Goal: Task Accomplishment & Management: Manage account settings

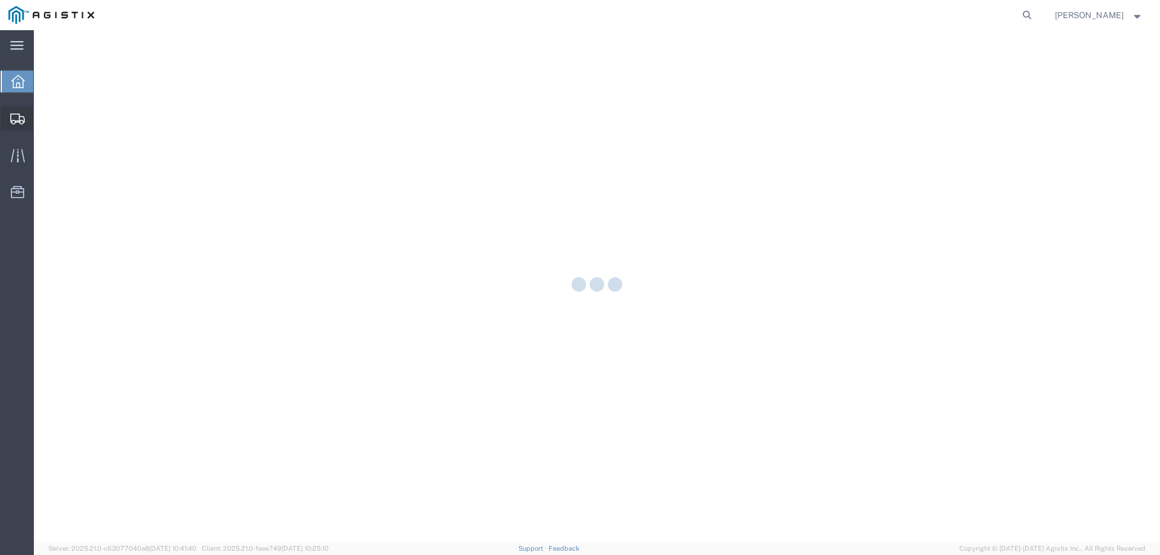
click at [14, 111] on div at bounding box center [18, 118] width 34 height 24
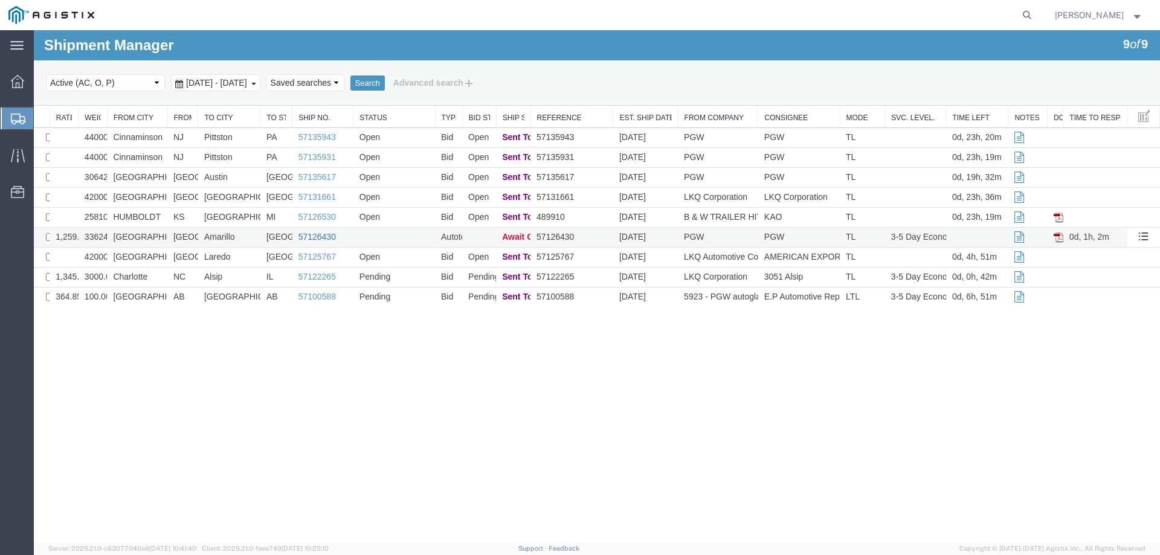
click at [307, 236] on link "57126430" at bounding box center [317, 237] width 37 height 10
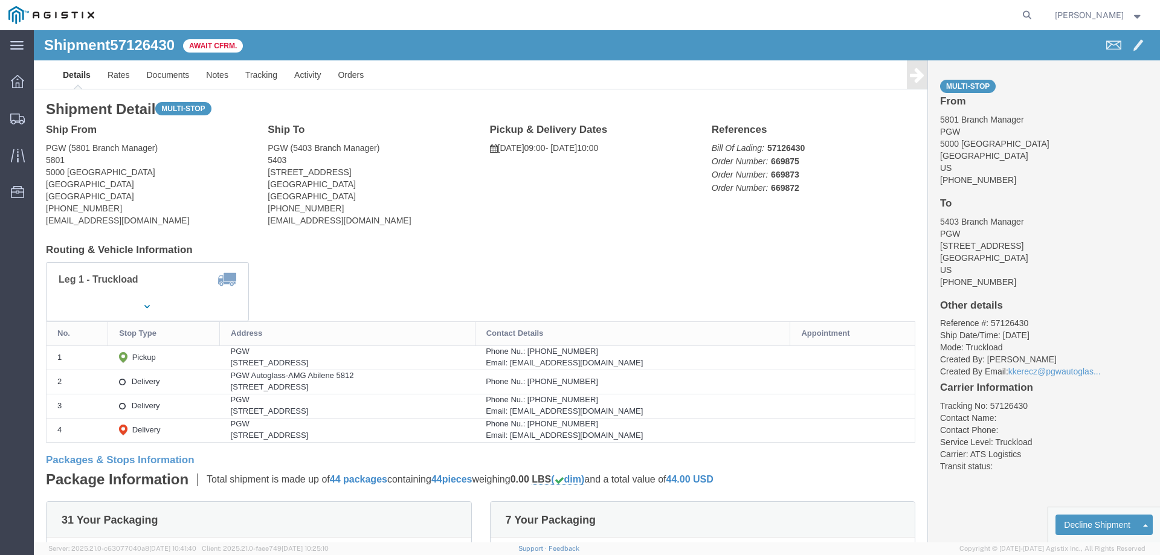
click b "57126430"
copy b "57126430"
click link "Confirm"
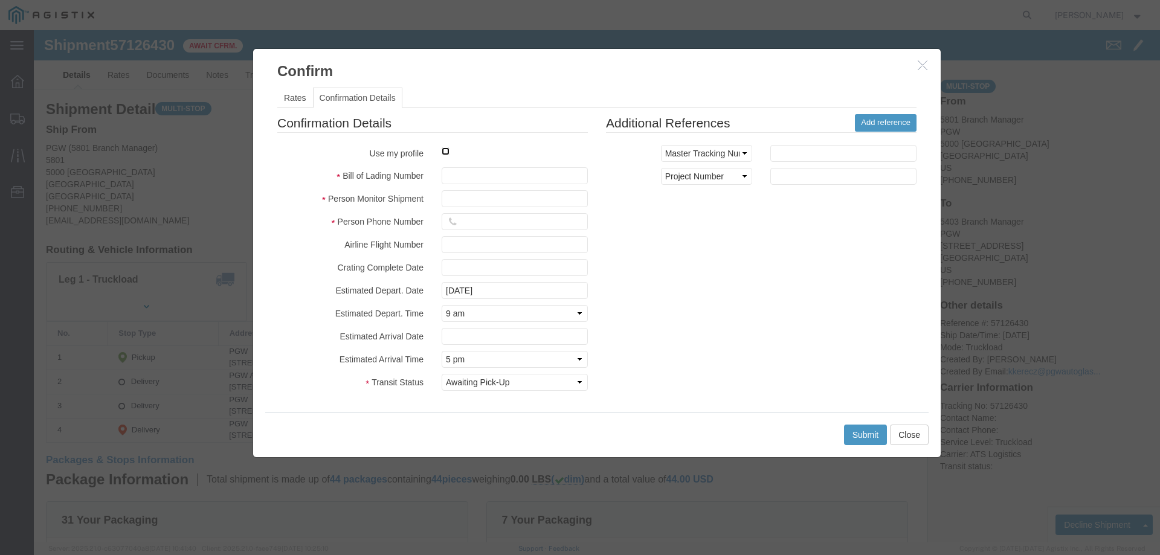
click input "checkbox"
checkbox input "true"
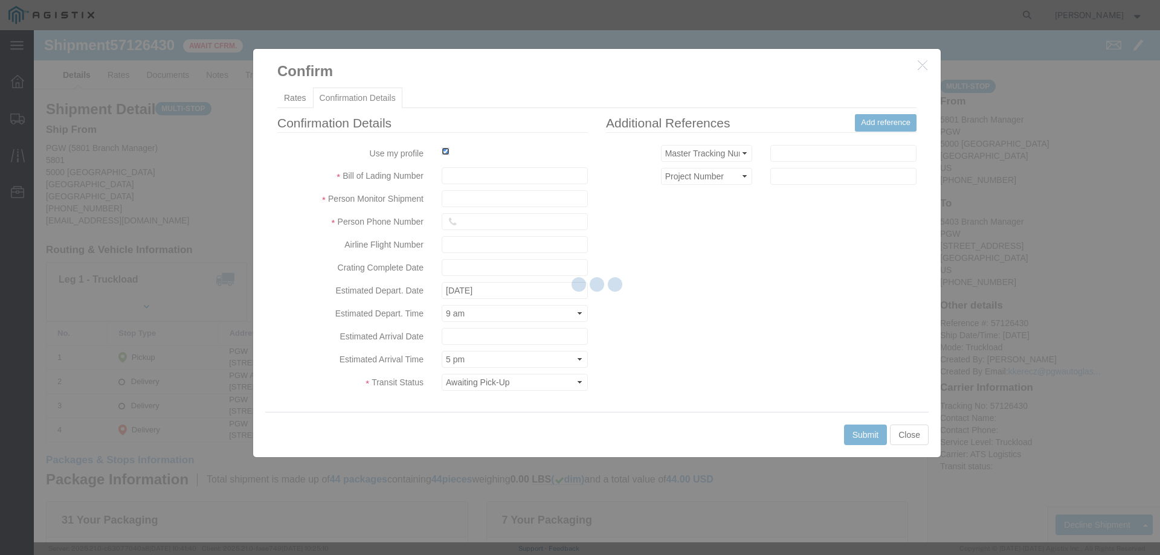
type input "[PERSON_NAME]"
type input "3204977237"
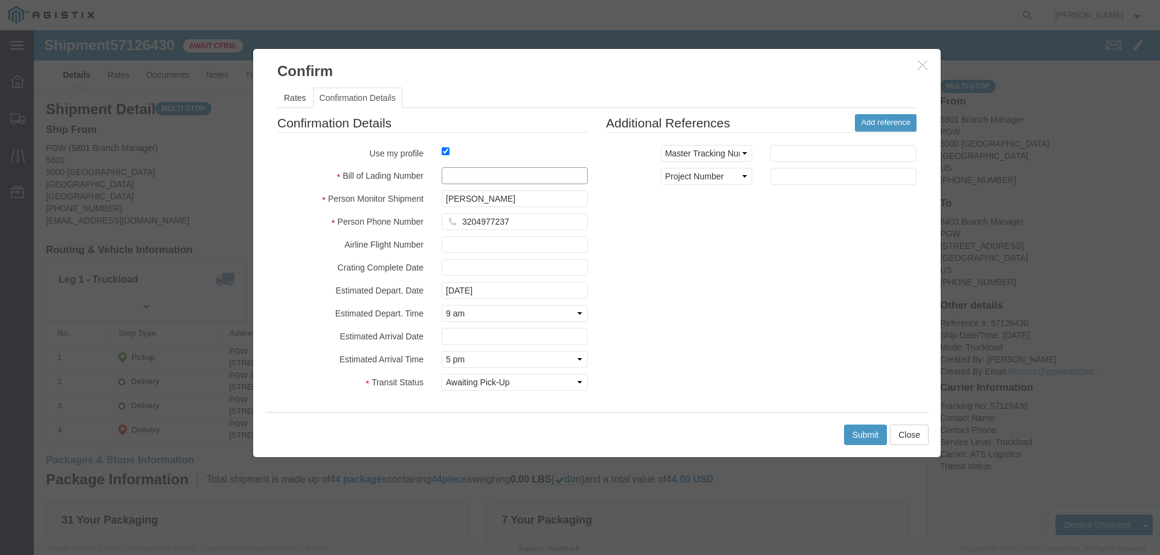
click input "text"
paste input "57126430"
type input "57126430"
click button "Submit"
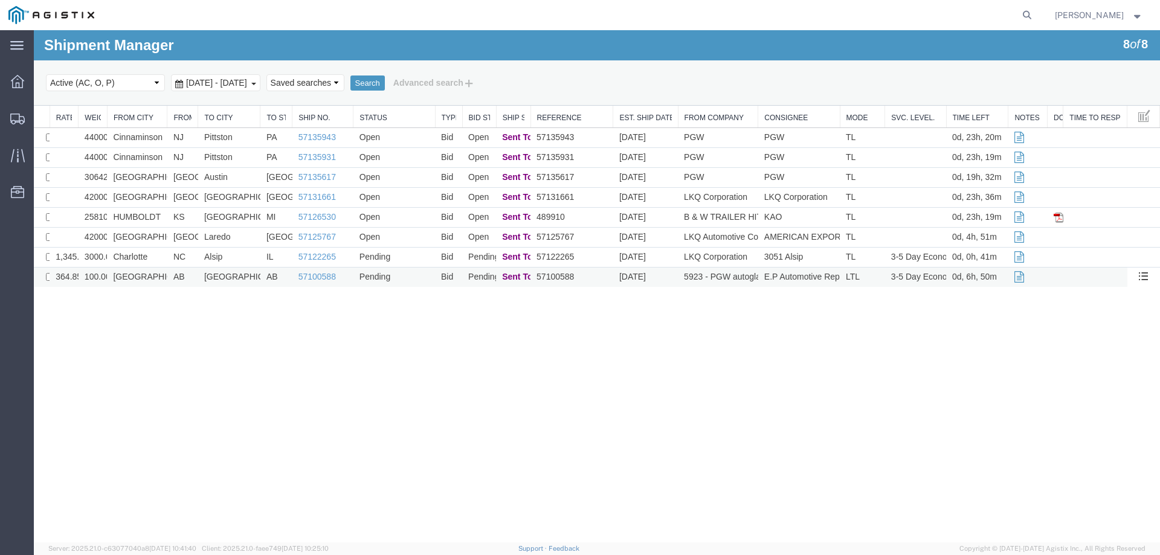
click at [194, 279] on td "AB" at bounding box center [182, 278] width 31 height 20
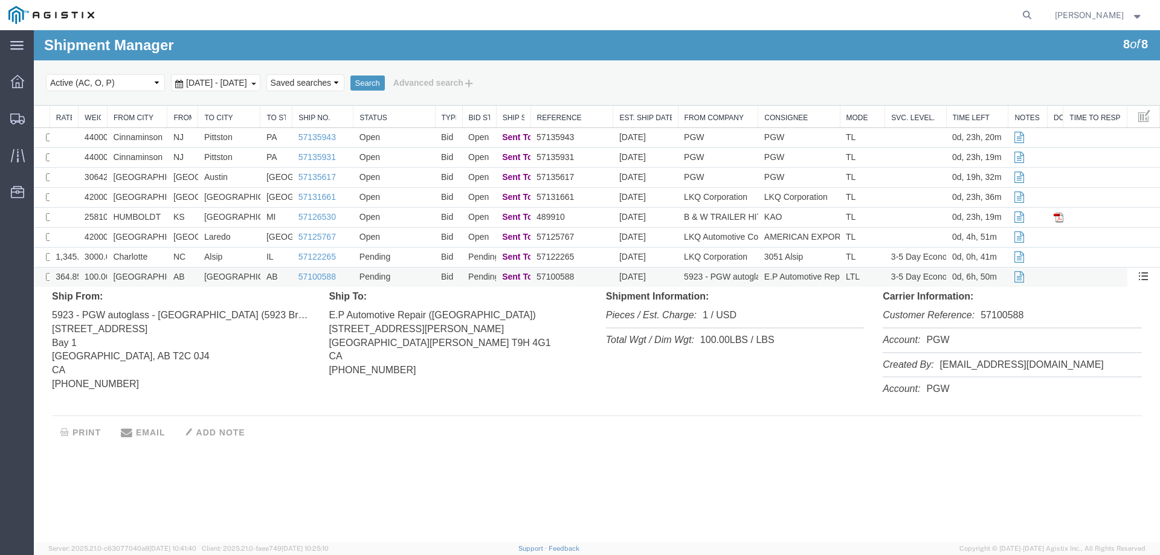
click at [194, 279] on td "AB" at bounding box center [182, 278] width 31 height 20
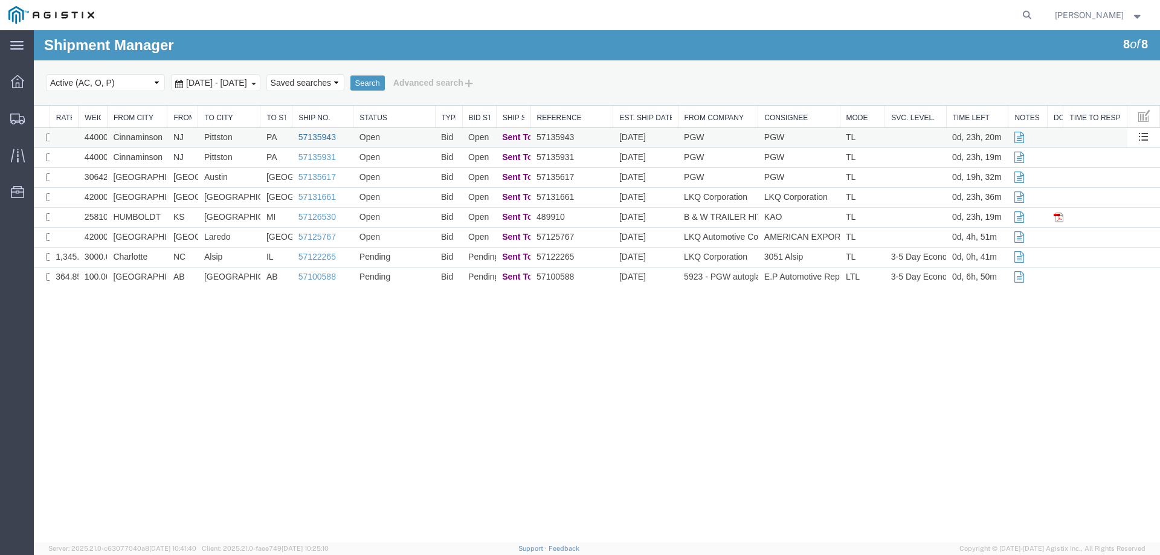
click at [309, 136] on link "57135943" at bounding box center [317, 137] width 37 height 10
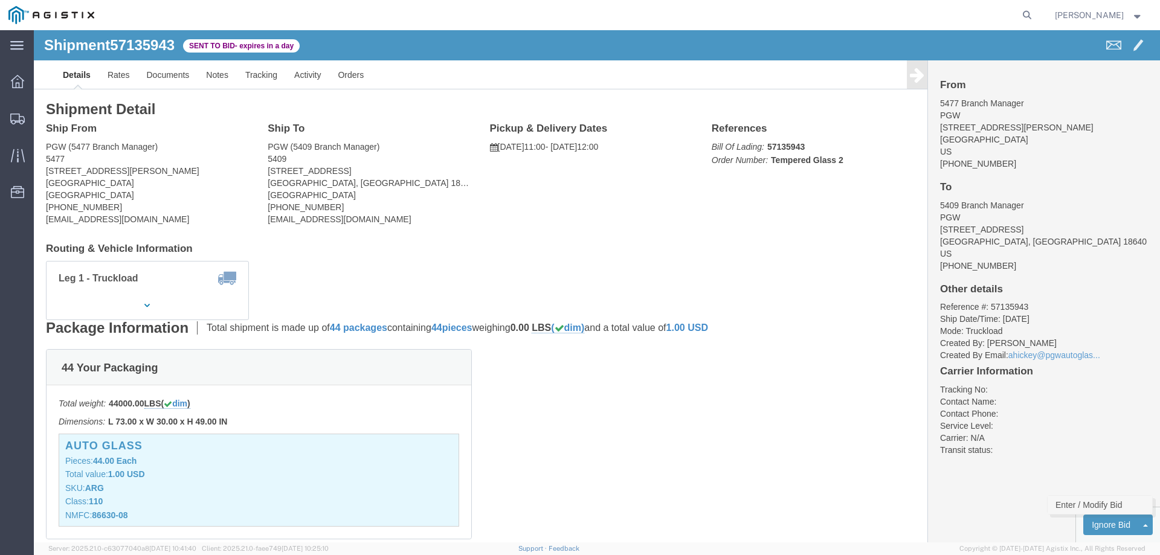
click link "Enter / Modify Bid"
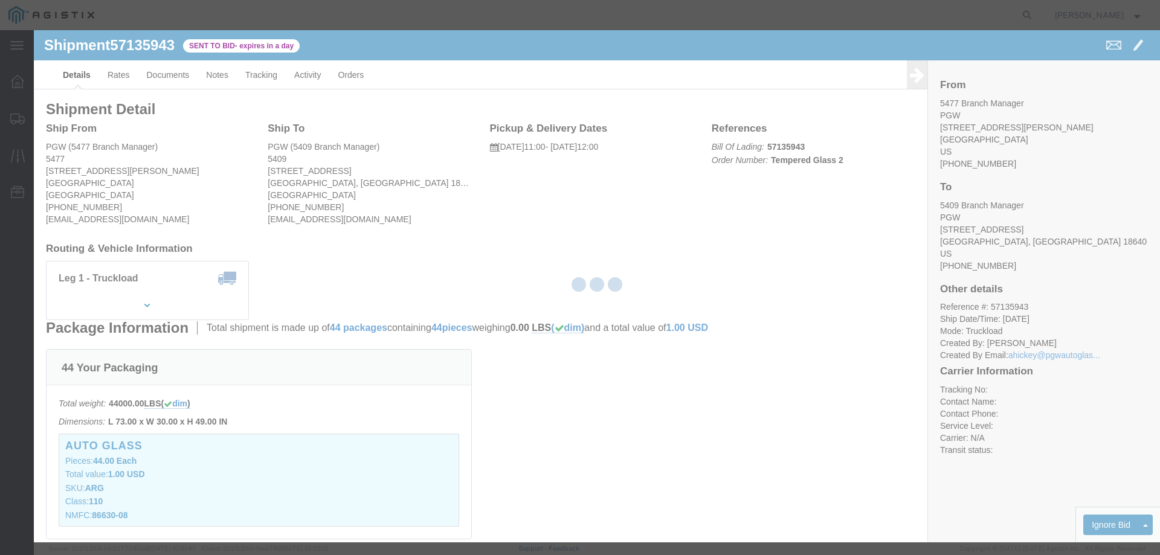
select select "146"
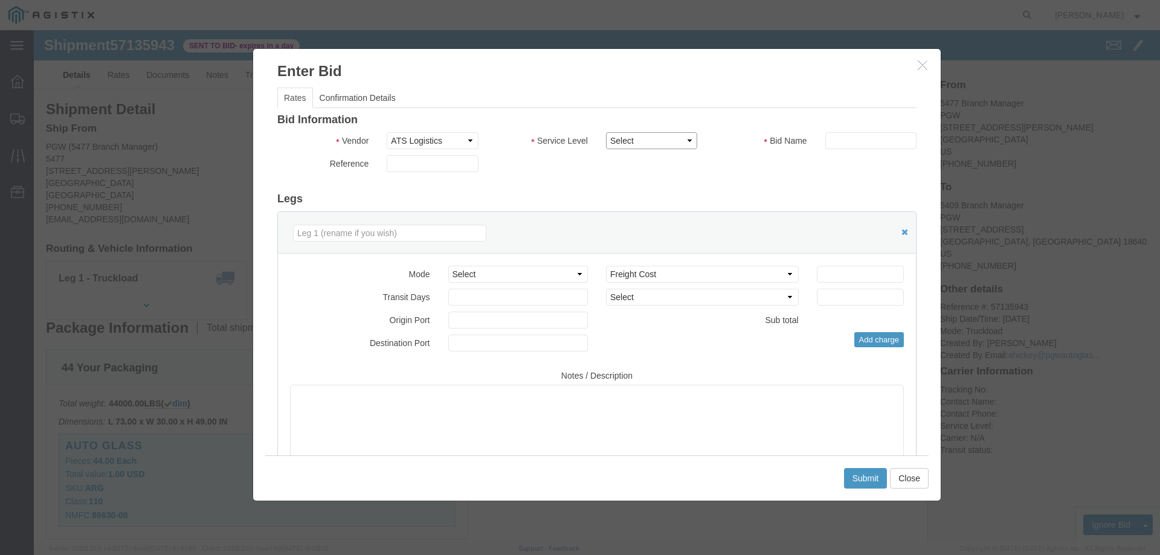
click select "Select CONESTOGA DFRM/STEP Economy TL Flatbed Intermodal LTL Standard Next Day …"
select select "25032"
click select "Select CONESTOGA DFRM/STEP Economy TL Flatbed Intermodal LTL Standard Next Day …"
click input "text"
type input "ats"
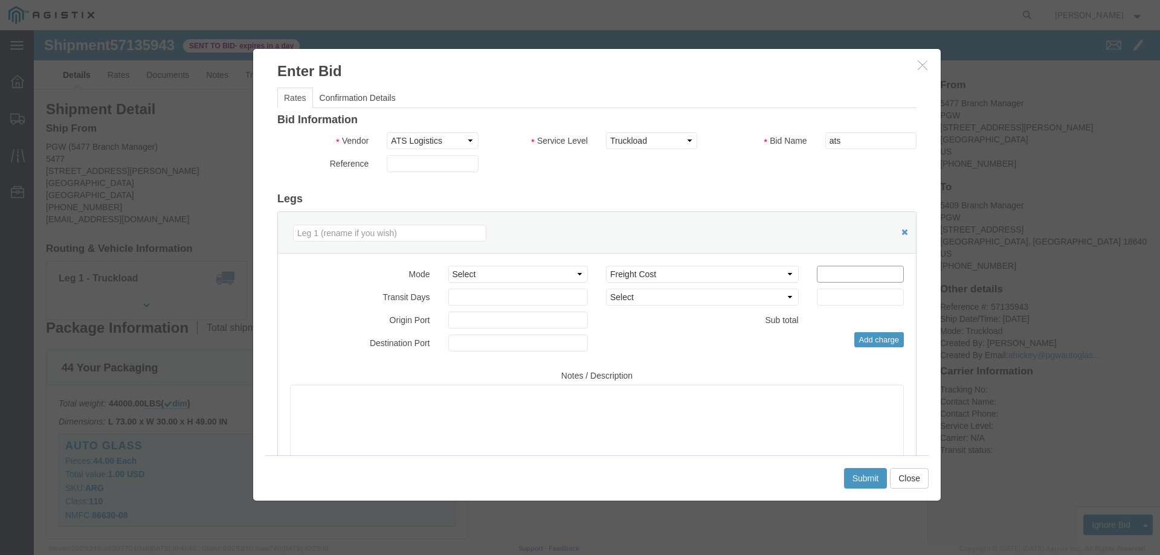
click input "number"
type input "775"
click button "Submit"
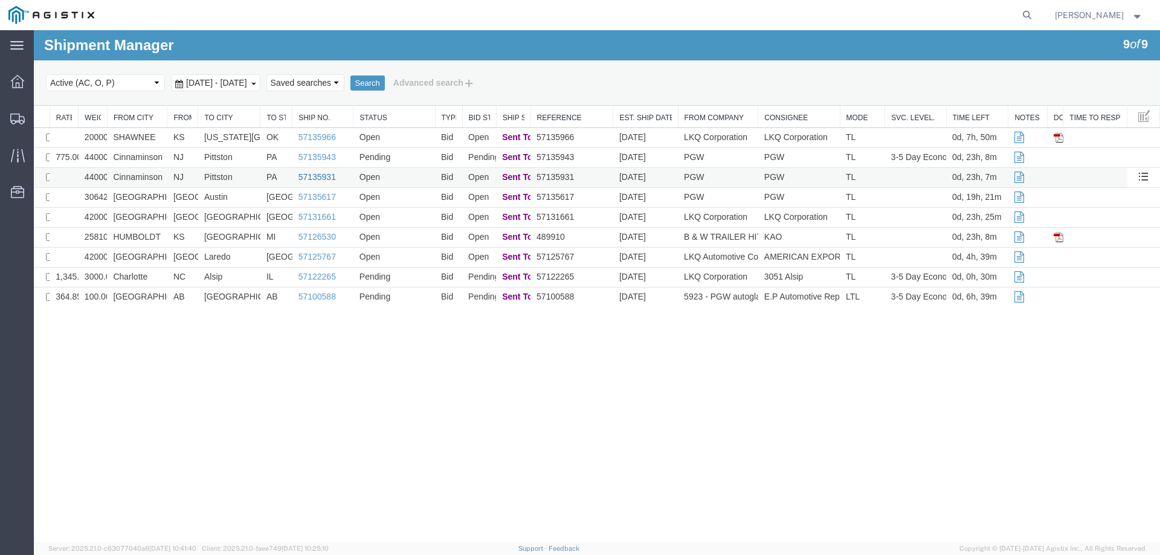
click at [316, 175] on link "57135931" at bounding box center [317, 177] width 37 height 10
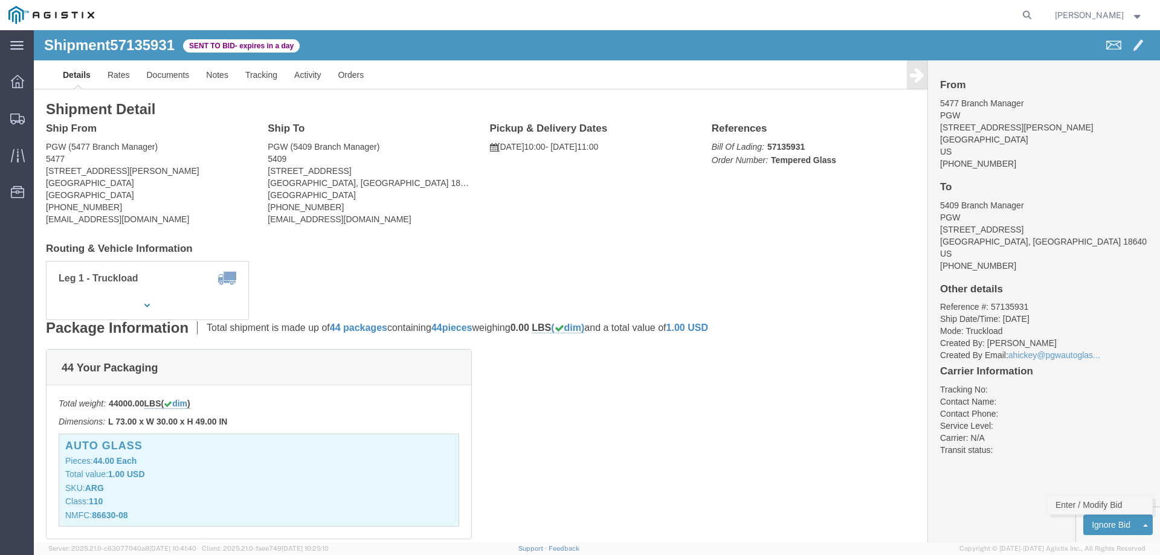
click link "Enter / Modify Bid"
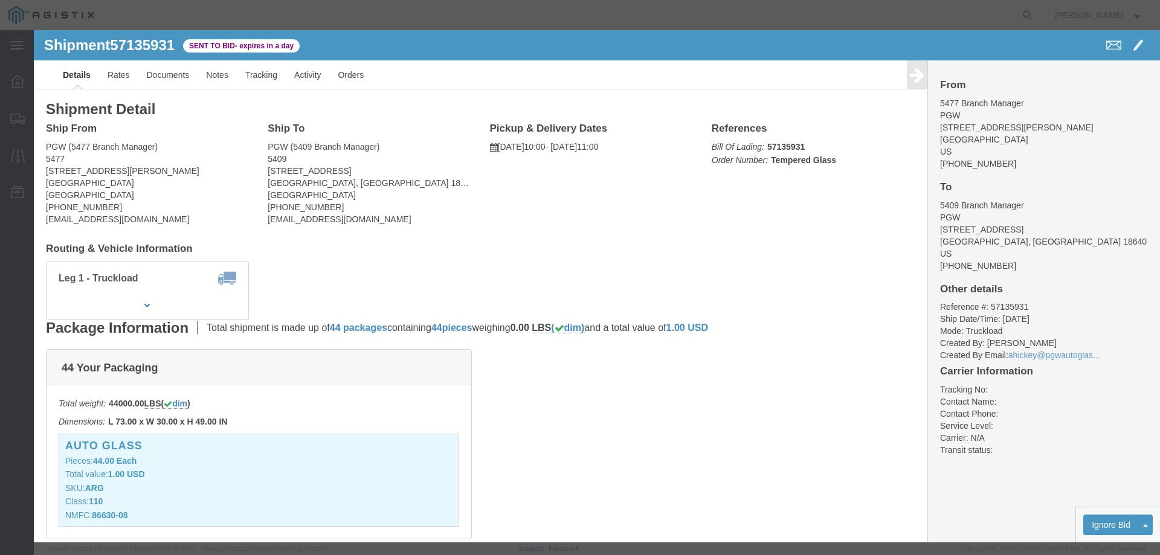
select select "146"
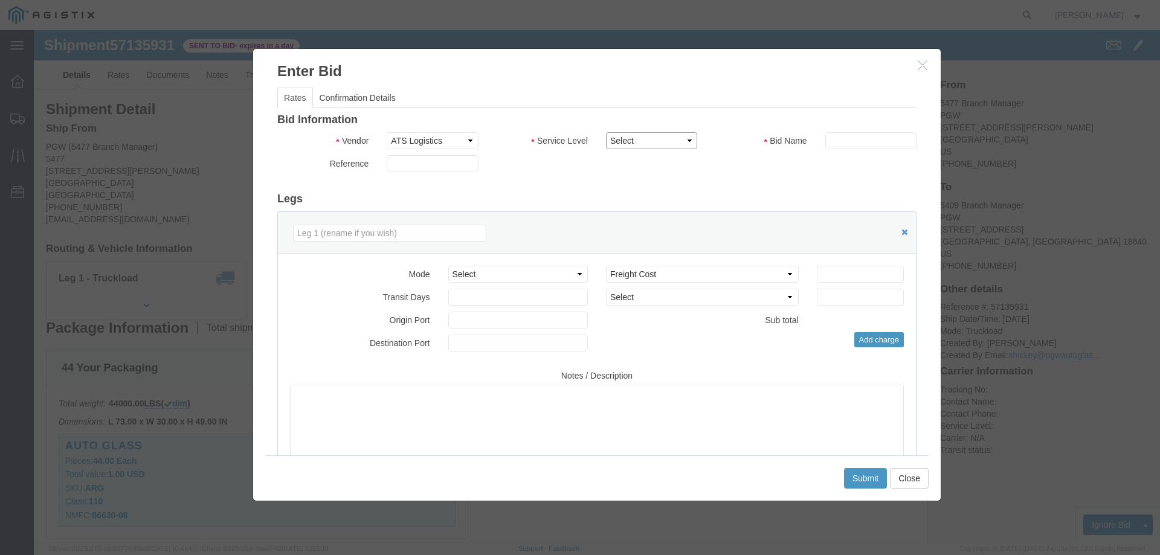
click select "Select CONESTOGA DFRM/STEP Economy TL Flatbed Intermodal LTL Standard Next Day …"
select select "25032"
click select "Select CONESTOGA DFRM/STEP Economy TL Flatbed Intermodal LTL Standard Next Day …"
click div "Bid Information Vendor Select ATS Logistics Service Level Select CONESTOGA DFRM…"
click input "text"
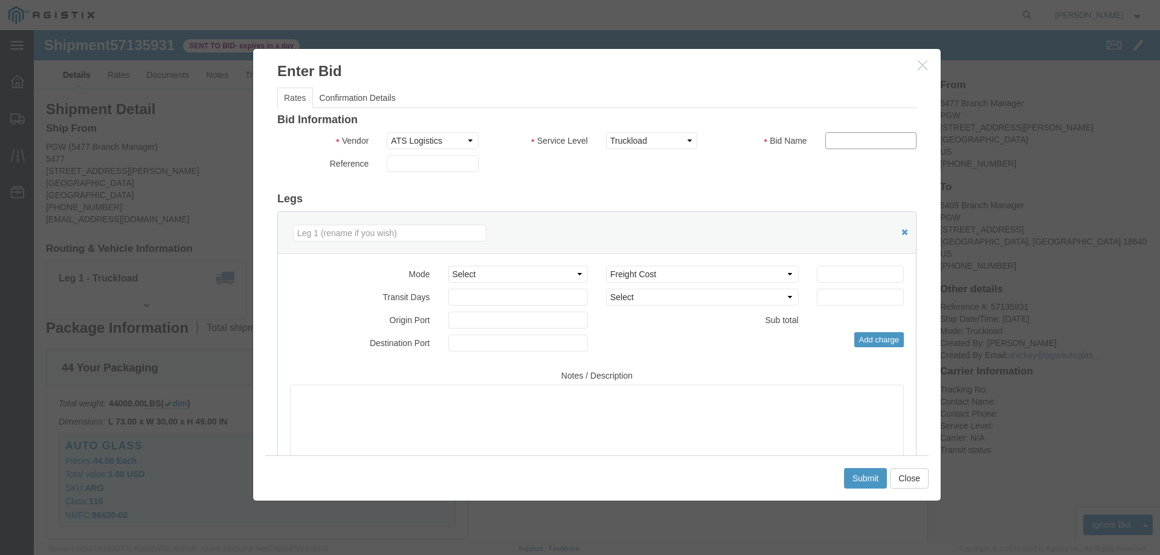
type input "ats"
click input "number"
type input "725"
click button "Submit"
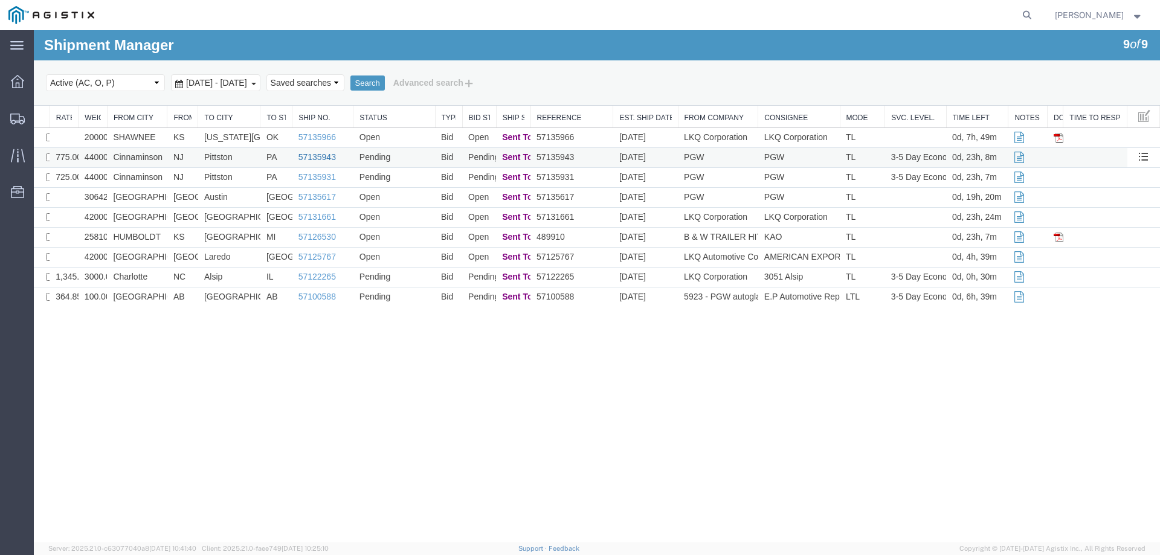
click at [309, 156] on link "57135943" at bounding box center [317, 157] width 37 height 10
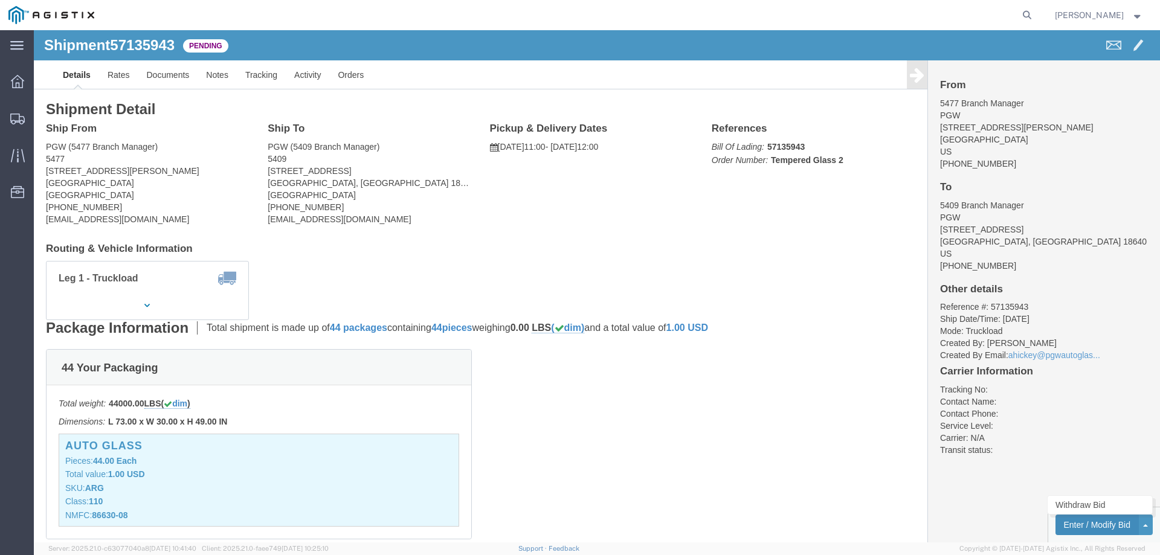
click button "Enter / Modify Bid"
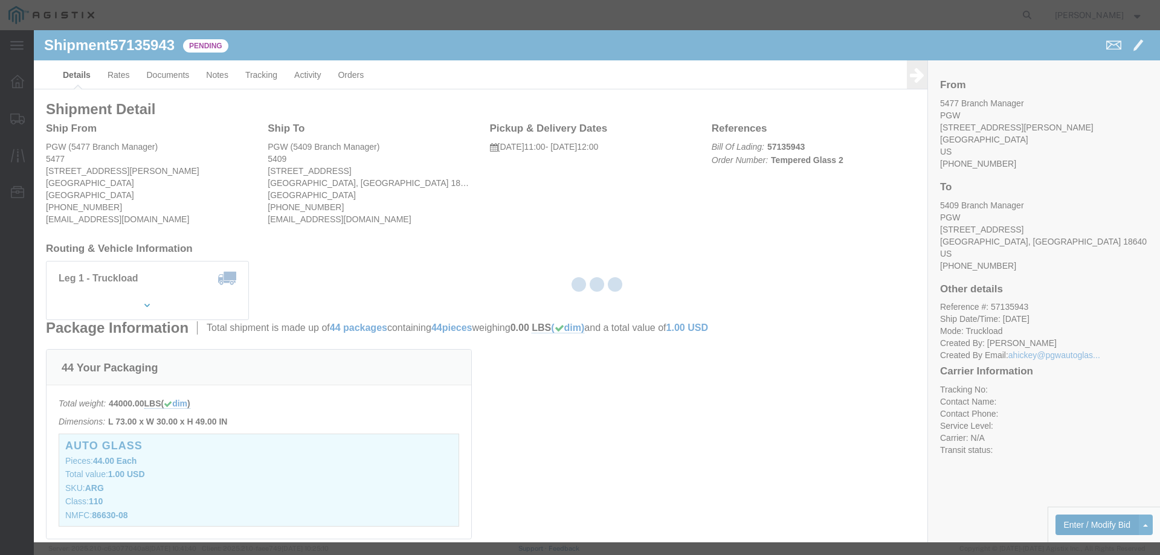
select select "146"
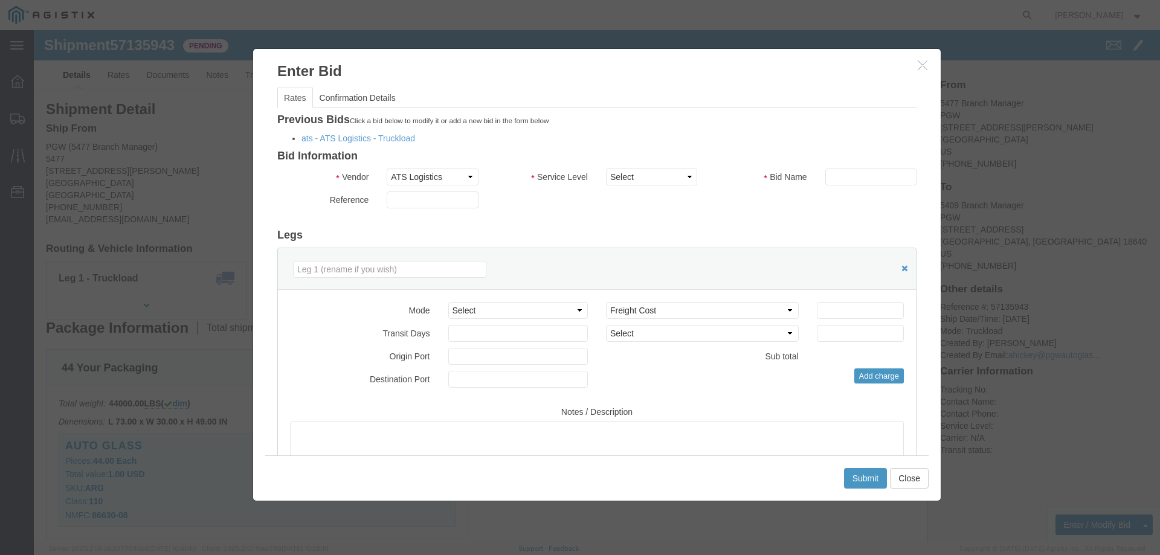
click div "Previous Bids Click a bid below to modify it or add a new bid in the form below…"
click link "ats - ATS Logistics - Truckload"
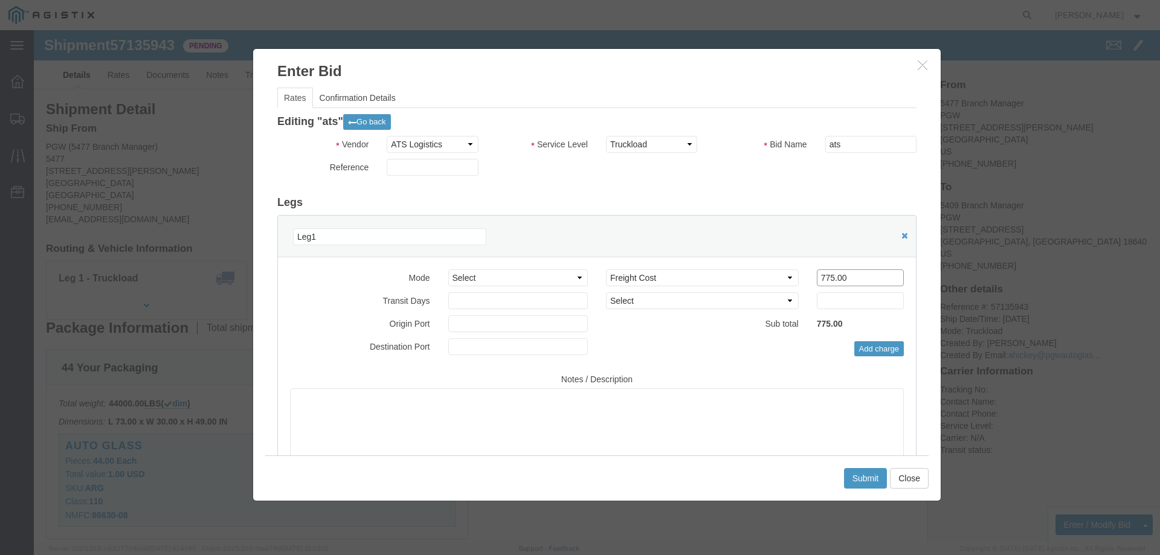
drag, startPoint x: 814, startPoint y: 253, endPoint x: 734, endPoint y: 245, distance: 80.2
click div "Select 2 Day Service 3 Axle Winch Truck 3 to 5 Day Service 96L Domestic Flat Ra…"
type input "6"
type input "585"
click button "Submit"
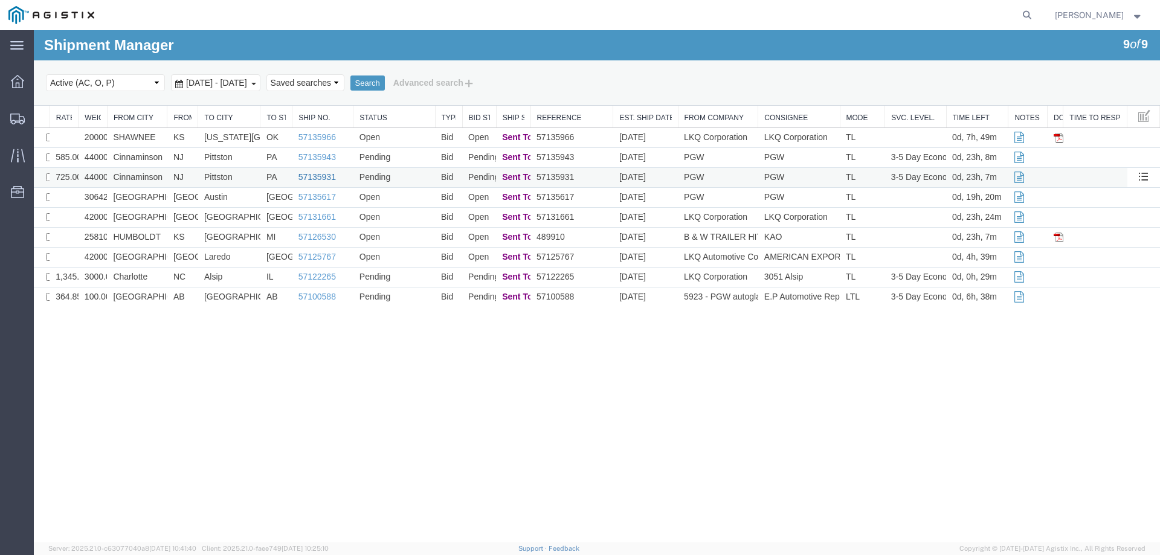
click at [326, 175] on link "57135931" at bounding box center [317, 177] width 37 height 10
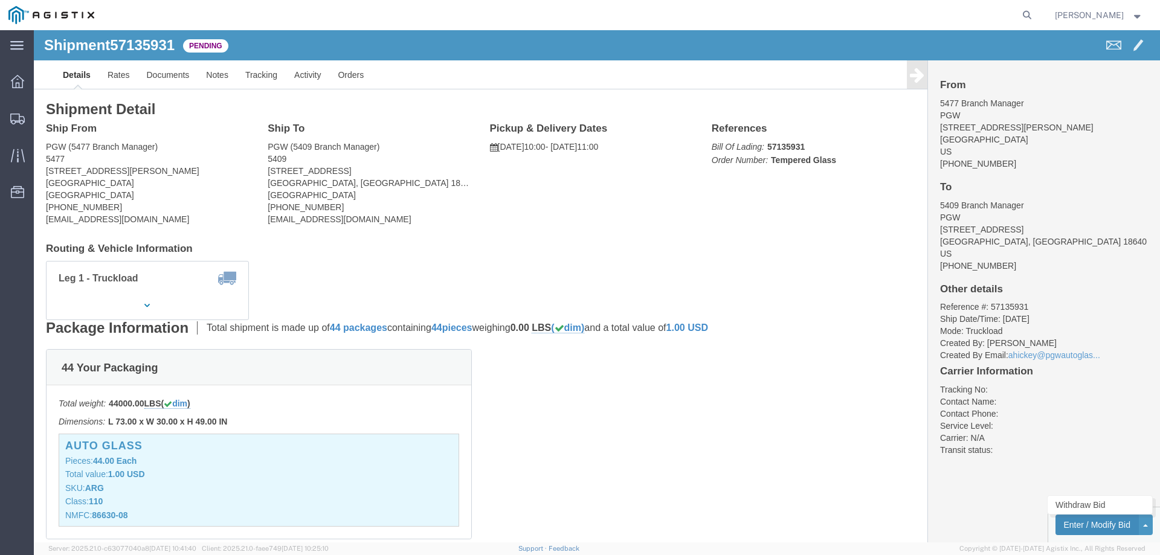
click button "Enter / Modify Bid"
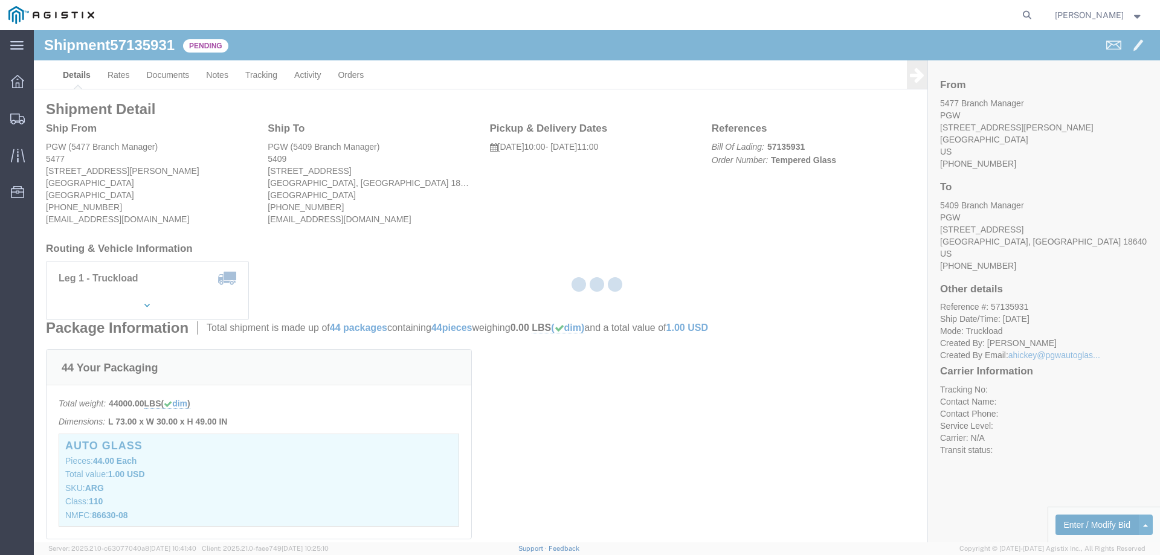
select select "146"
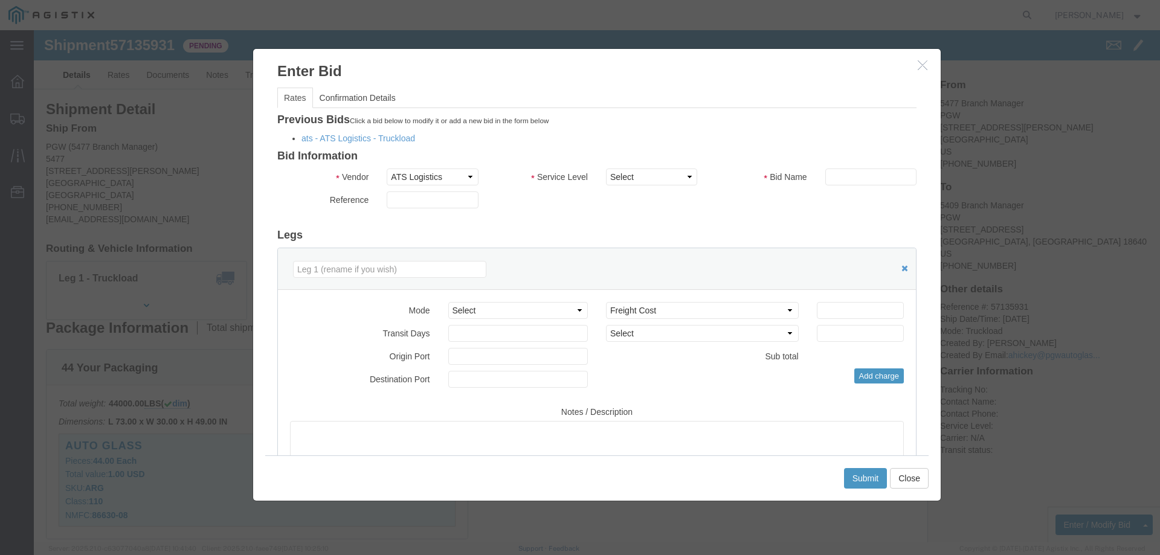
click div "Previous Bids Click a bid below to modify it or add a new bid in the form below…"
click link "ats - ATS Logistics - Truckload"
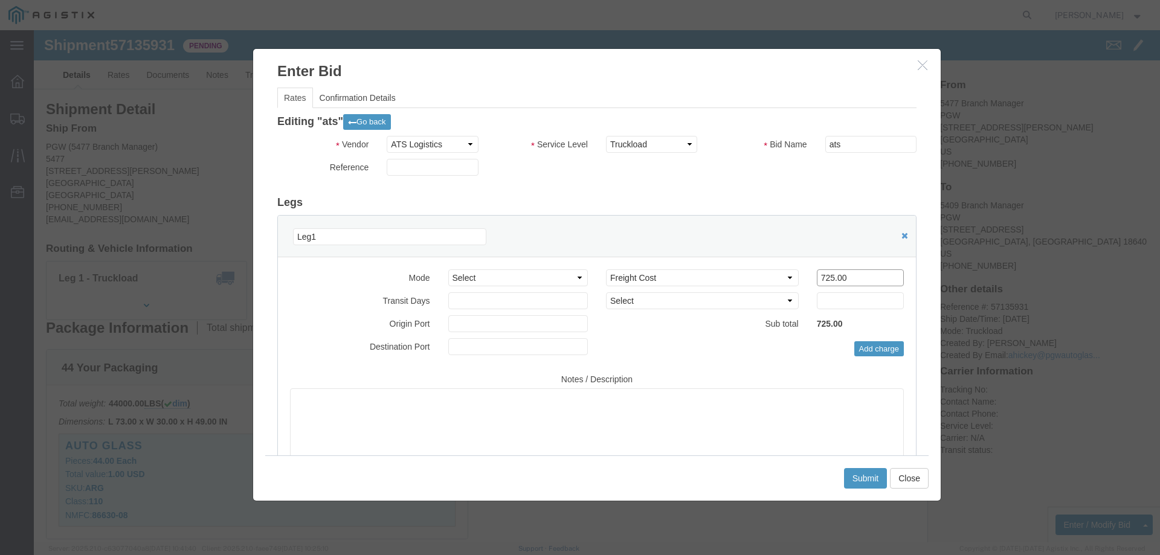
drag, startPoint x: 810, startPoint y: 246, endPoint x: 714, endPoint y: 239, distance: 96.9
click div "Select 2 Day Service 3 Axle Winch Truck 3 to 5 Day Service 96L Domestic Flat Ra…"
type input "610"
click button "Submit"
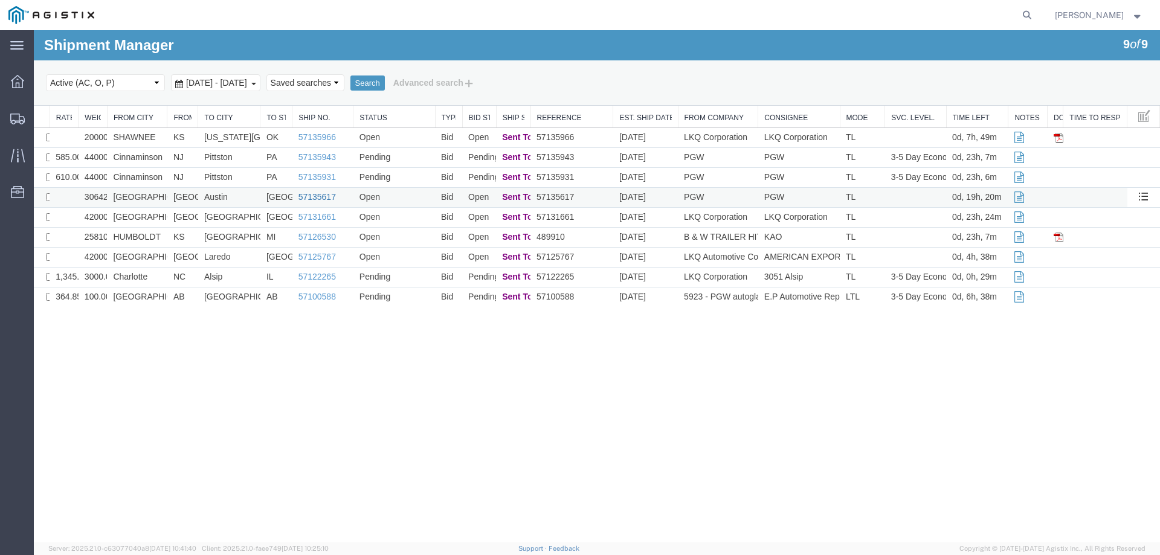
click at [314, 200] on link "57135617" at bounding box center [317, 197] width 37 height 10
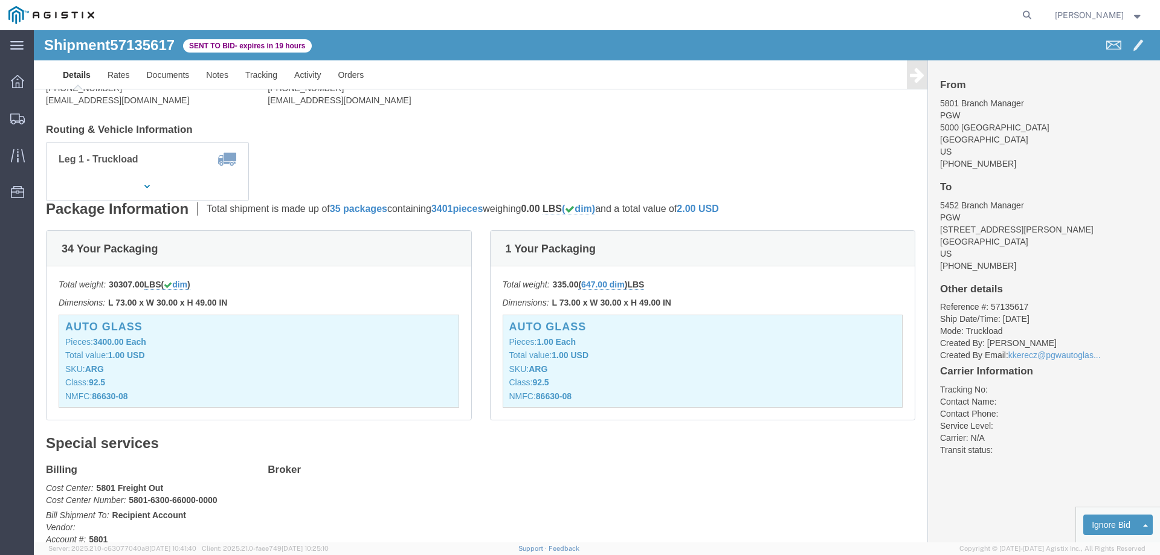
scroll to position [483, 0]
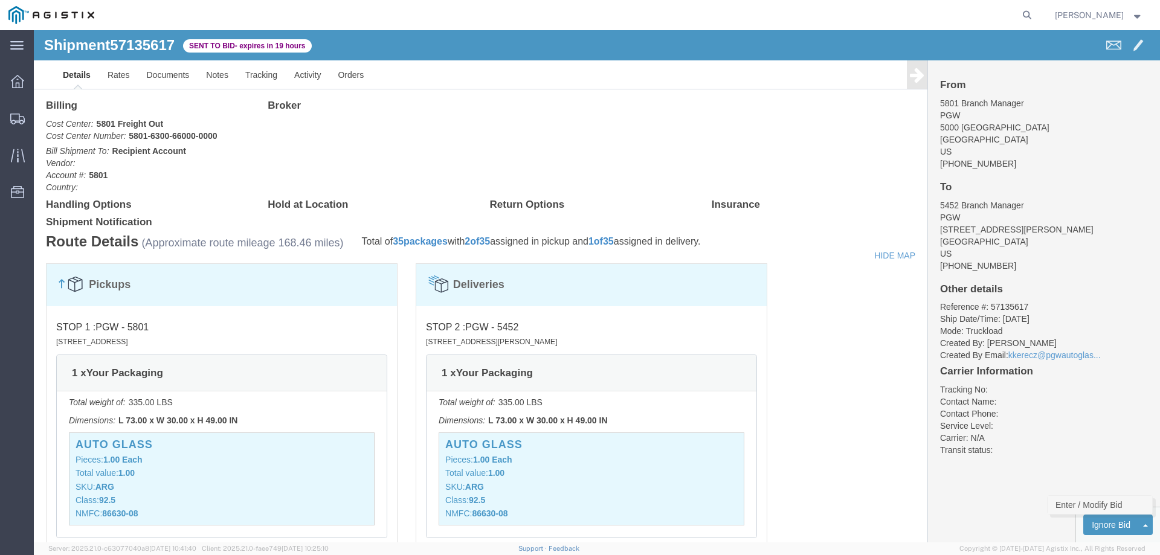
click link "Enter / Modify Bid"
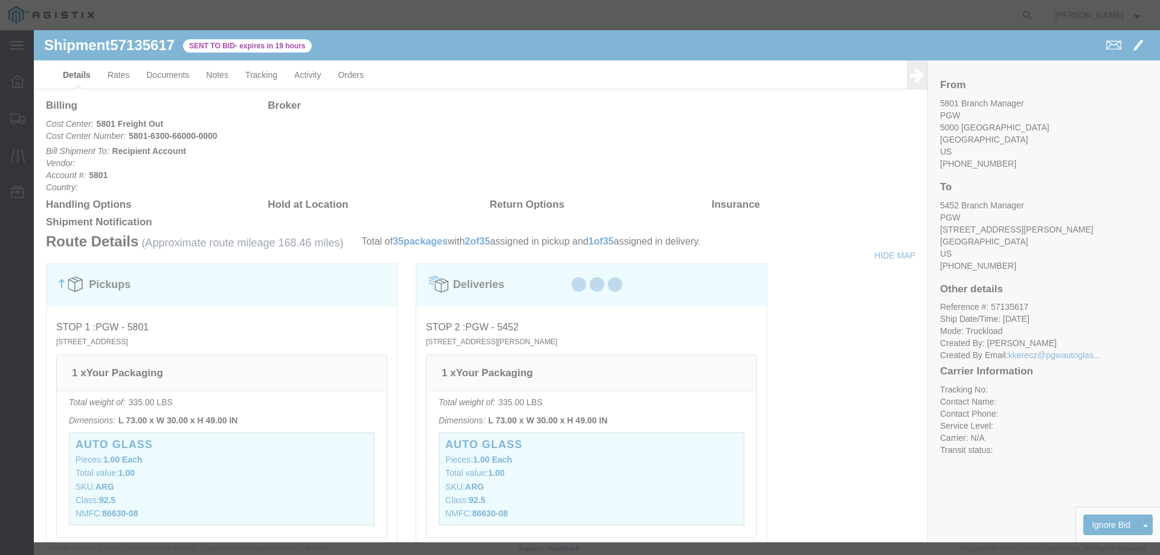
select select "146"
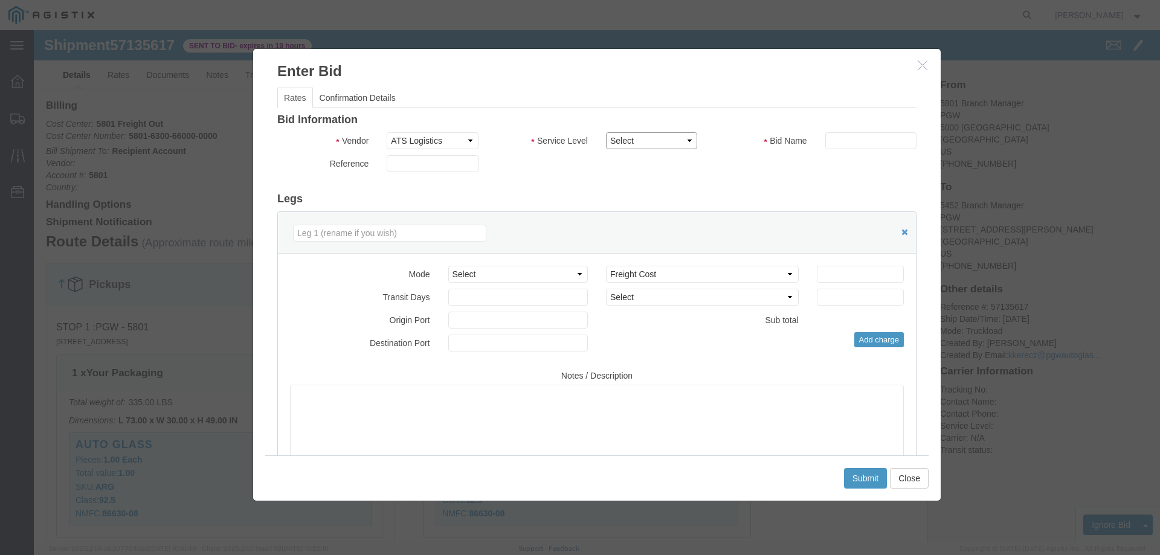
click select "Select CONESTOGA DFRM/STEP Economy TL Flatbed Intermodal LTL Standard Next Day …"
select select "25032"
click select "Select CONESTOGA DFRM/STEP Economy TL Flatbed Intermodal LTL Standard Next Day …"
click input "text"
type input "ats"
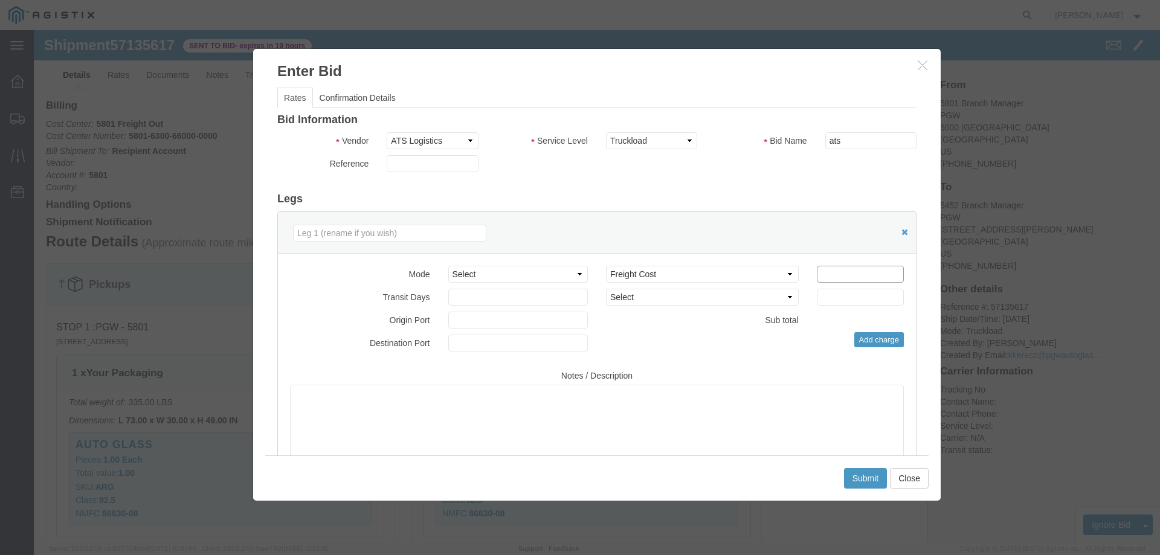
click input "number"
type input "550"
click button "Submit"
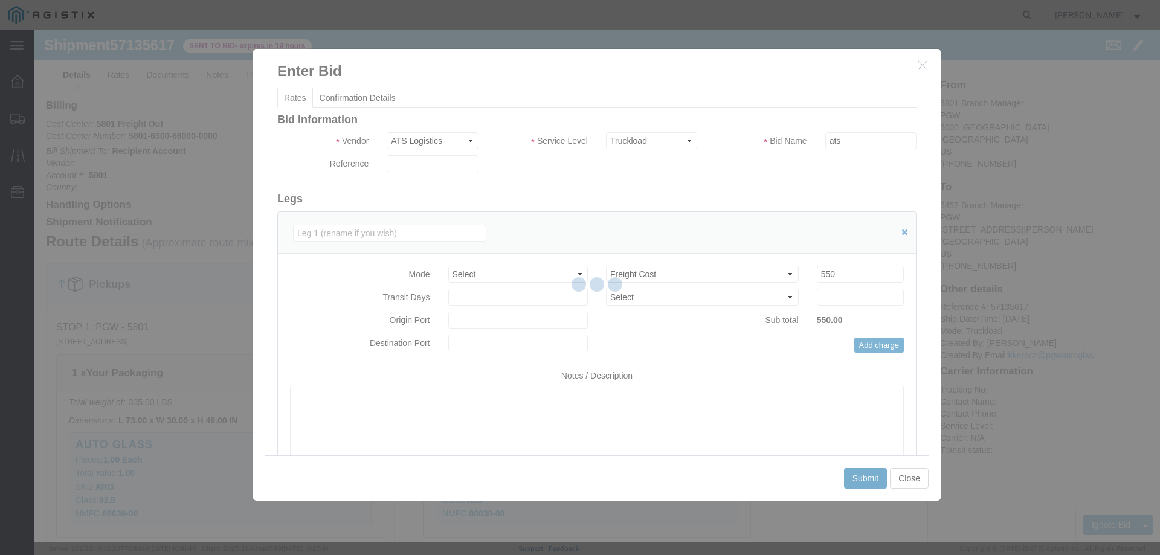
scroll to position [0, 0]
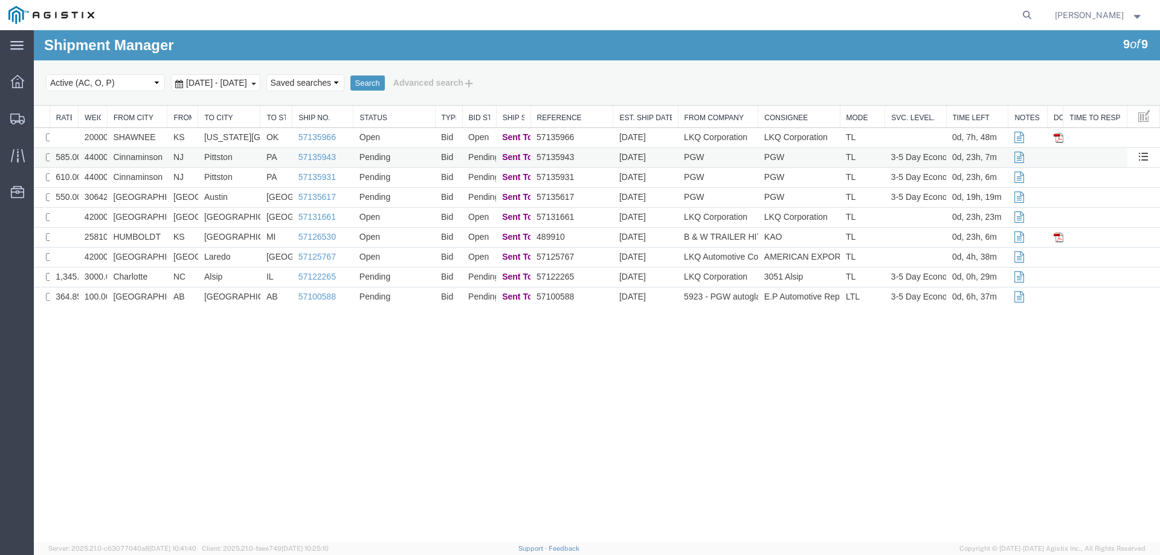
click at [190, 160] on td "NJ" at bounding box center [182, 158] width 31 height 20
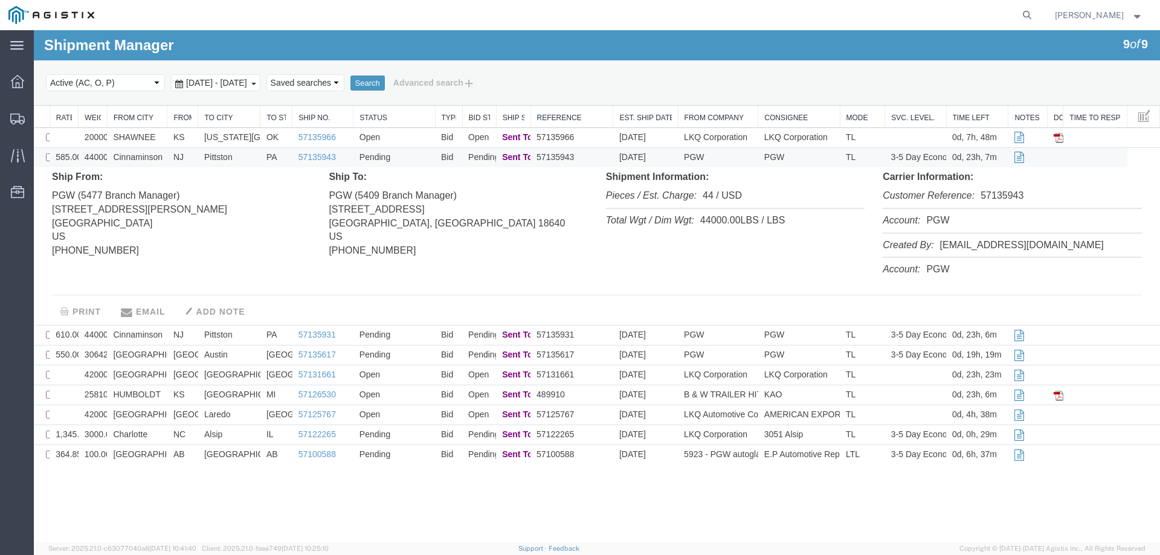
click at [190, 159] on td "NJ" at bounding box center [182, 158] width 31 height 20
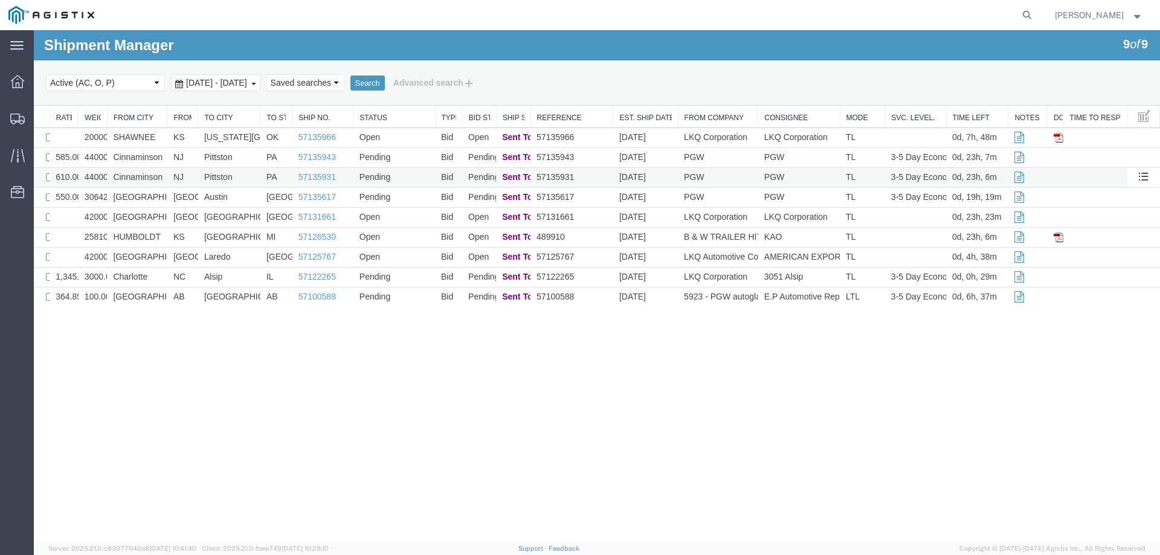
click at [196, 175] on td "NJ" at bounding box center [182, 178] width 31 height 20
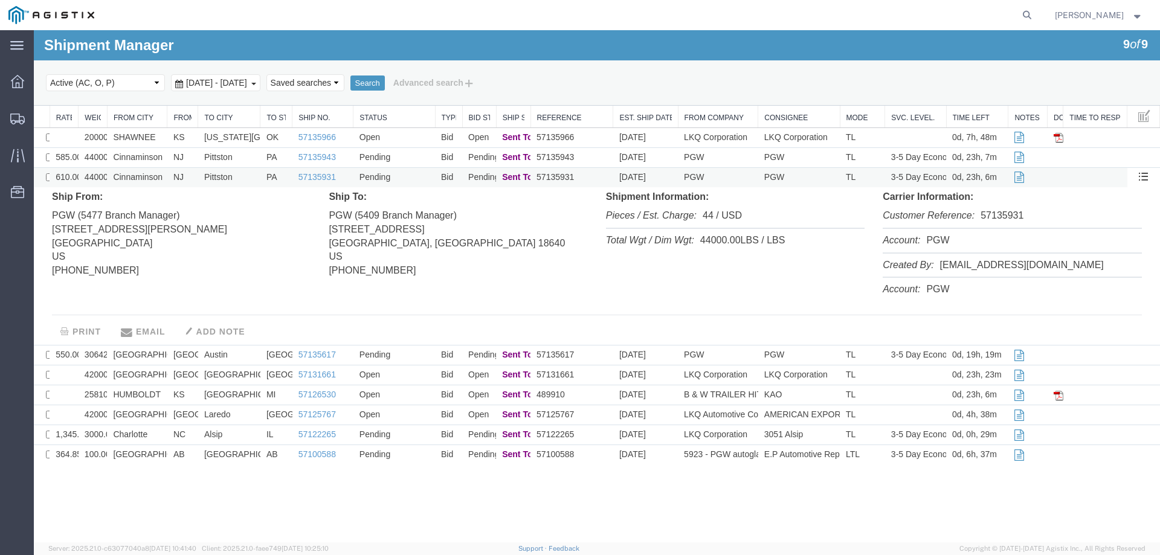
click at [196, 175] on td "NJ" at bounding box center [182, 178] width 31 height 20
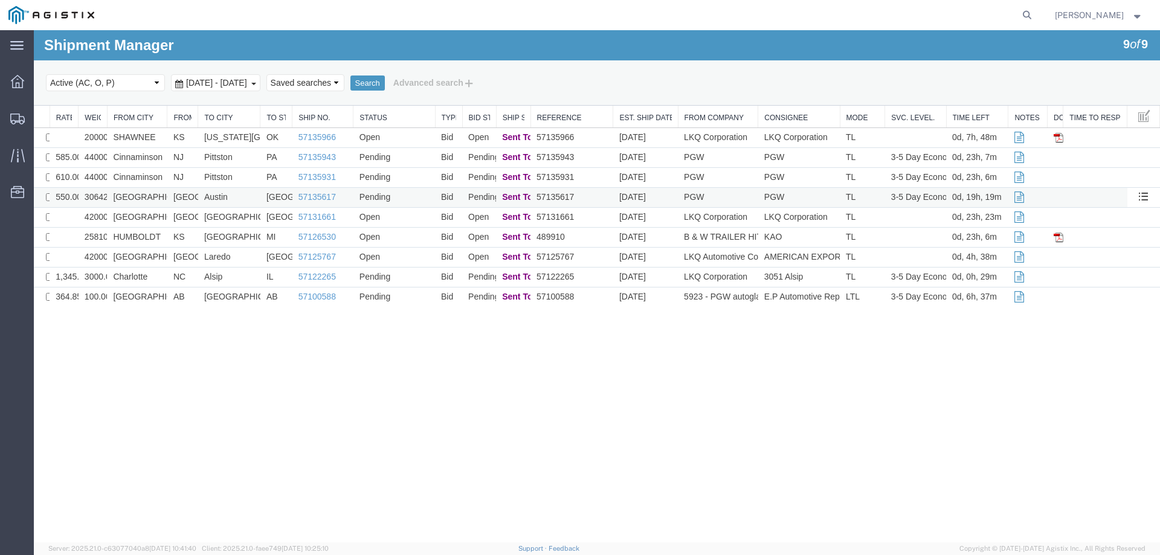
click at [191, 196] on td "[GEOGRAPHIC_DATA]" at bounding box center [182, 198] width 31 height 20
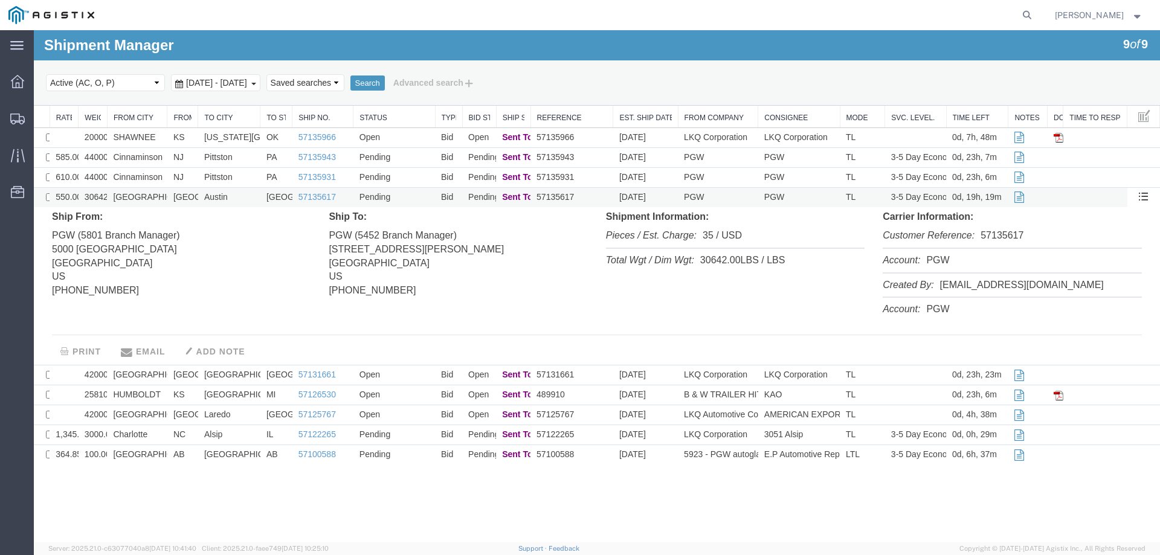
click at [191, 196] on td "[GEOGRAPHIC_DATA]" at bounding box center [182, 198] width 31 height 20
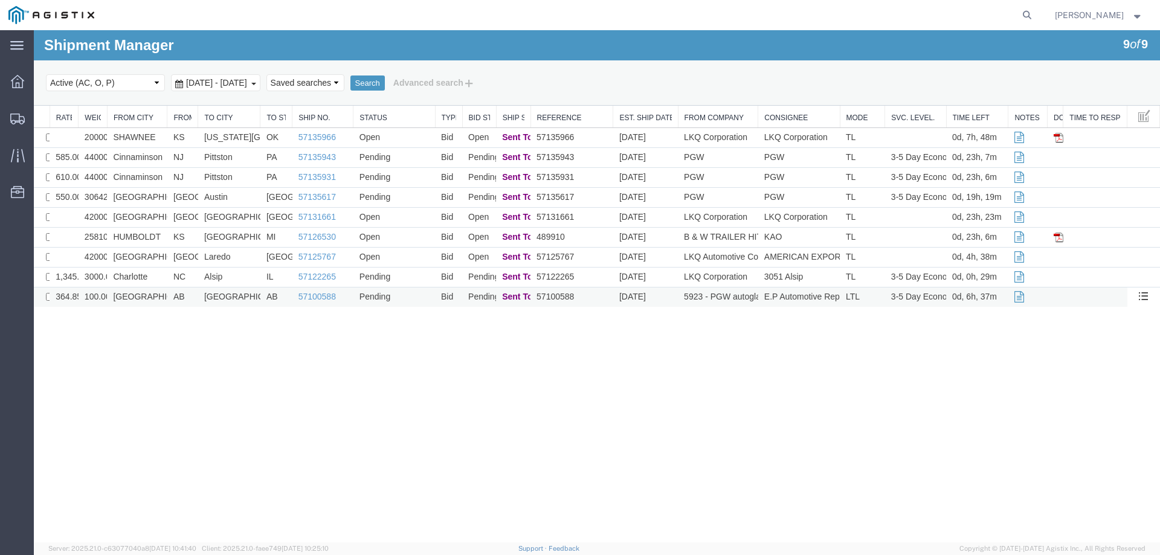
click at [153, 303] on td "[GEOGRAPHIC_DATA]" at bounding box center [137, 298] width 60 height 20
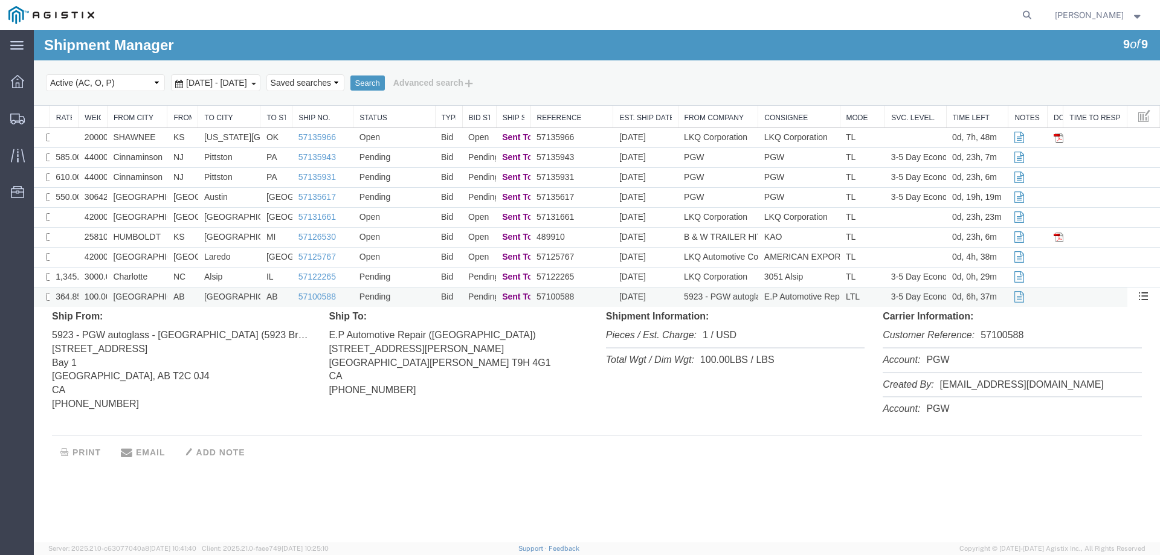
click at [153, 303] on td "[GEOGRAPHIC_DATA]" at bounding box center [137, 298] width 60 height 20
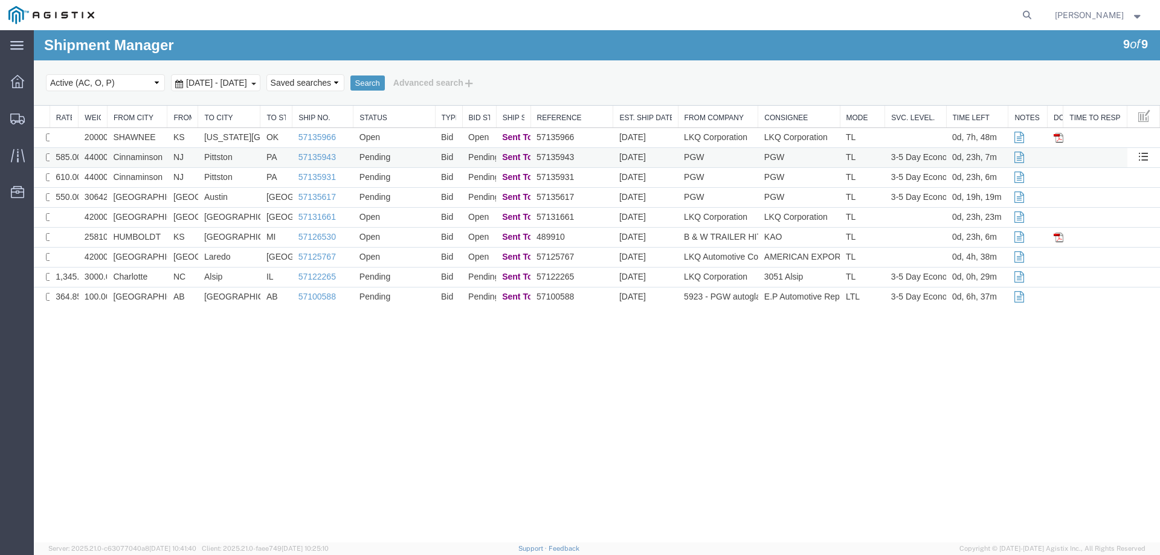
click at [194, 153] on td "NJ" at bounding box center [182, 158] width 31 height 20
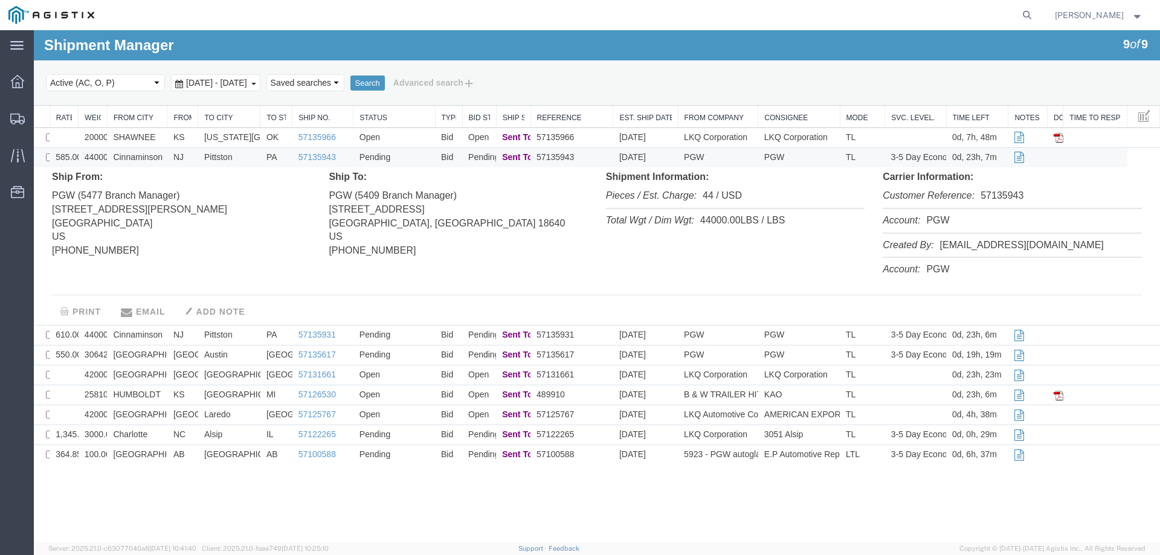
click at [194, 153] on td "NJ" at bounding box center [182, 158] width 31 height 20
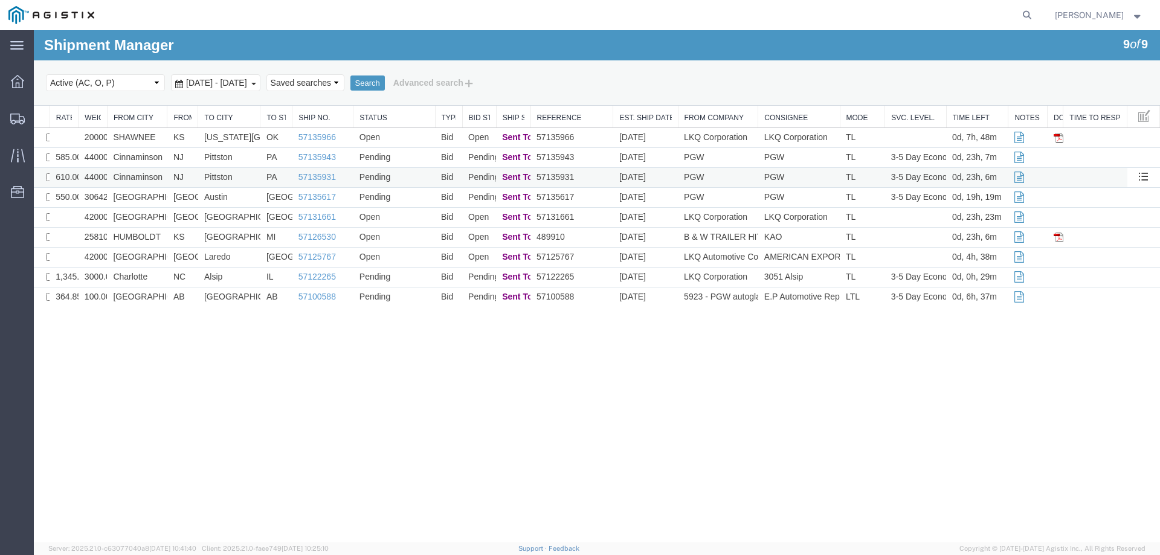
click at [190, 179] on td "NJ" at bounding box center [182, 178] width 31 height 20
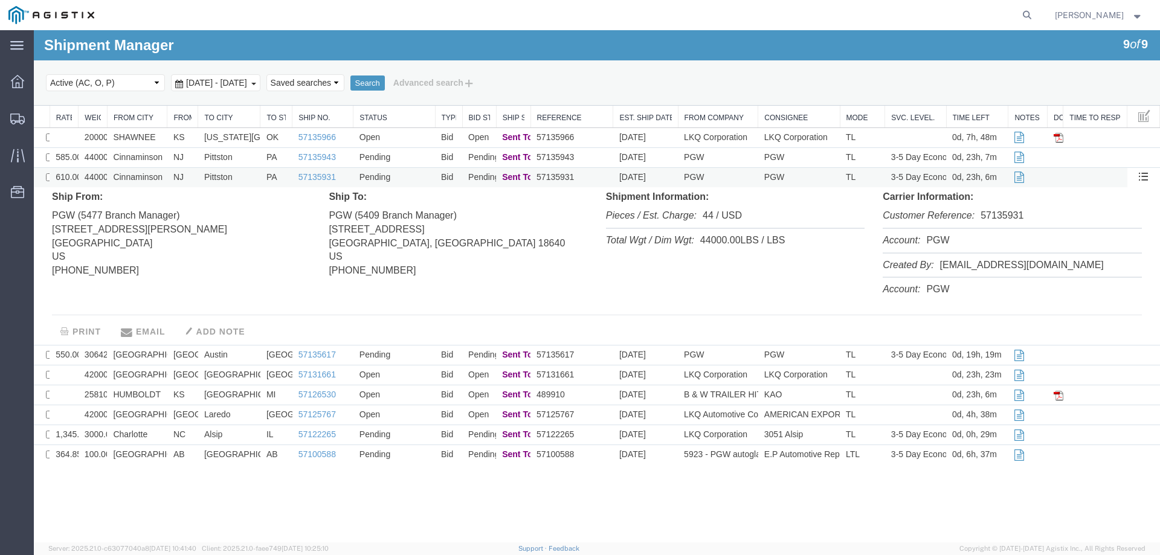
click at [190, 179] on td "NJ" at bounding box center [182, 178] width 31 height 20
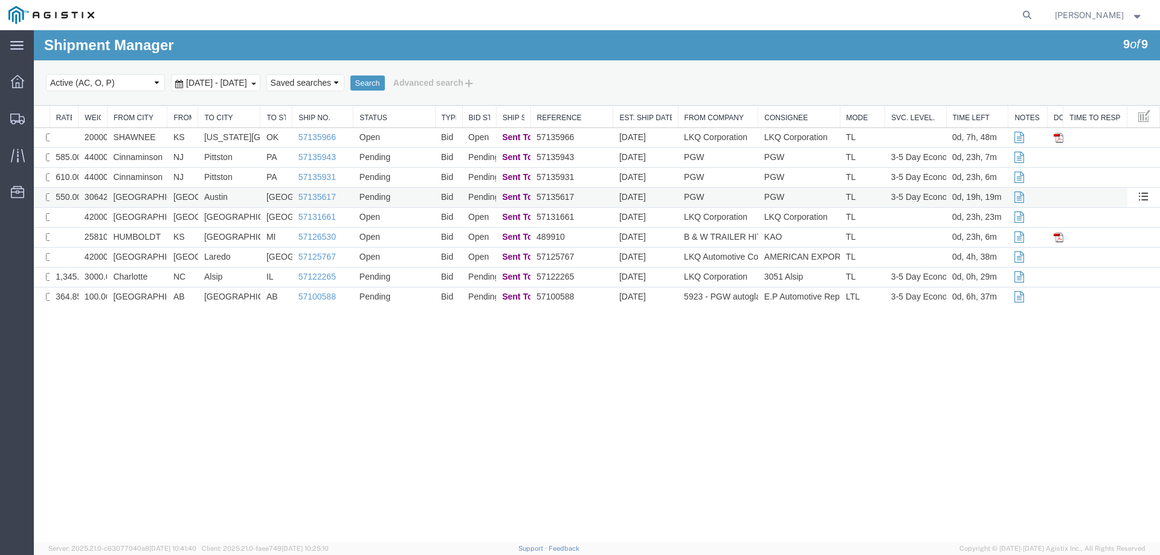
click at [190, 199] on td "[GEOGRAPHIC_DATA]" at bounding box center [182, 198] width 31 height 20
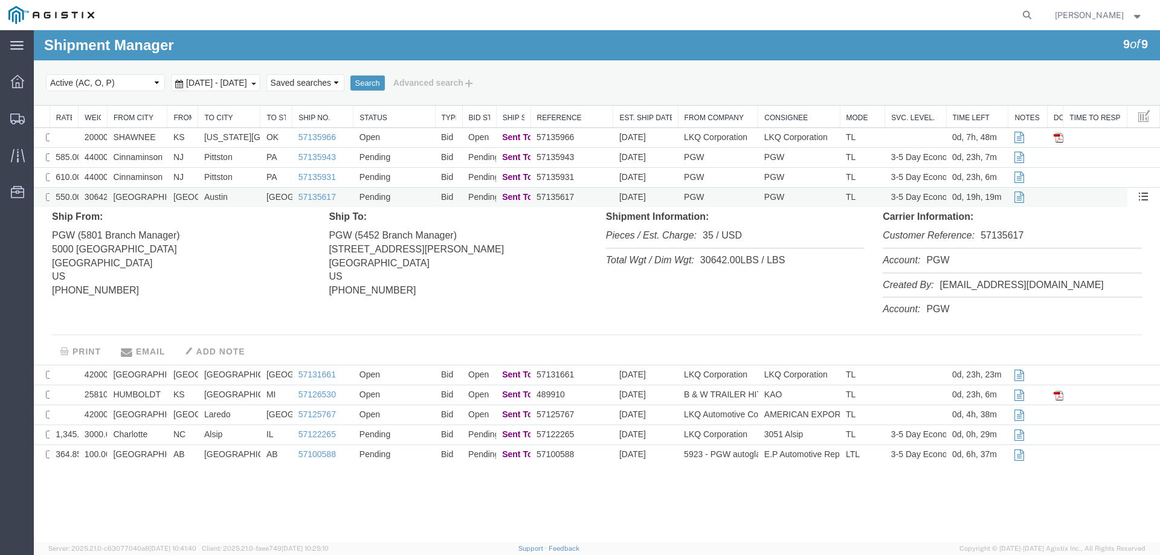
click at [190, 199] on td "[GEOGRAPHIC_DATA]" at bounding box center [182, 198] width 31 height 20
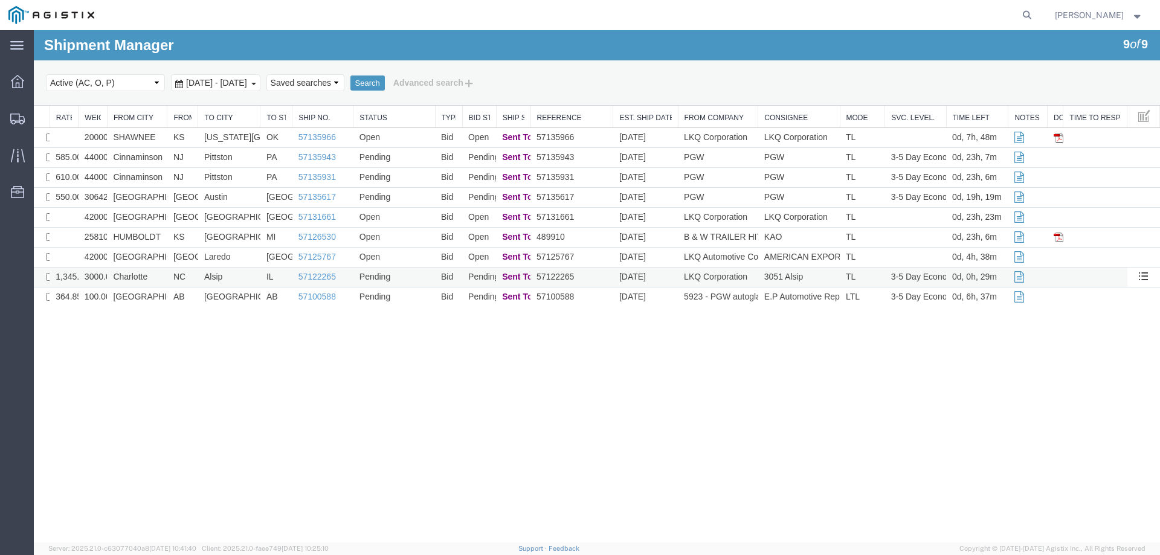
click at [155, 277] on td "Charlotte" at bounding box center [137, 278] width 60 height 20
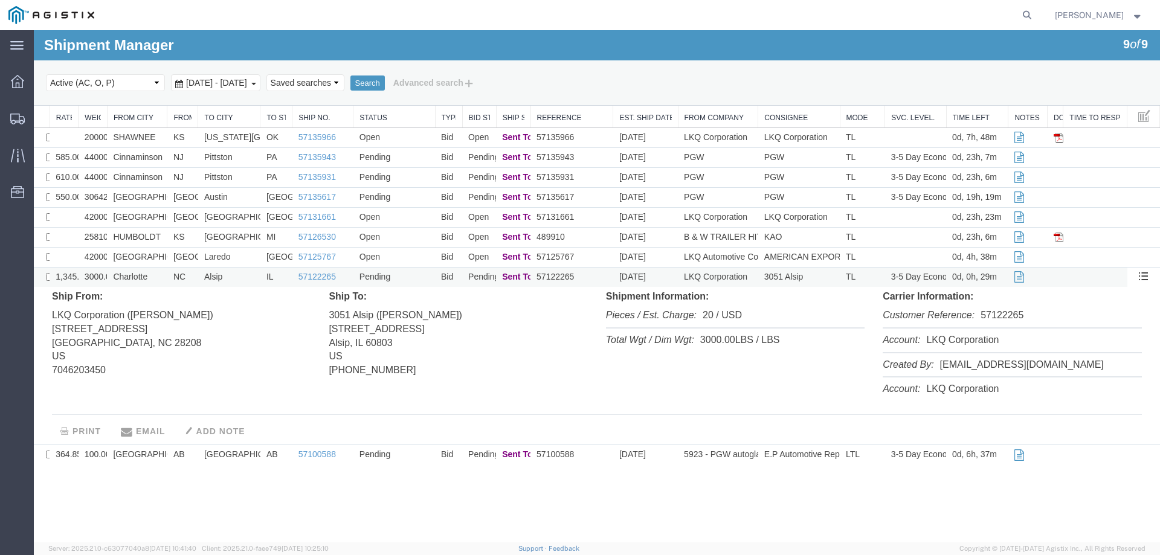
click at [155, 277] on td "Charlotte" at bounding box center [137, 278] width 60 height 20
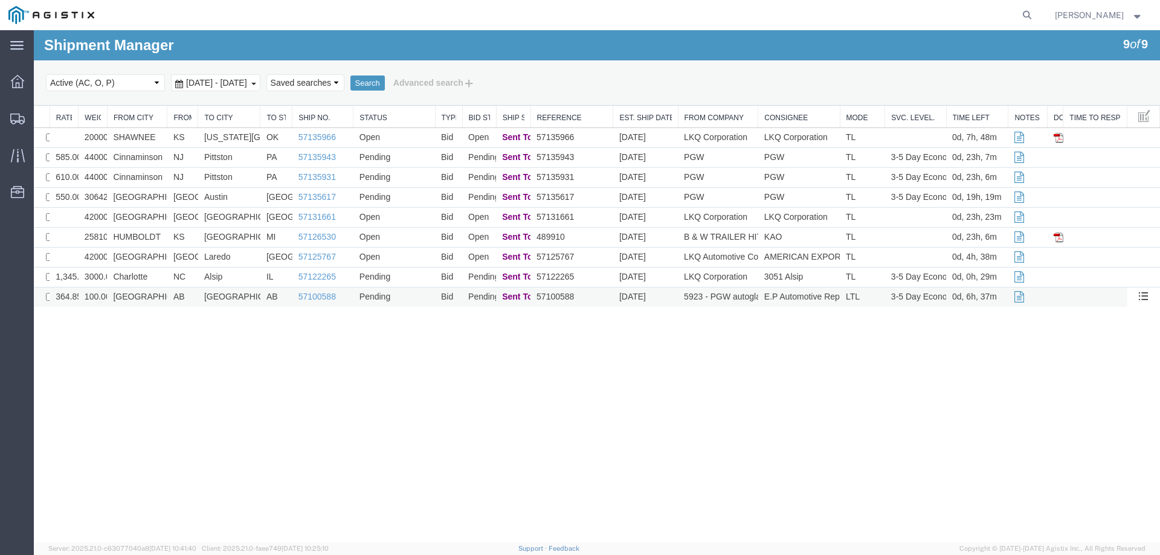
click at [158, 299] on td "[GEOGRAPHIC_DATA]" at bounding box center [137, 298] width 60 height 20
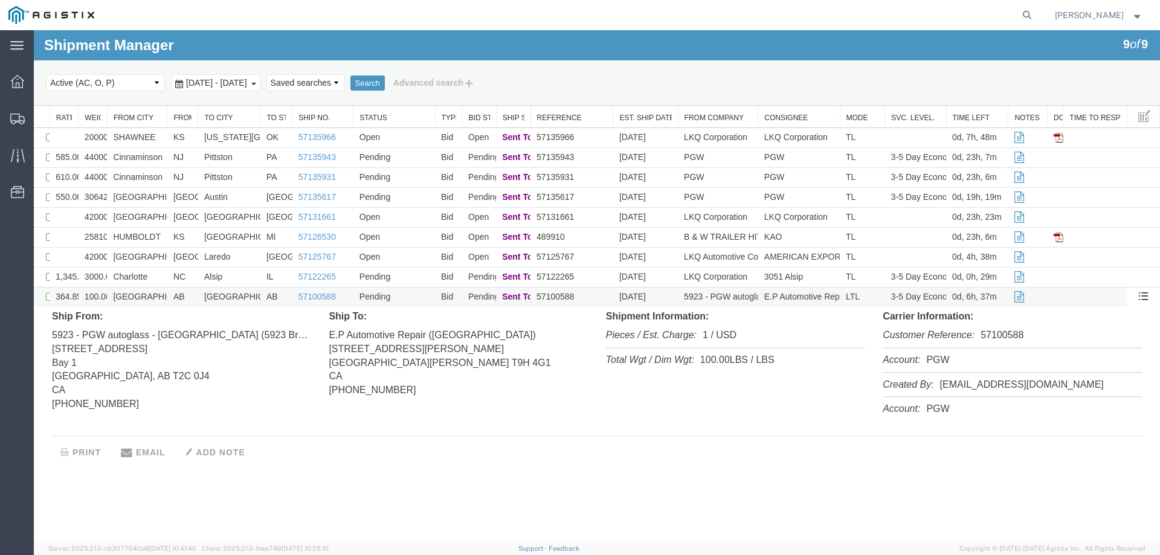
click at [158, 299] on td "[GEOGRAPHIC_DATA]" at bounding box center [137, 298] width 60 height 20
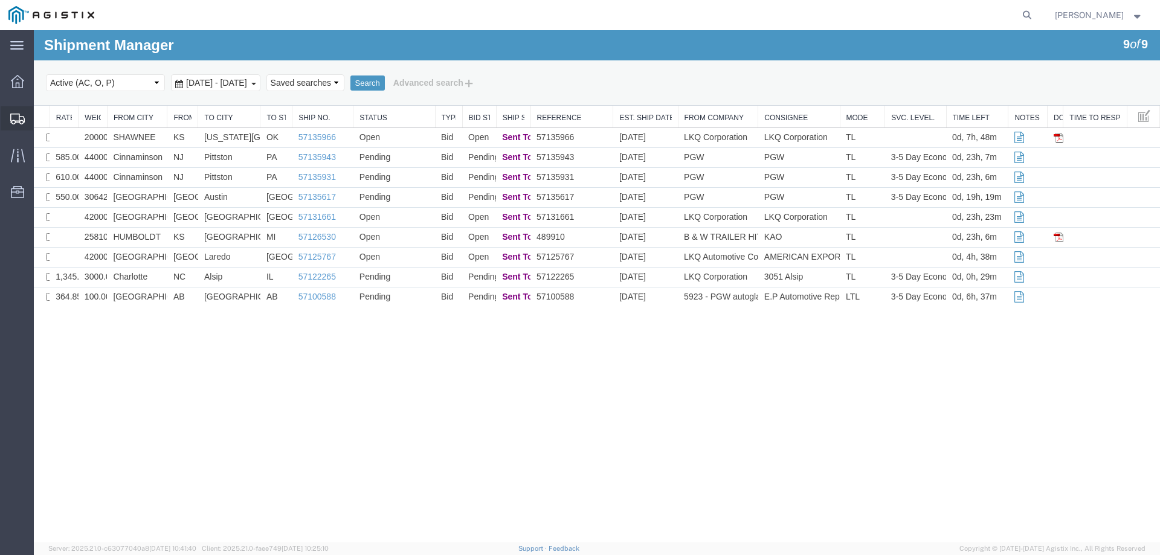
click at [9, 111] on div at bounding box center [18, 118] width 34 height 24
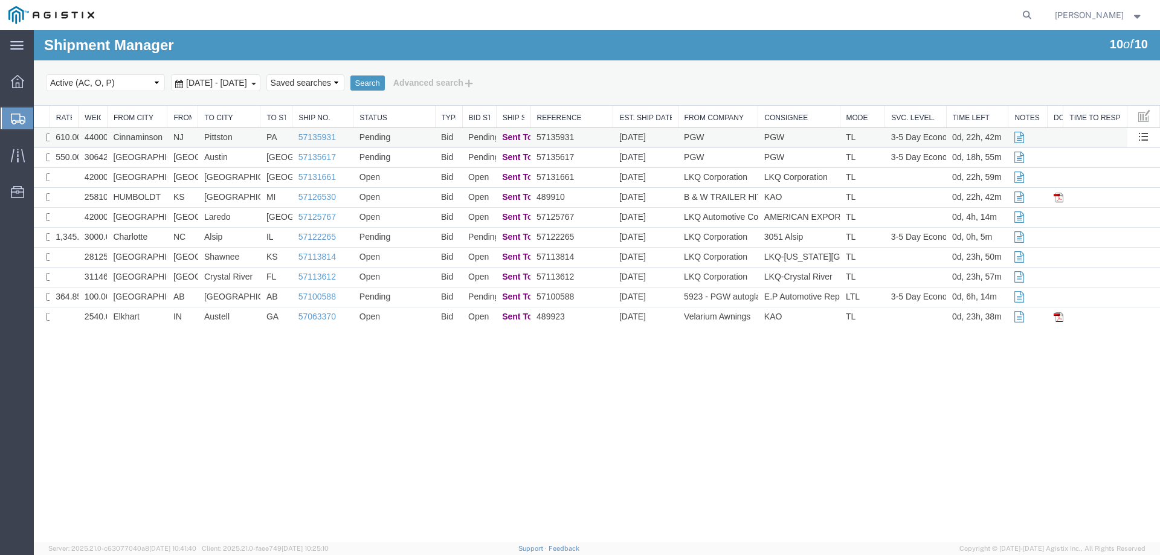
click at [190, 138] on td "NJ" at bounding box center [182, 138] width 31 height 20
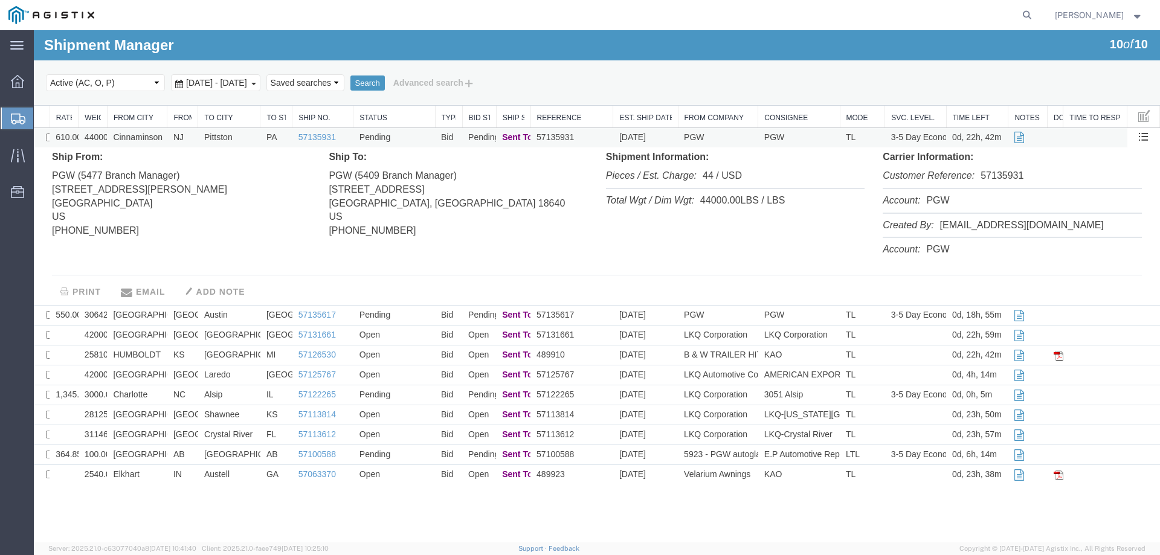
click at [190, 138] on td "NJ" at bounding box center [182, 138] width 31 height 20
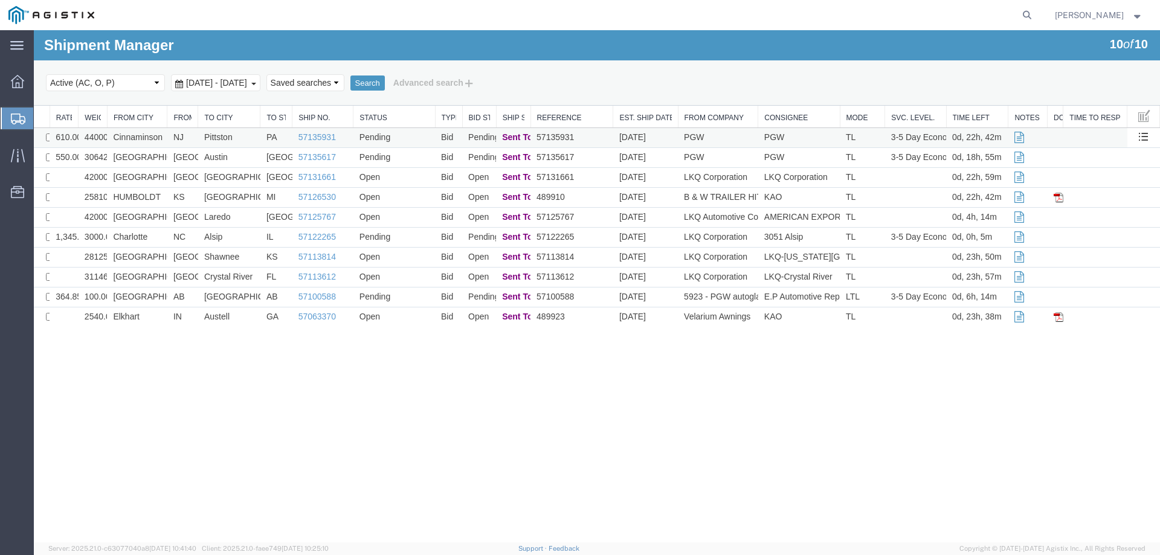
click at [190, 138] on td "NJ" at bounding box center [182, 138] width 31 height 20
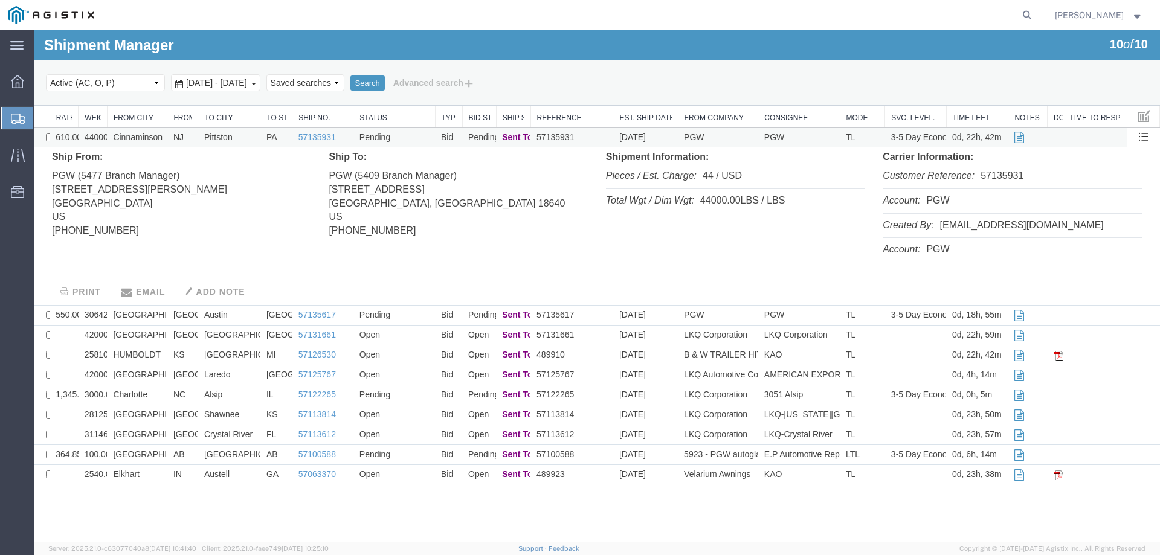
click at [190, 138] on td "NJ" at bounding box center [182, 138] width 31 height 20
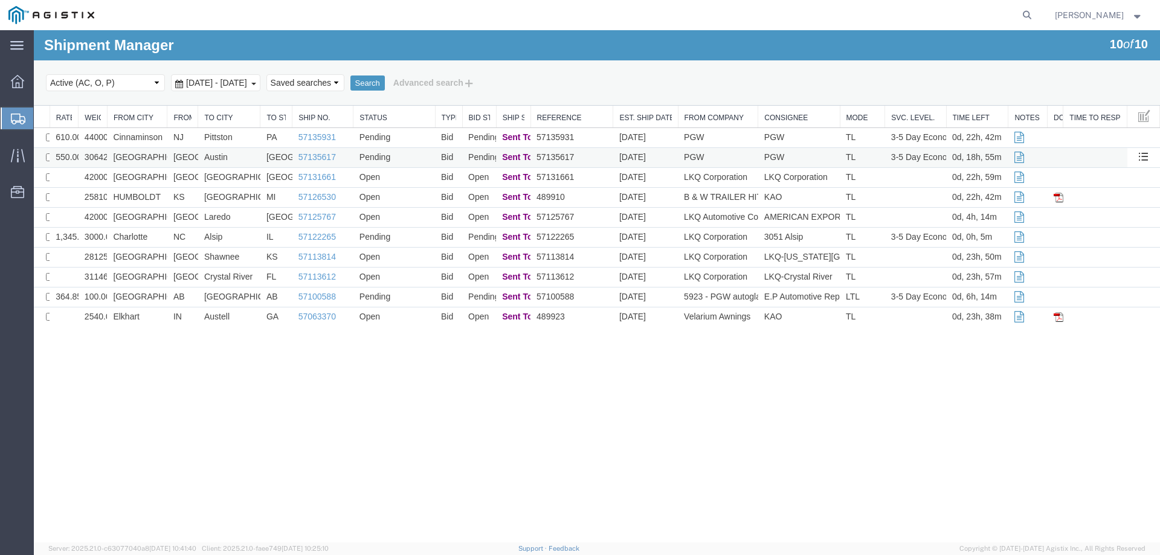
click at [185, 160] on td "[GEOGRAPHIC_DATA]" at bounding box center [182, 158] width 31 height 20
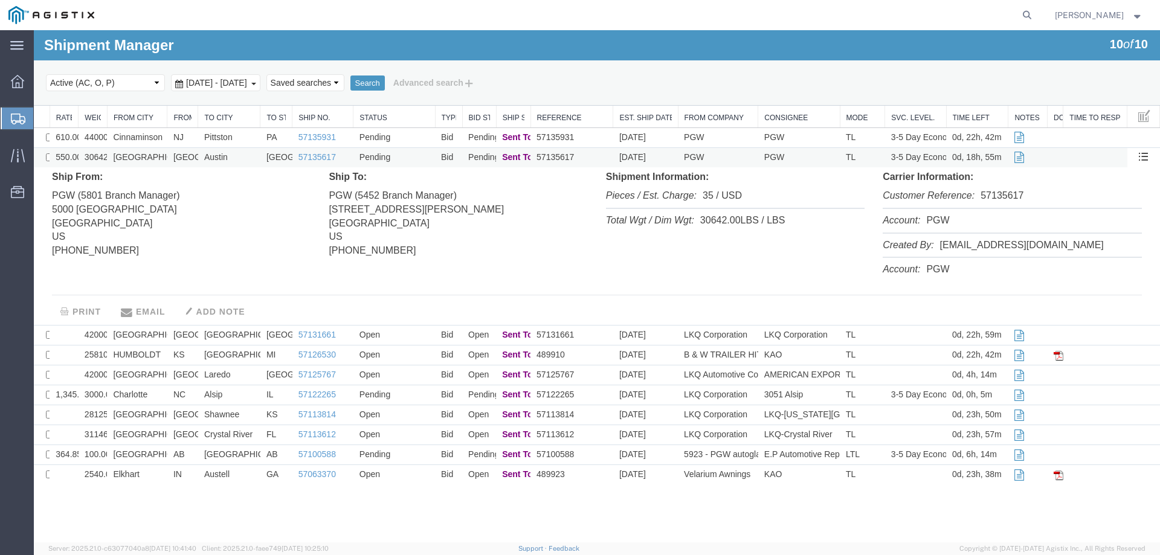
click at [185, 160] on td "[GEOGRAPHIC_DATA]" at bounding box center [182, 158] width 31 height 20
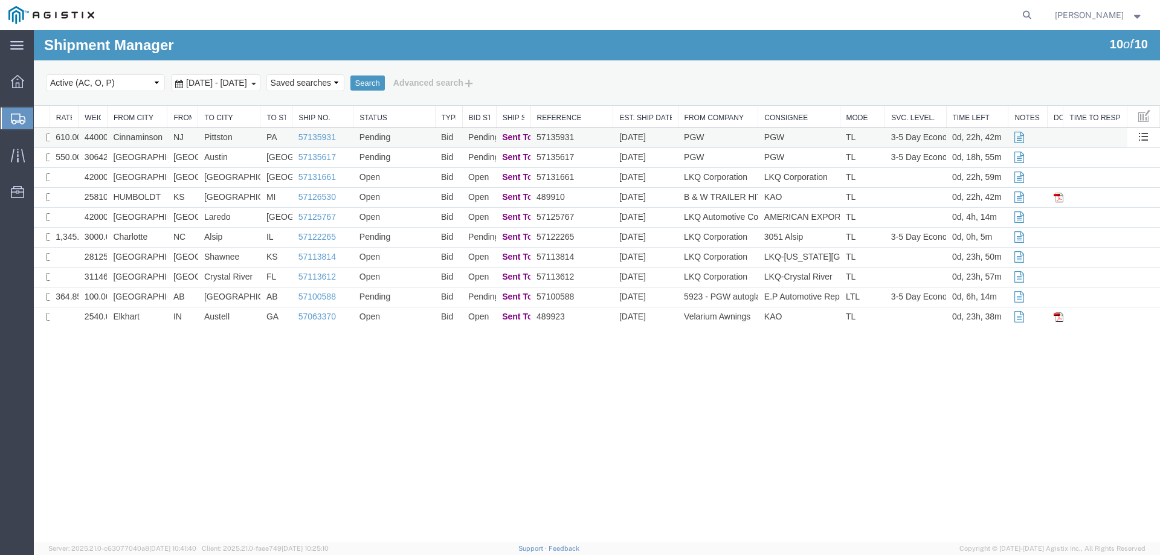
click at [187, 135] on td "NJ" at bounding box center [182, 138] width 31 height 20
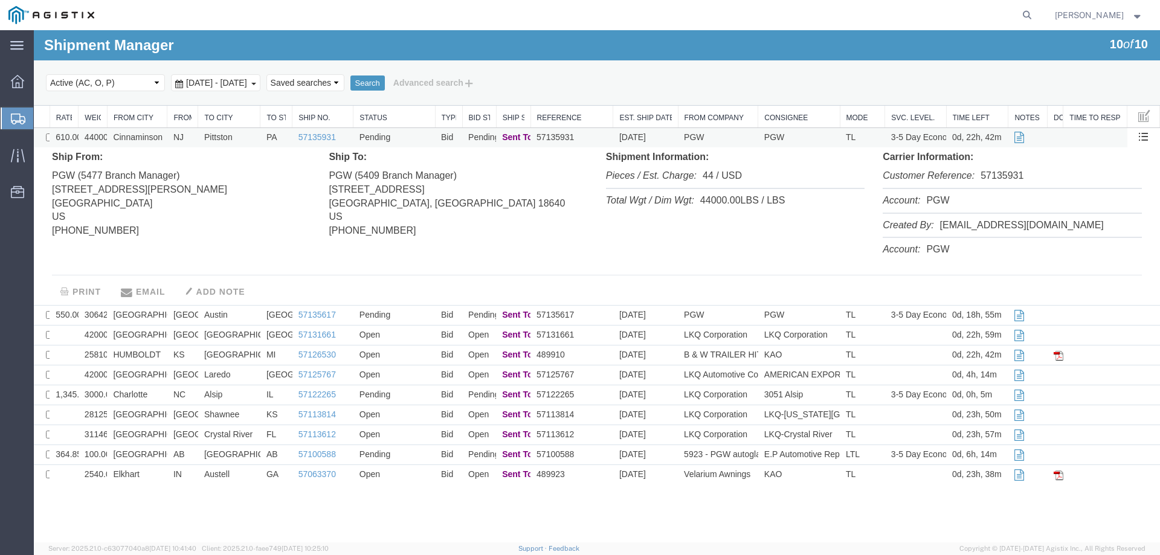
click at [187, 135] on td "NJ" at bounding box center [182, 138] width 31 height 20
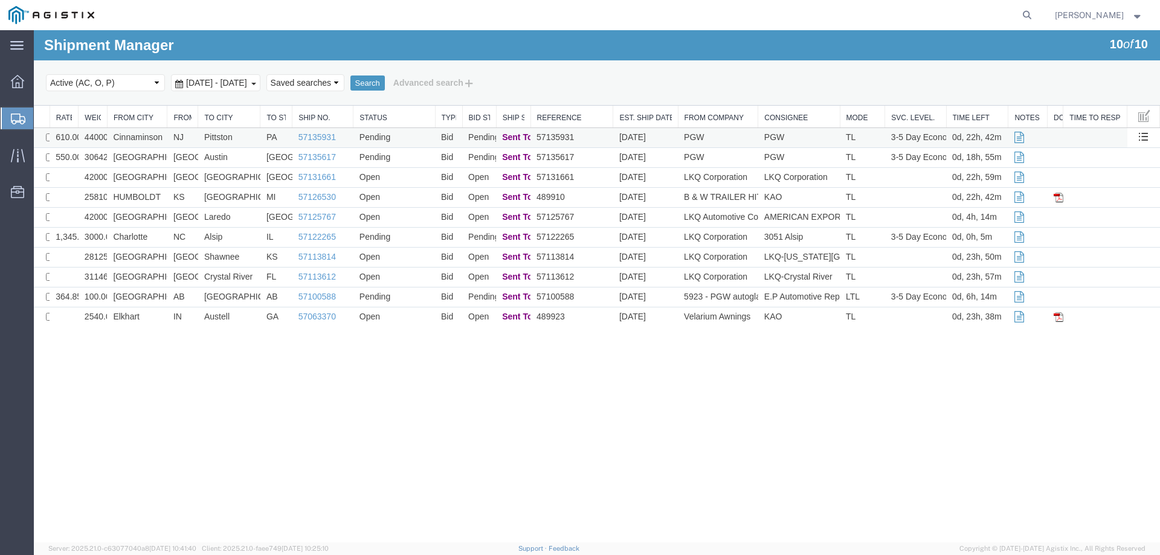
click at [405, 135] on td "Pending" at bounding box center [395, 138] width 82 height 20
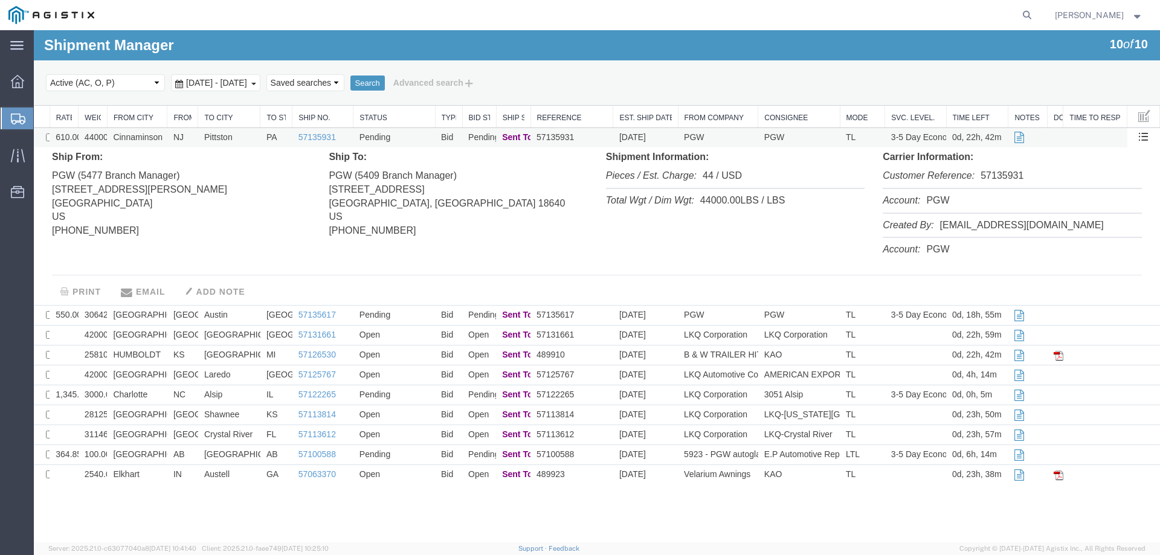
click at [405, 135] on td "Pending" at bounding box center [395, 138] width 82 height 20
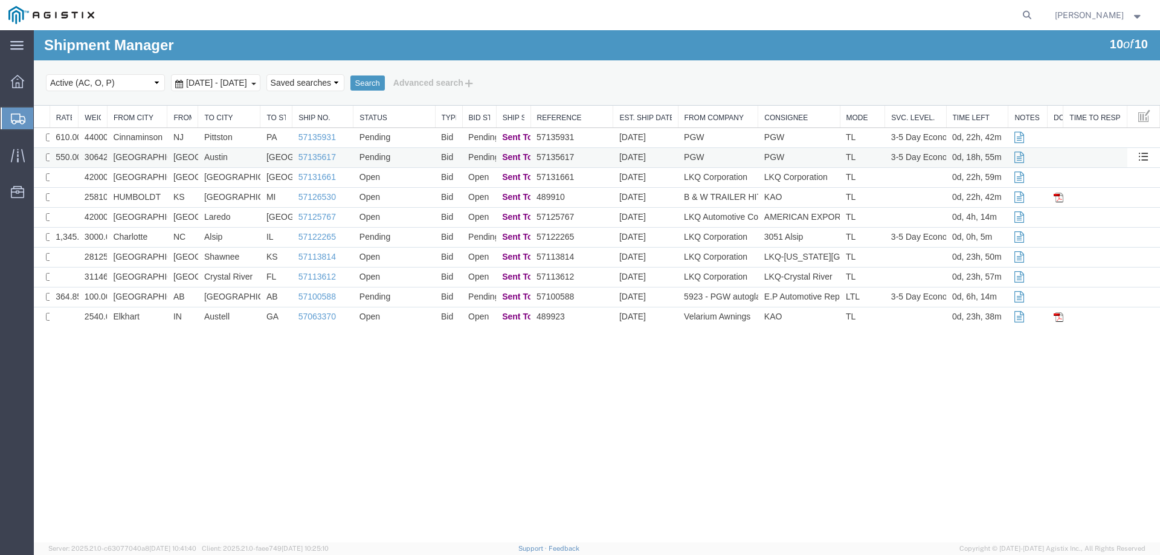
click at [235, 157] on td "Austin" at bounding box center [229, 158] width 62 height 20
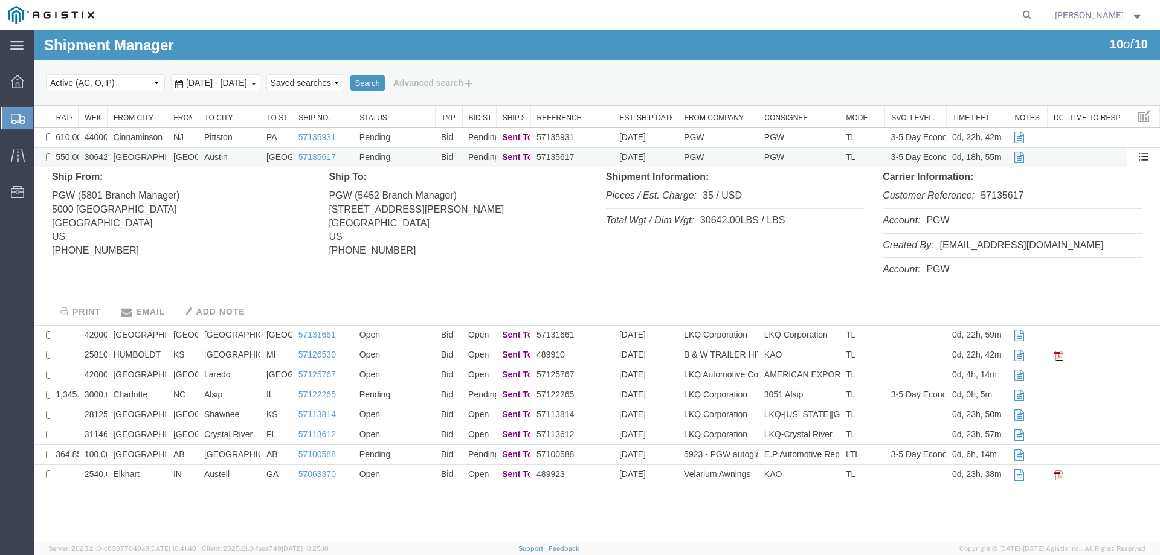
click at [235, 157] on td "Austin" at bounding box center [229, 158] width 62 height 20
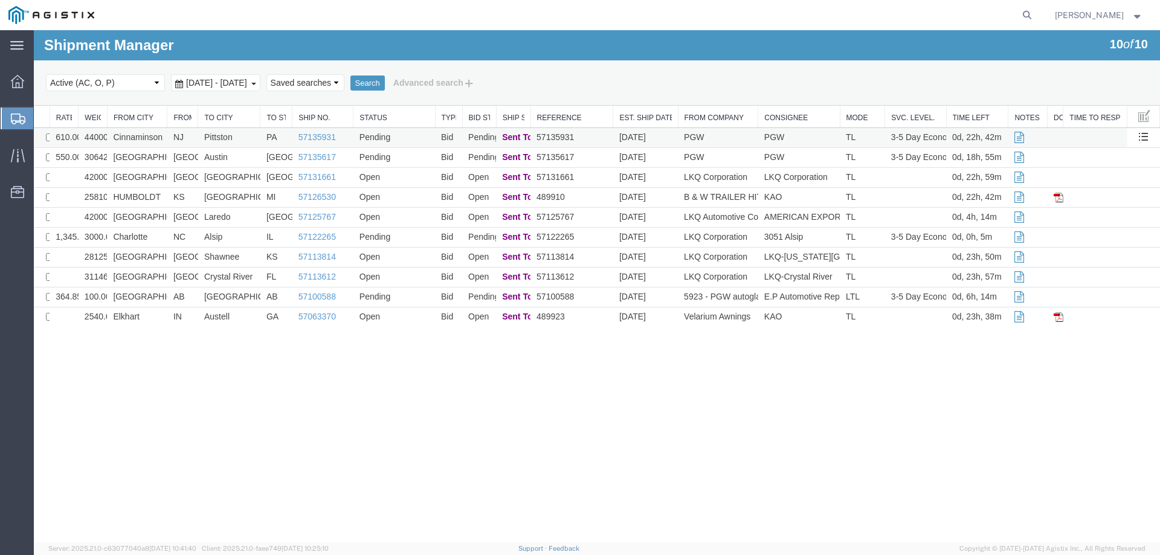
click at [244, 137] on td "Pittston" at bounding box center [229, 138] width 62 height 20
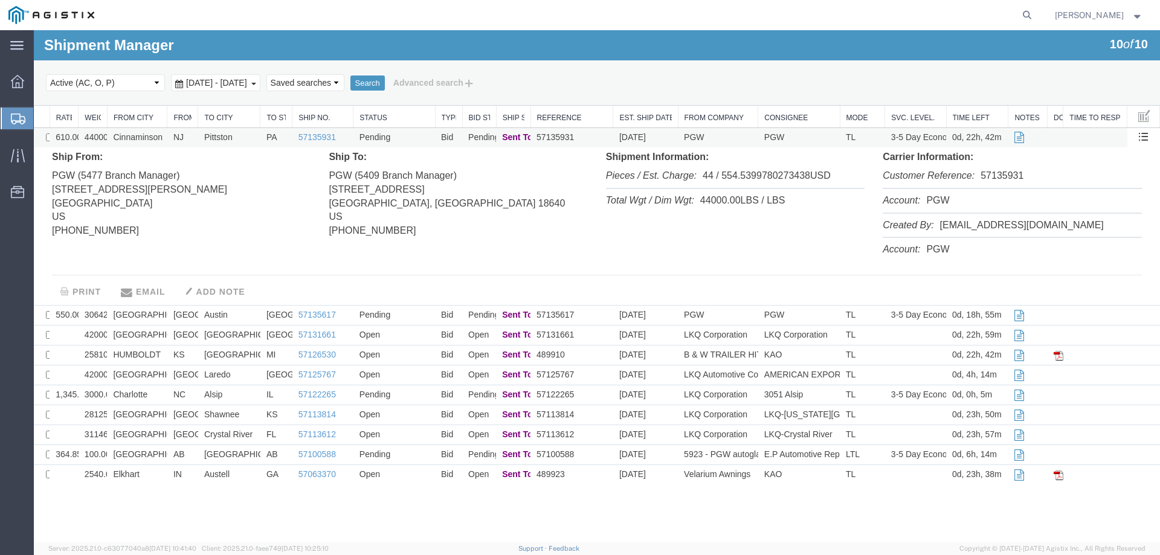
click at [244, 137] on td "Pittston" at bounding box center [229, 138] width 62 height 20
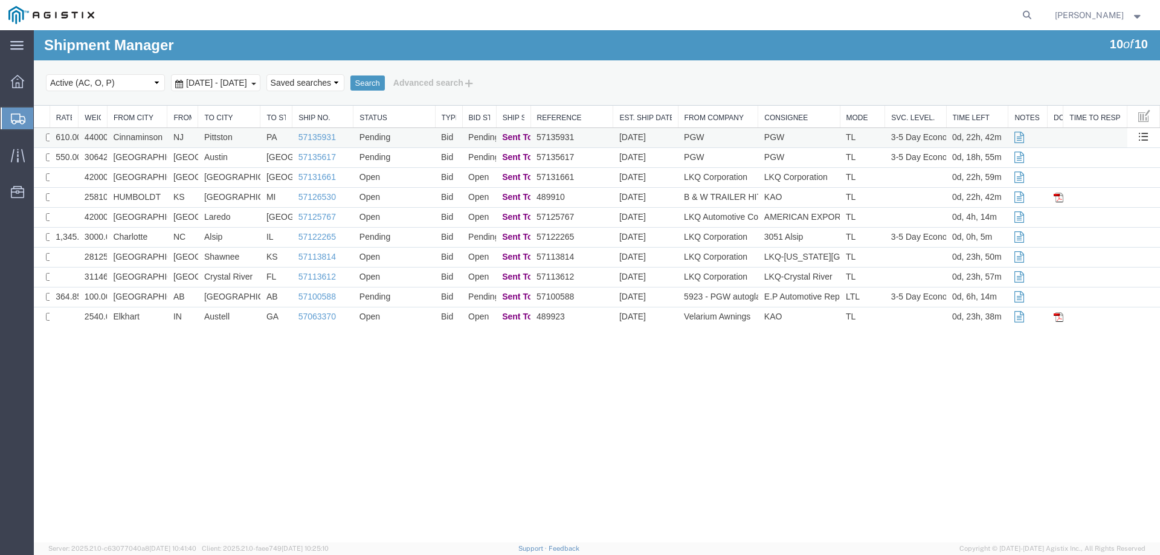
click at [244, 137] on td "Pittston" at bounding box center [229, 138] width 62 height 20
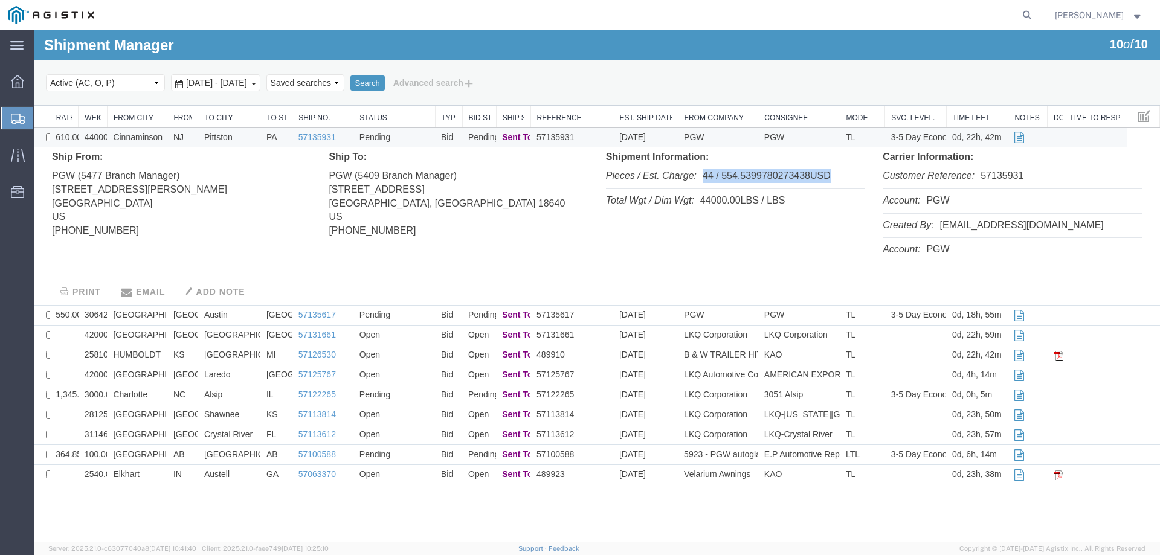
drag, startPoint x: 839, startPoint y: 178, endPoint x: 700, endPoint y: 179, distance: 139.6
click at [700, 179] on li "Pieces / Est. Charge: 44 / 554.5399780273438USD" at bounding box center [735, 176] width 259 height 25
copy li "44 / 554.5399780273438USD"
click at [736, 139] on td "PGW" at bounding box center [718, 138] width 80 height 20
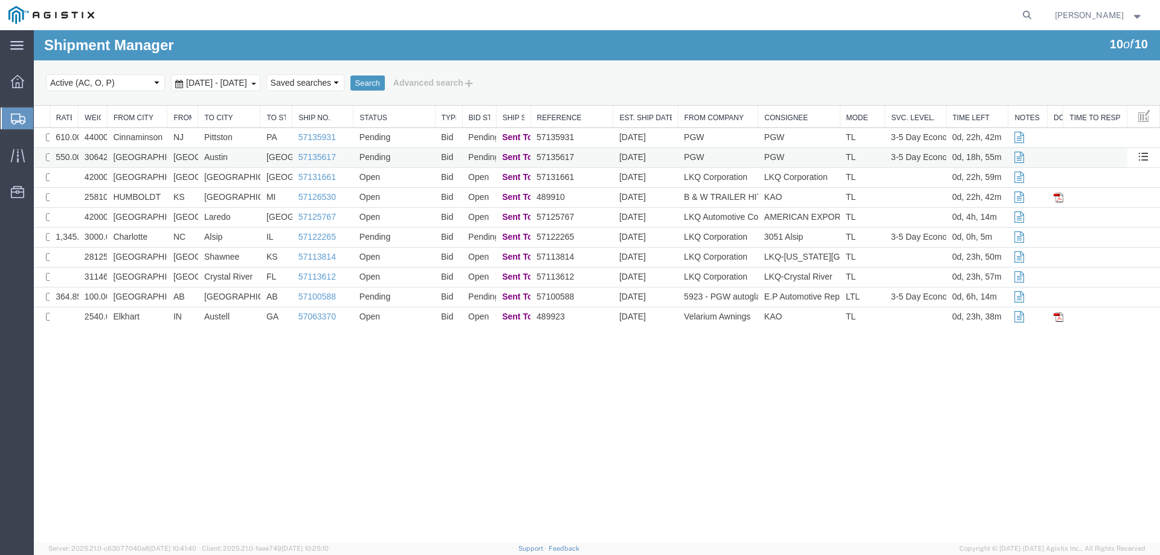
click at [726, 160] on td "PGW" at bounding box center [718, 158] width 80 height 20
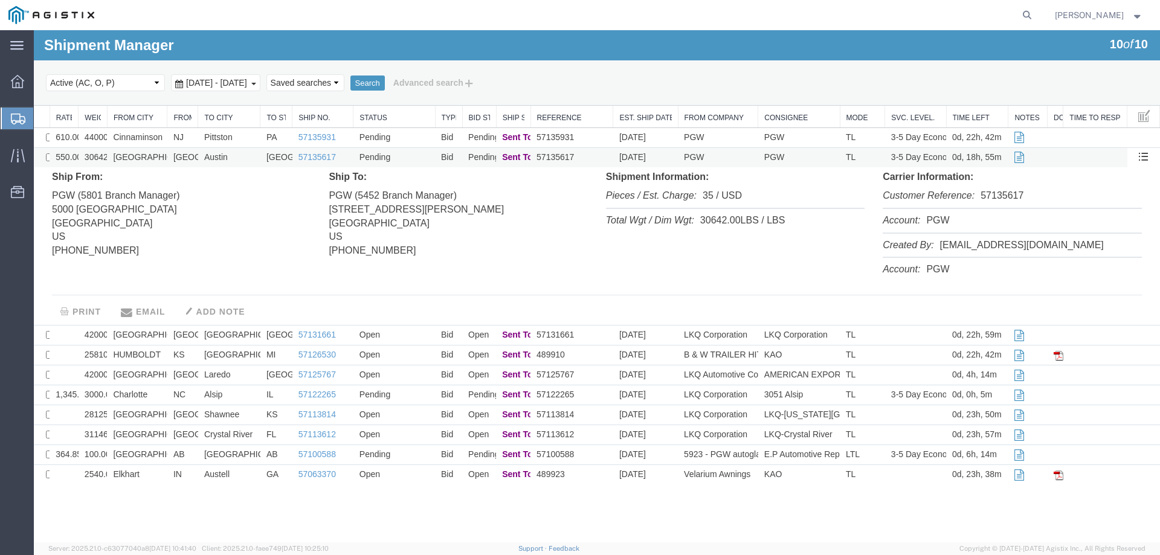
click at [726, 160] on td "PGW" at bounding box center [718, 158] width 80 height 20
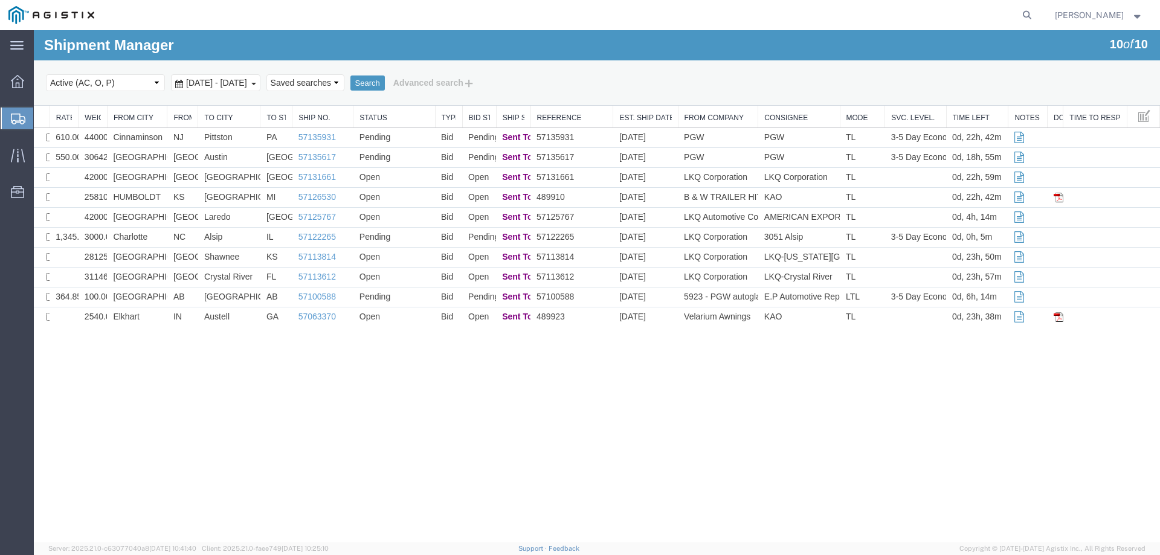
click at [18, 112] on svg-icon at bounding box center [18, 118] width 15 height 12
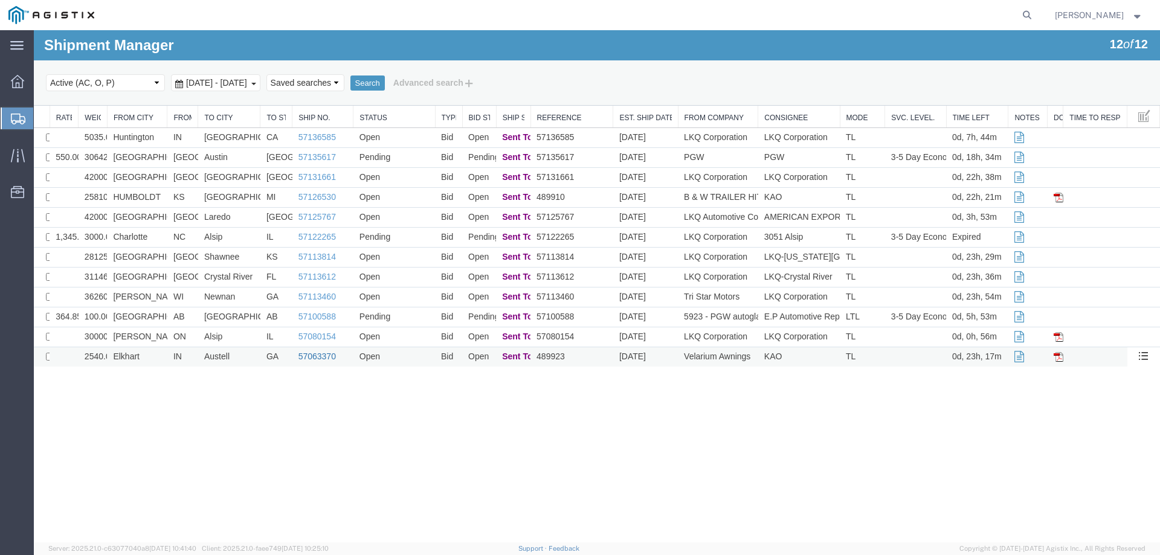
click at [323, 355] on link "57063370" at bounding box center [317, 357] width 37 height 10
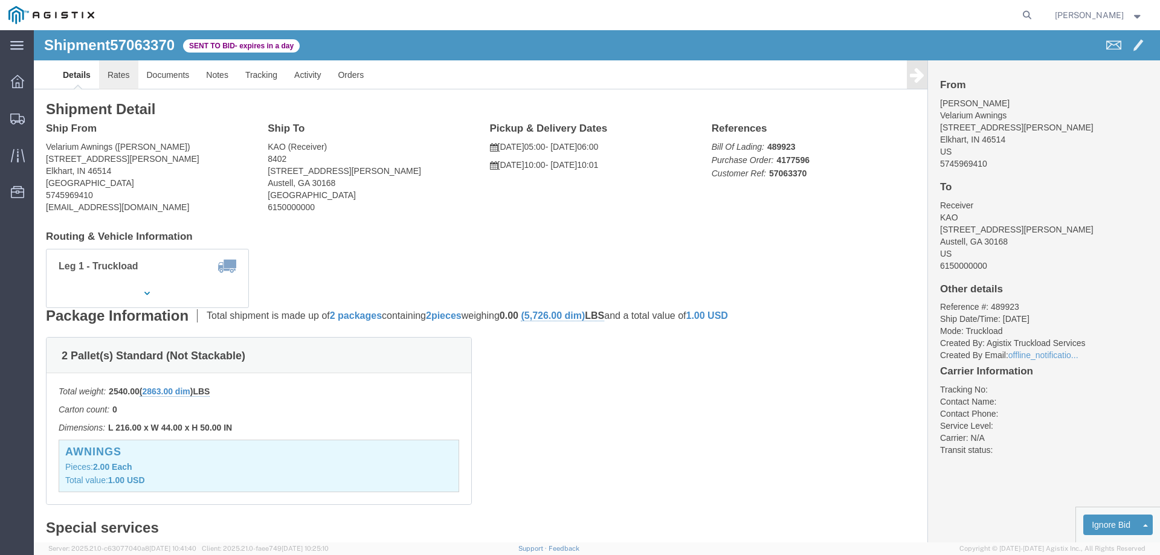
click link "Rates"
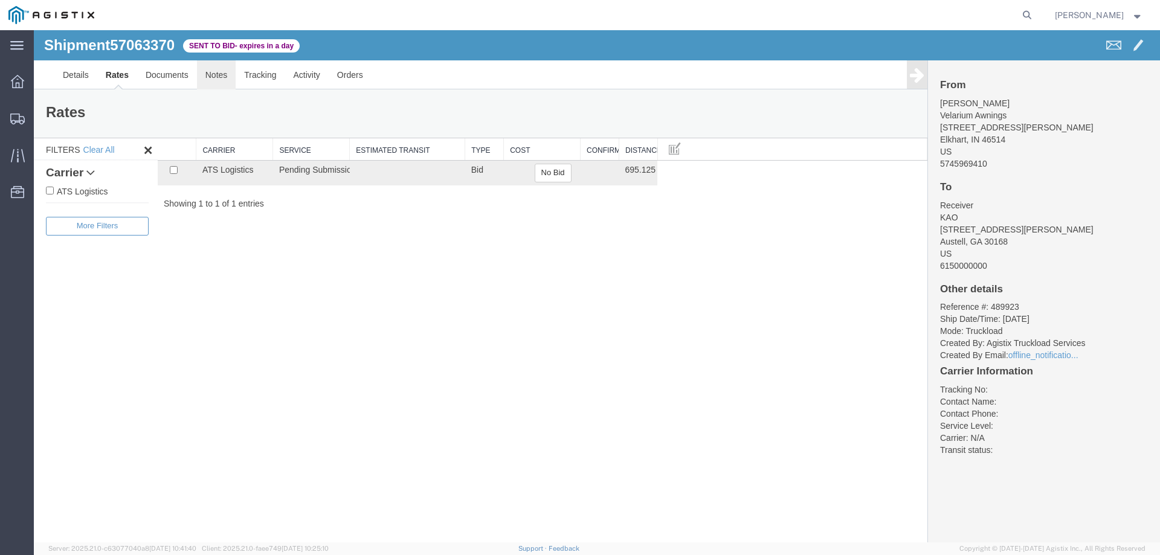
click at [221, 79] on link "Notes" at bounding box center [216, 74] width 39 height 29
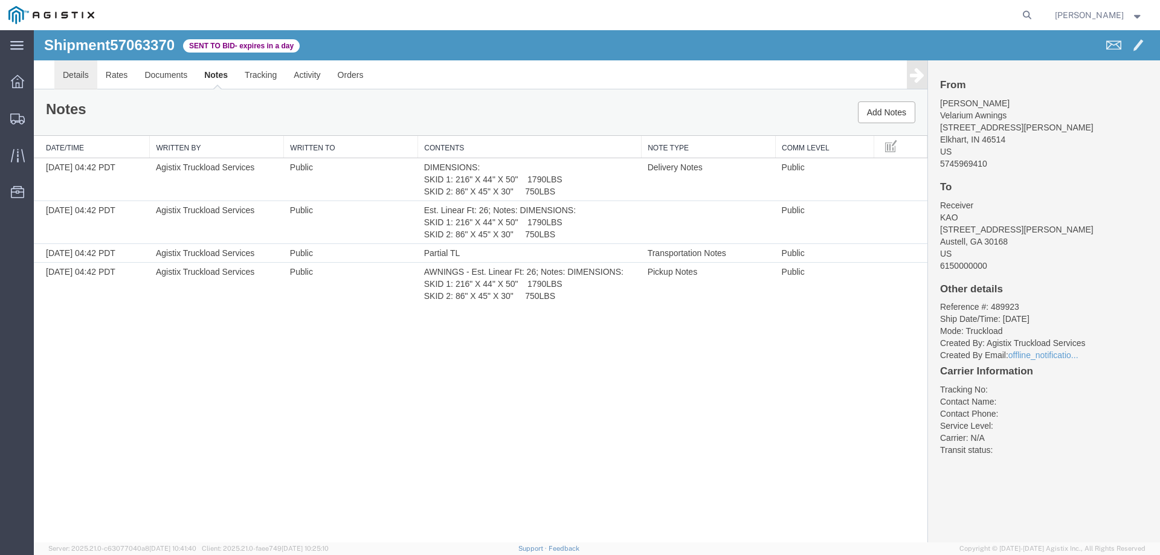
click at [74, 69] on link "Details" at bounding box center [75, 74] width 43 height 29
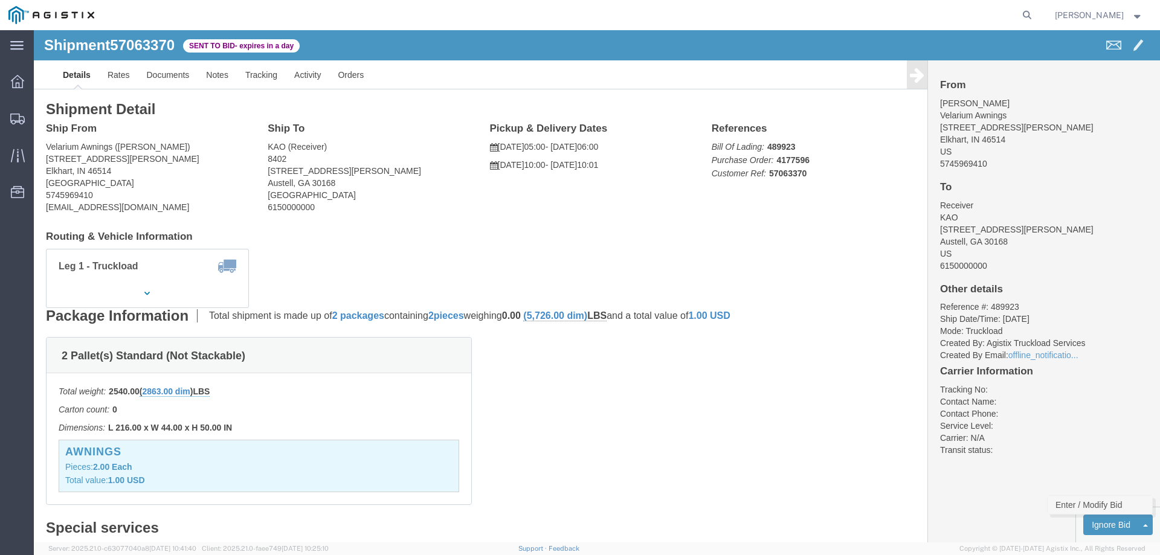
click link "Enter / Modify Bid"
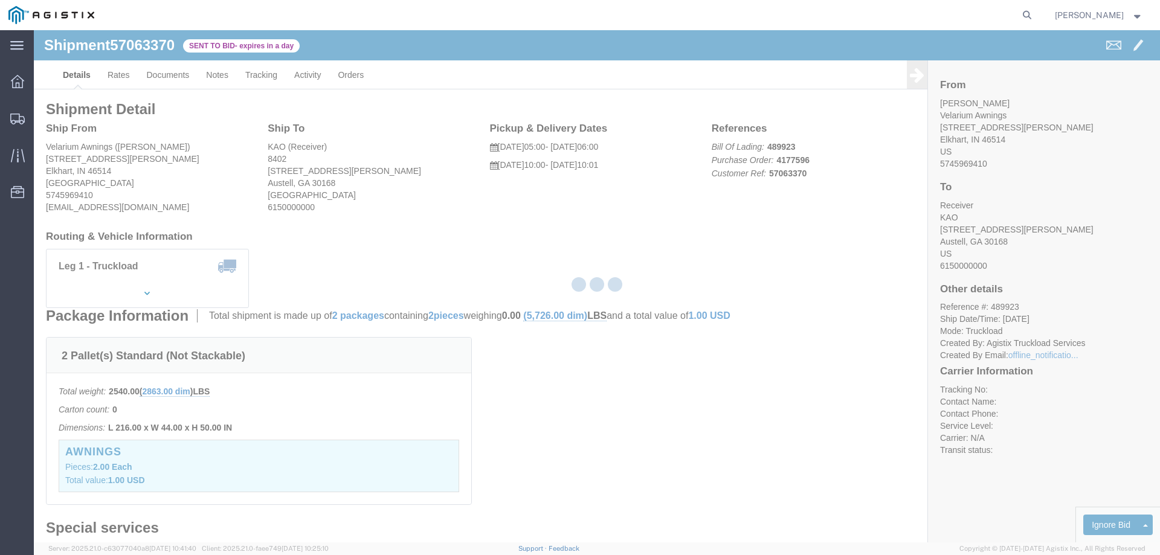
select select "146"
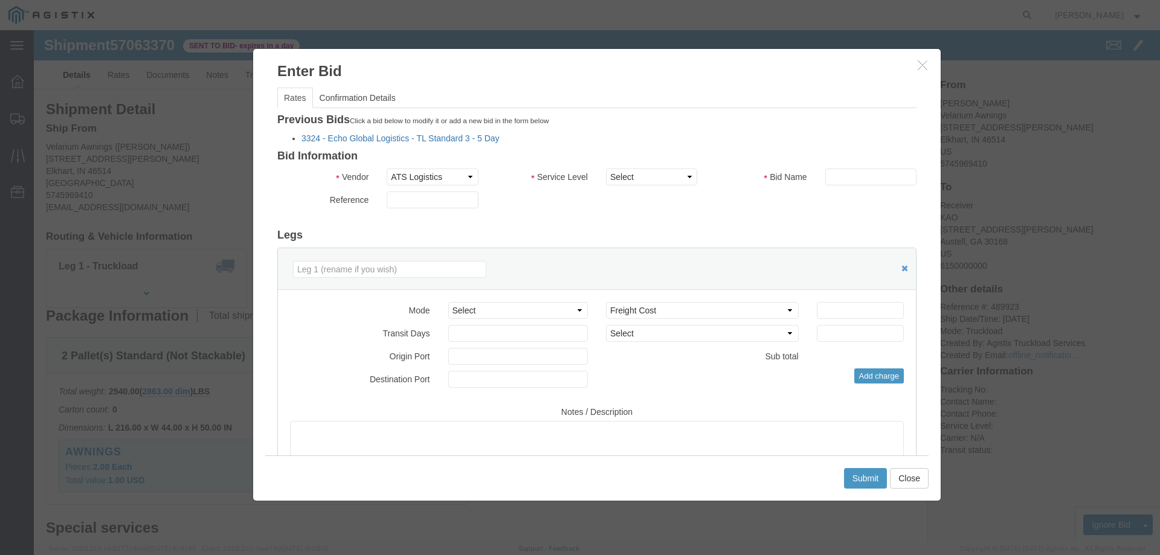
click link "3324 - Echo Global Logistics - TL Standard 3 - 5 Day"
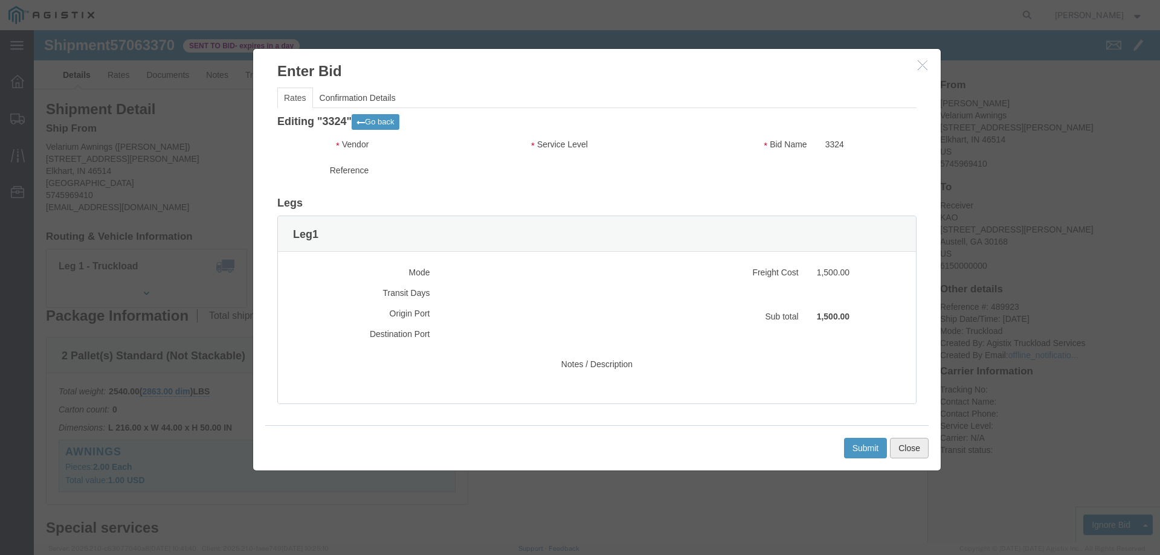
click button "Close"
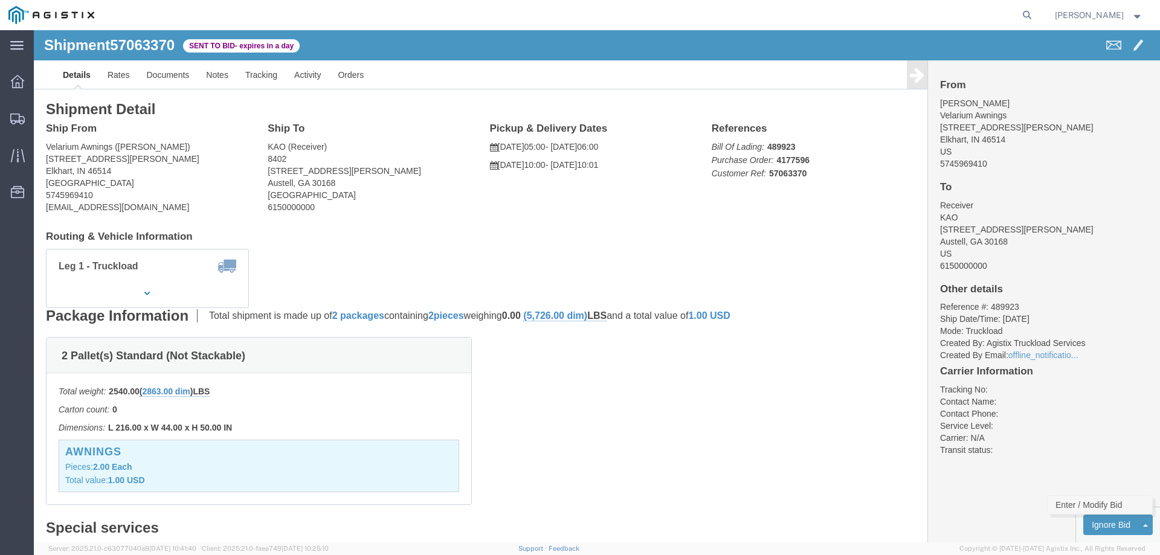
click link "Enter / Modify Bid"
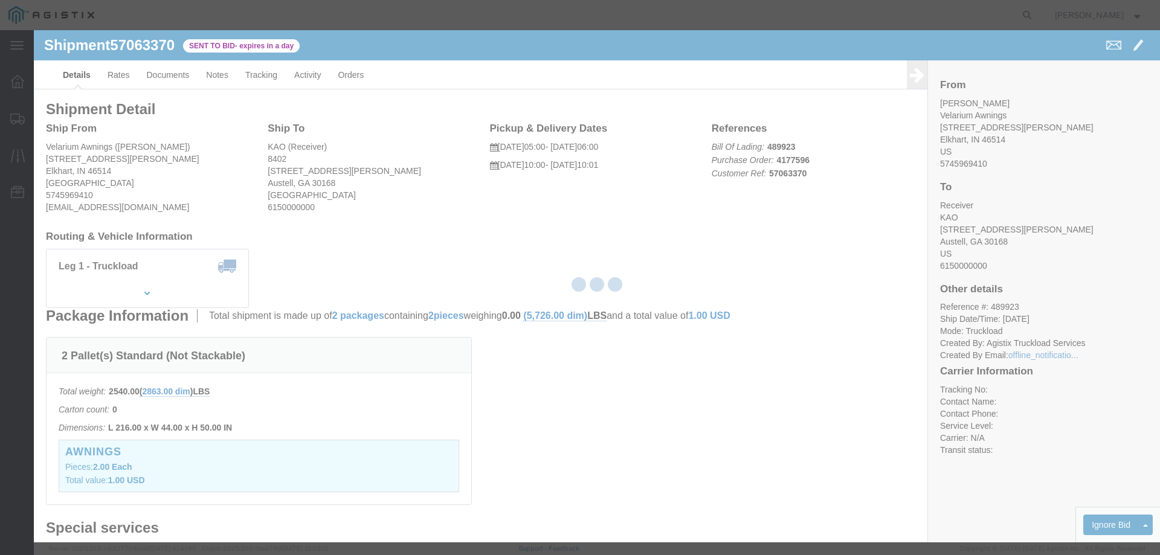
select select "146"
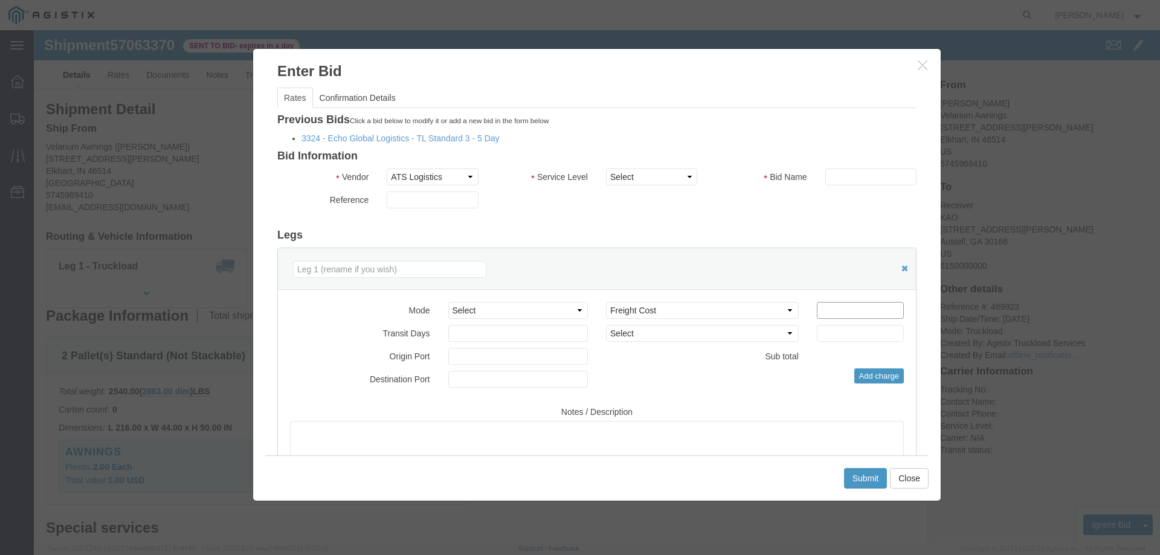
click input "number"
type input "1350"
click button "Submit"
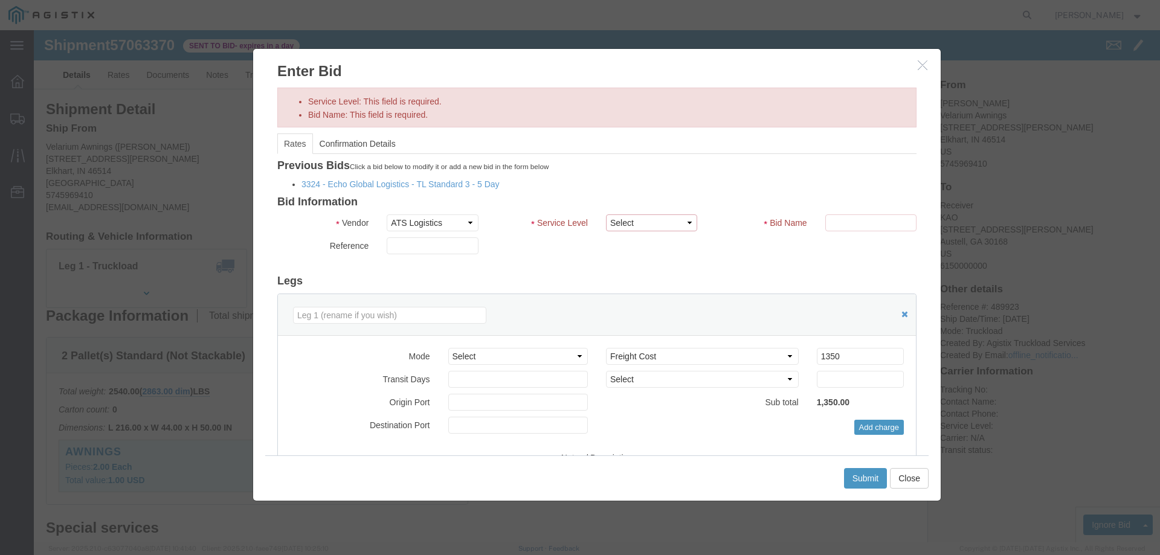
click select "Select CONESTOGA DFRM/STEP Economy TL Flatbed Intermodal LTL Standard Next Day …"
select select "25032"
click select "Select CONESTOGA DFRM/STEP Economy TL Flatbed Intermodal LTL Standard Next Day …"
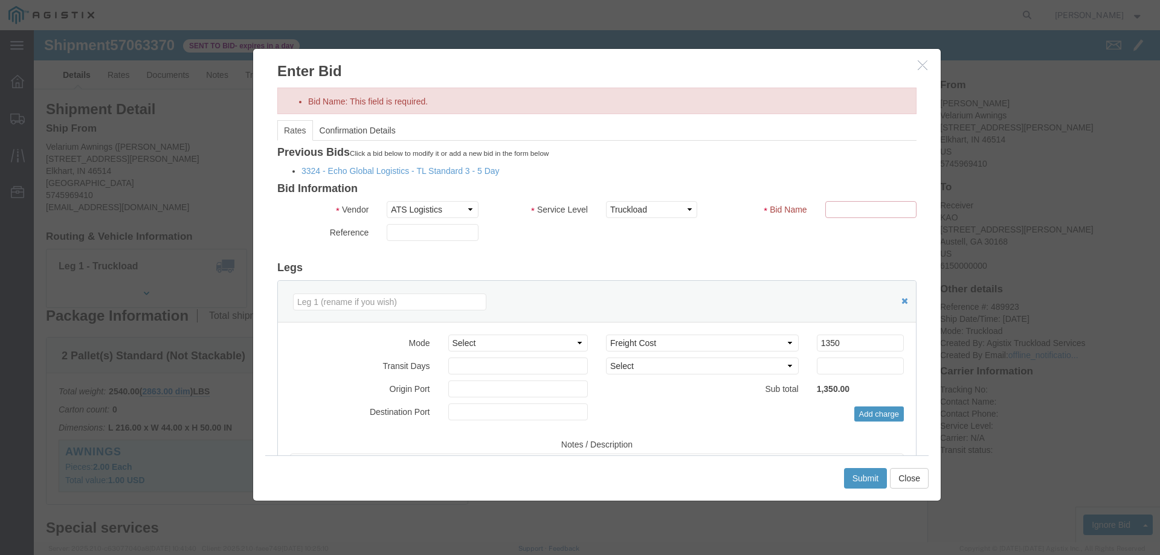
click input "text"
type input "ats"
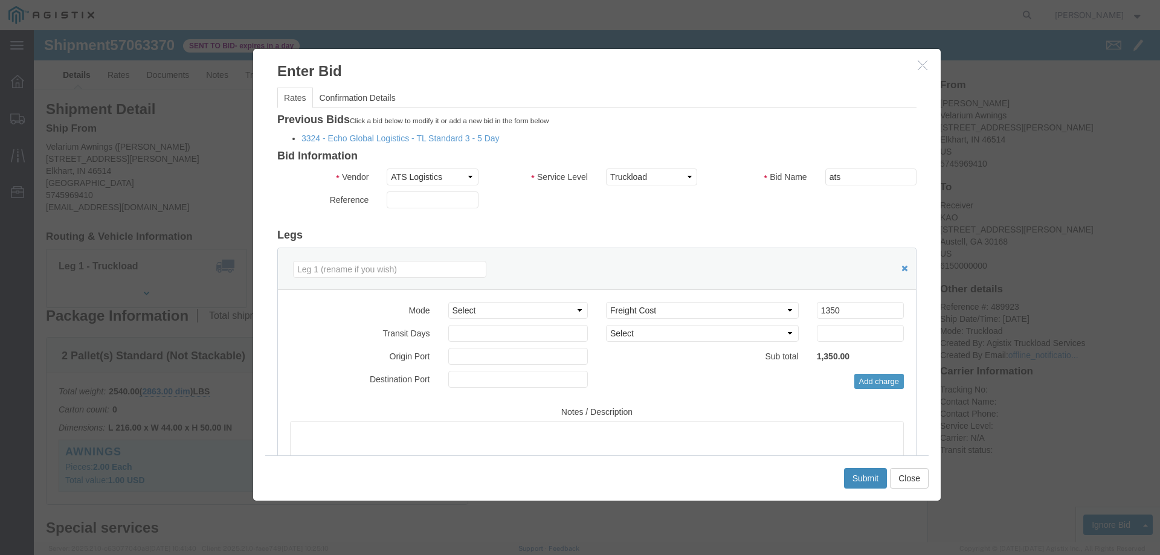
click button "Submit"
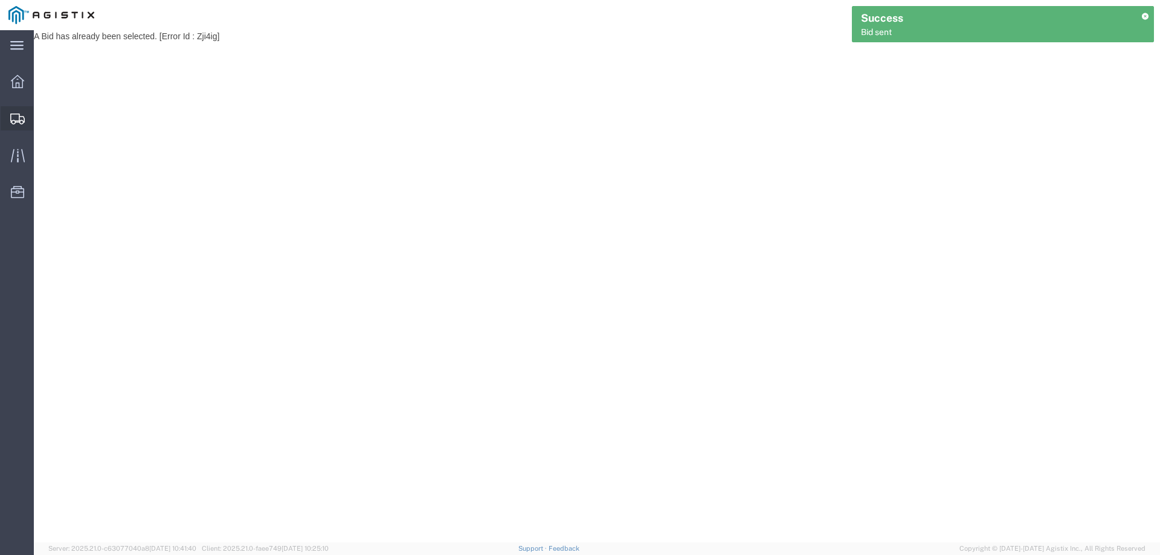
click at [13, 115] on icon at bounding box center [17, 119] width 15 height 11
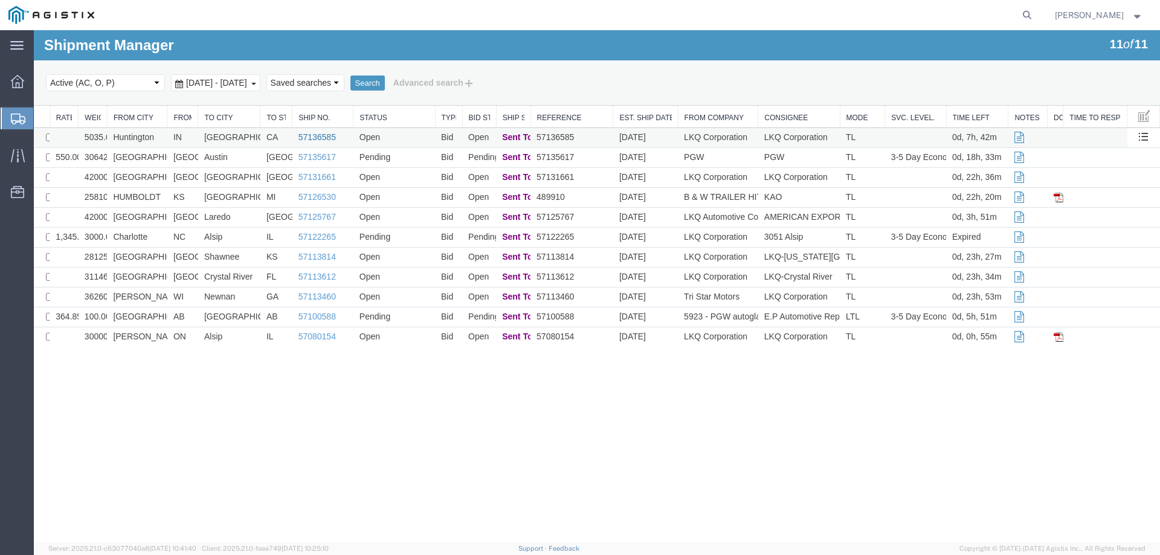
click at [310, 137] on link "57136585" at bounding box center [317, 137] width 37 height 10
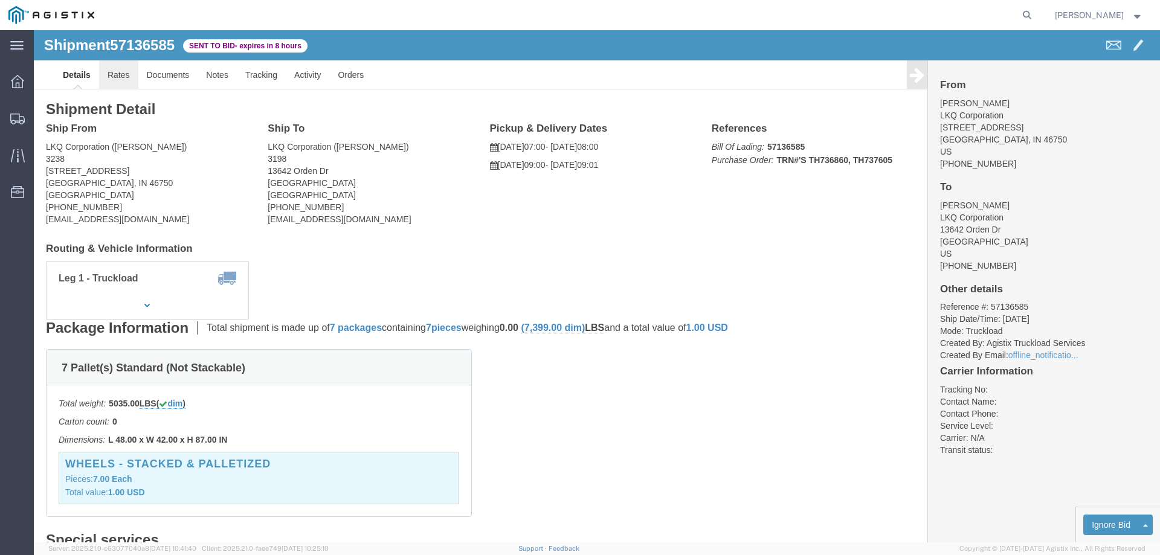
click link "Rates"
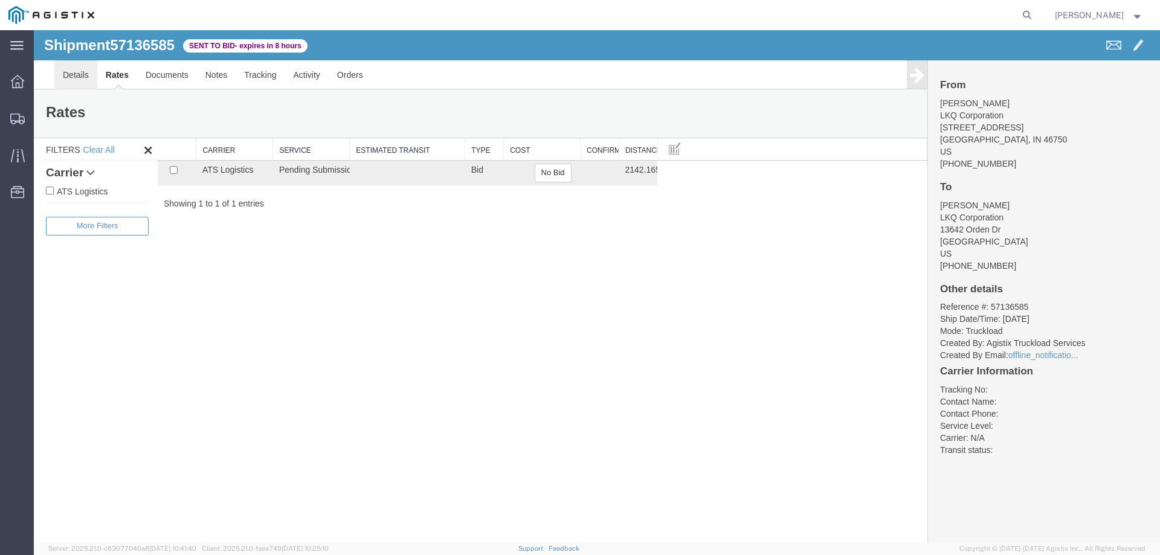
click at [83, 71] on link "Details" at bounding box center [75, 74] width 43 height 29
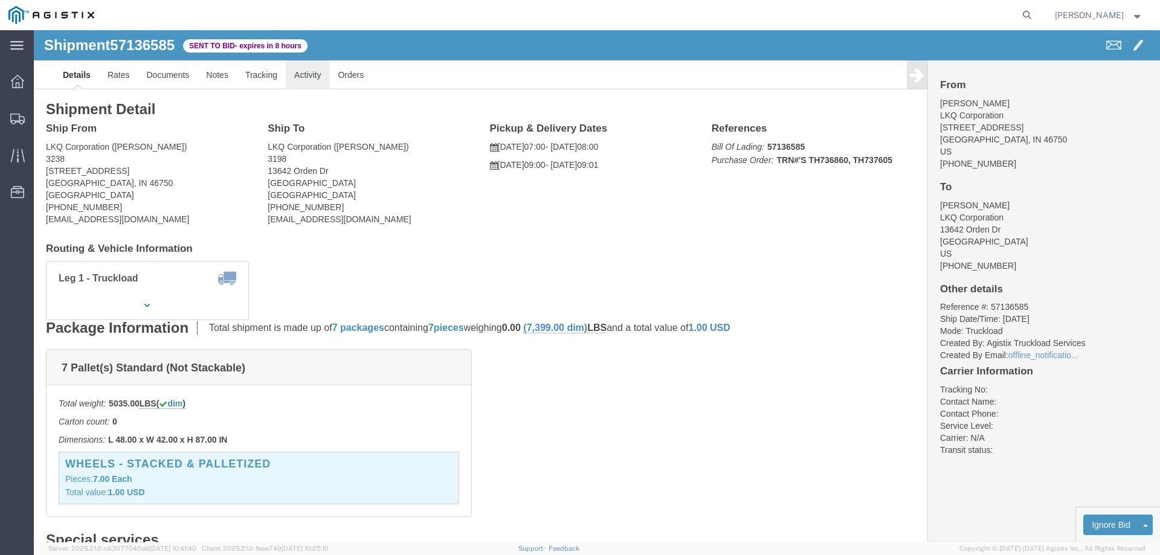
click link "Activity"
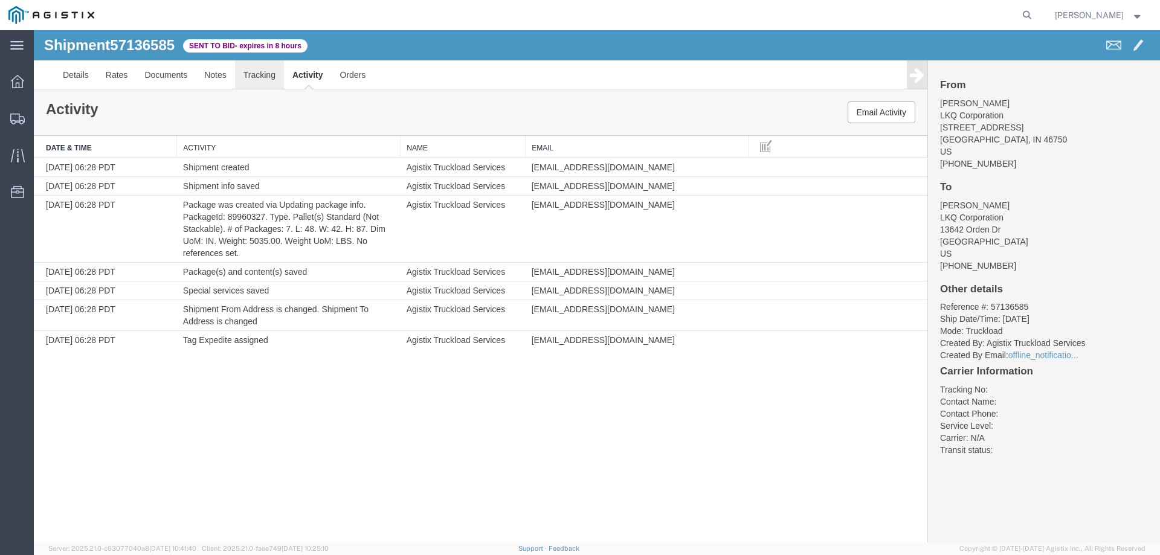
click at [279, 74] on link "Tracking" at bounding box center [259, 74] width 49 height 29
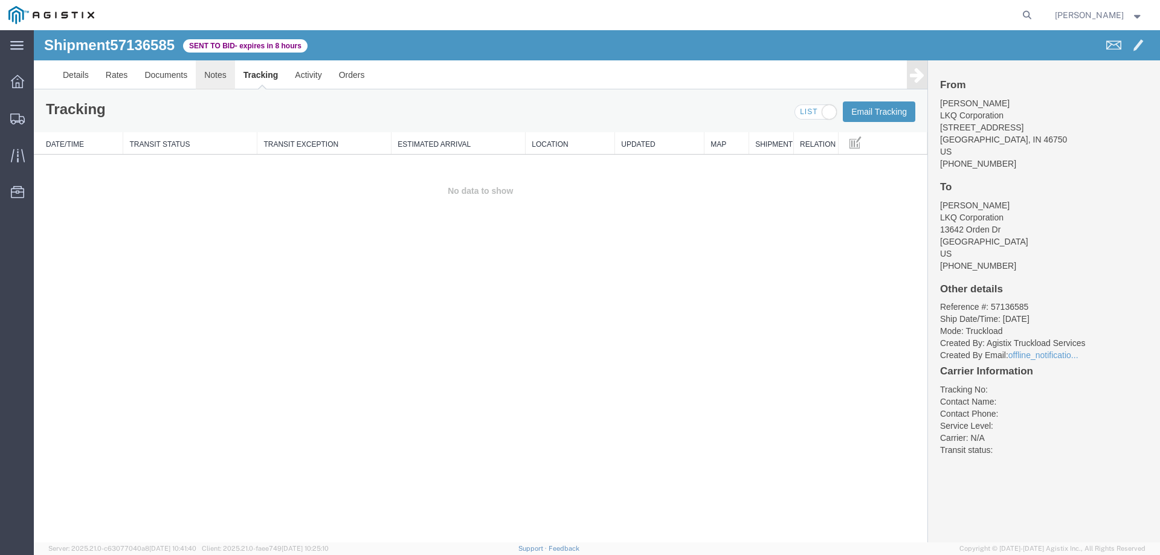
click at [224, 80] on link "Notes" at bounding box center [215, 74] width 39 height 29
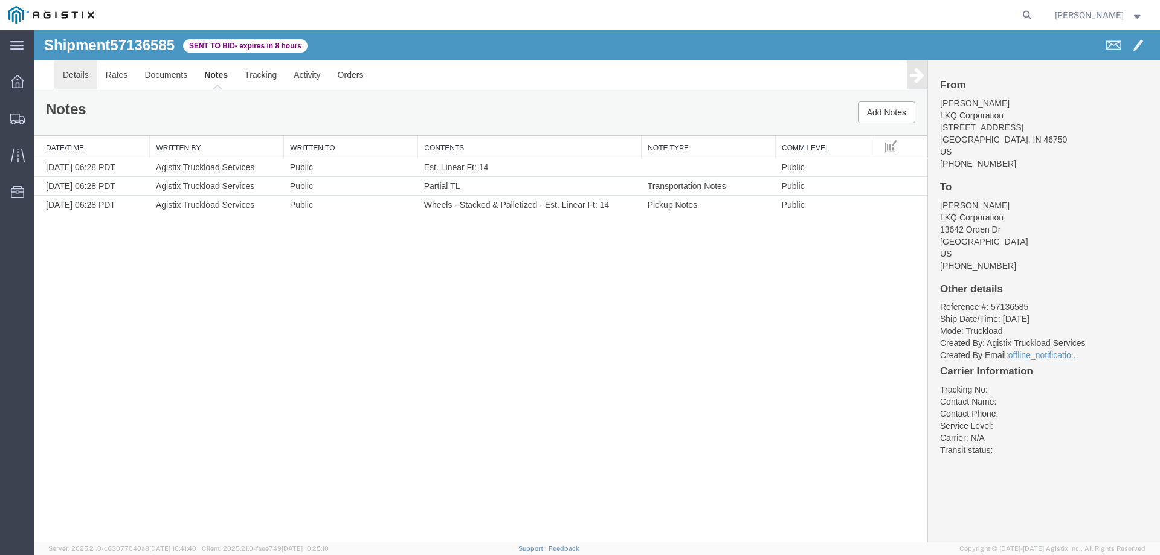
click at [60, 79] on link "Details" at bounding box center [75, 74] width 43 height 29
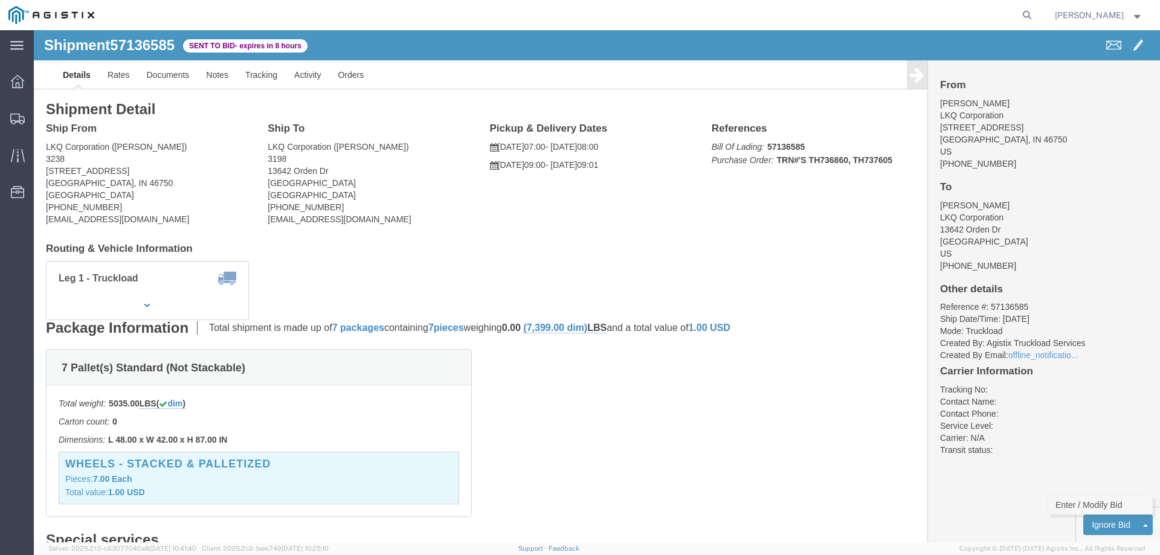
click link "Enter / Modify Bid"
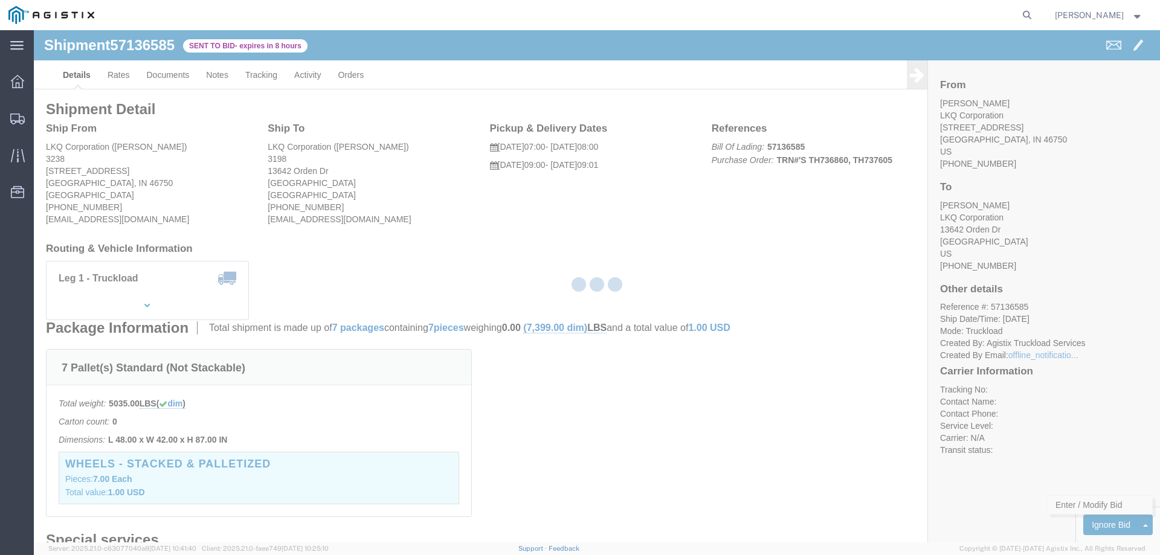
select select "146"
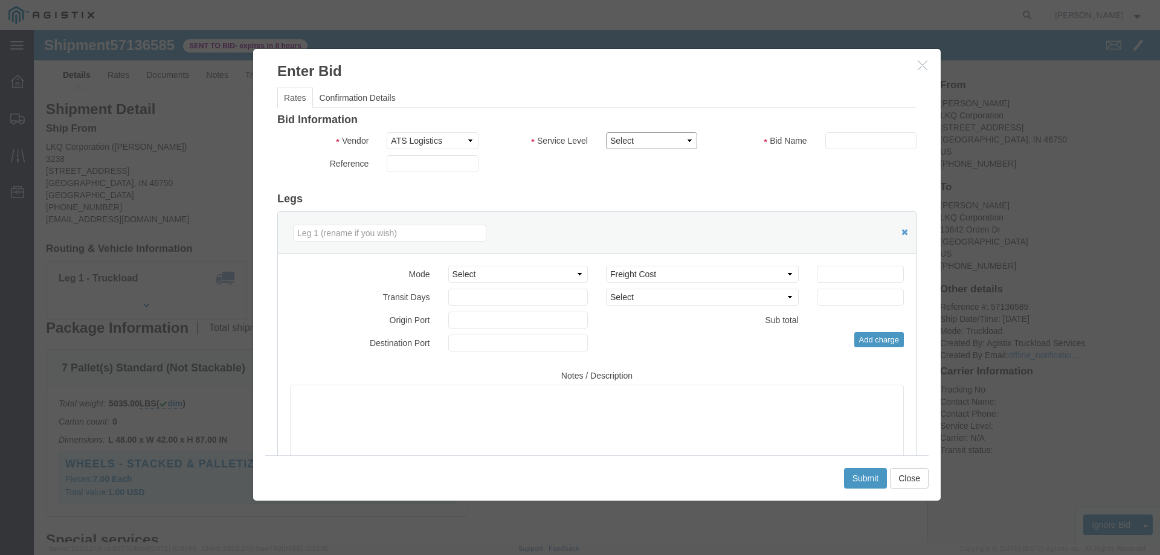
click select "Select CONESTOGA DFRM/STEP Economy TL Flatbed Intermodal LTL Standard Next Day …"
select select "25032"
click select "Select CONESTOGA DFRM/STEP Economy TL Flatbed Intermodal LTL Standard Next Day …"
click input "text"
type input "ats"
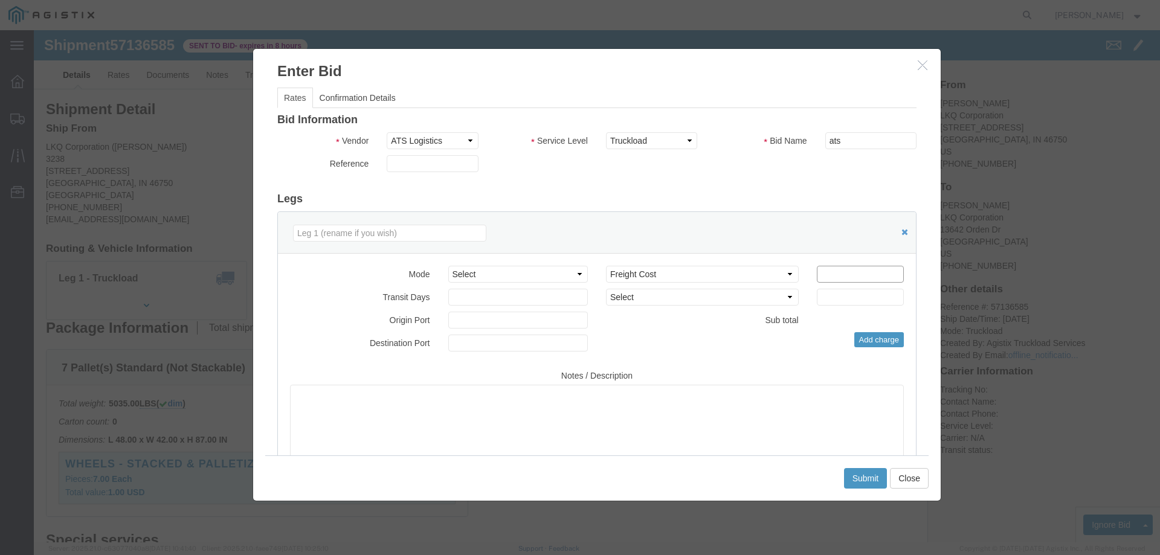
click input "number"
type input "1750"
click button "Submit"
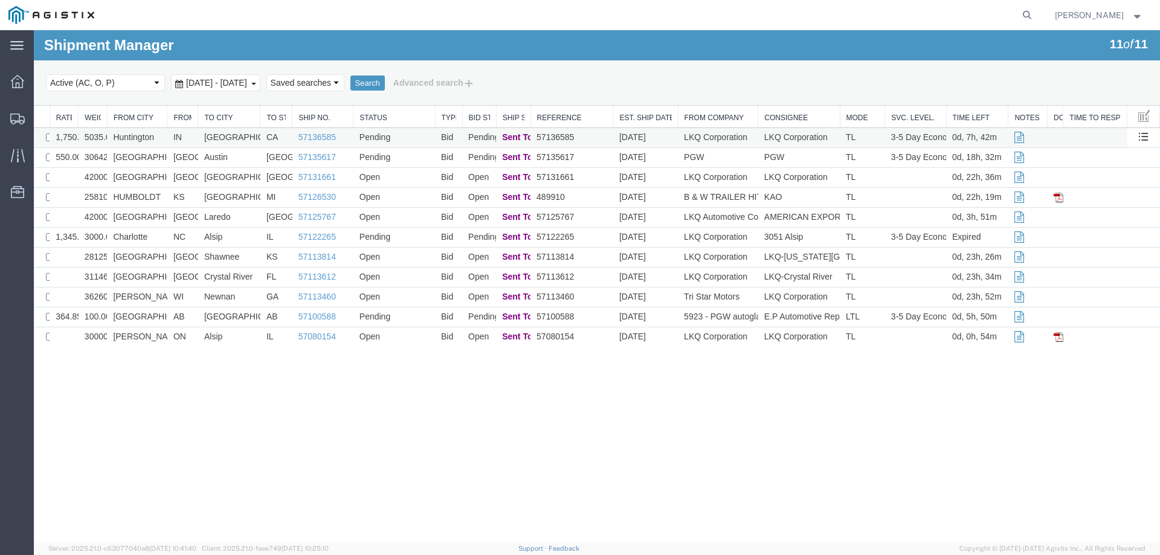
click at [167, 136] on td "IN" at bounding box center [182, 138] width 31 height 20
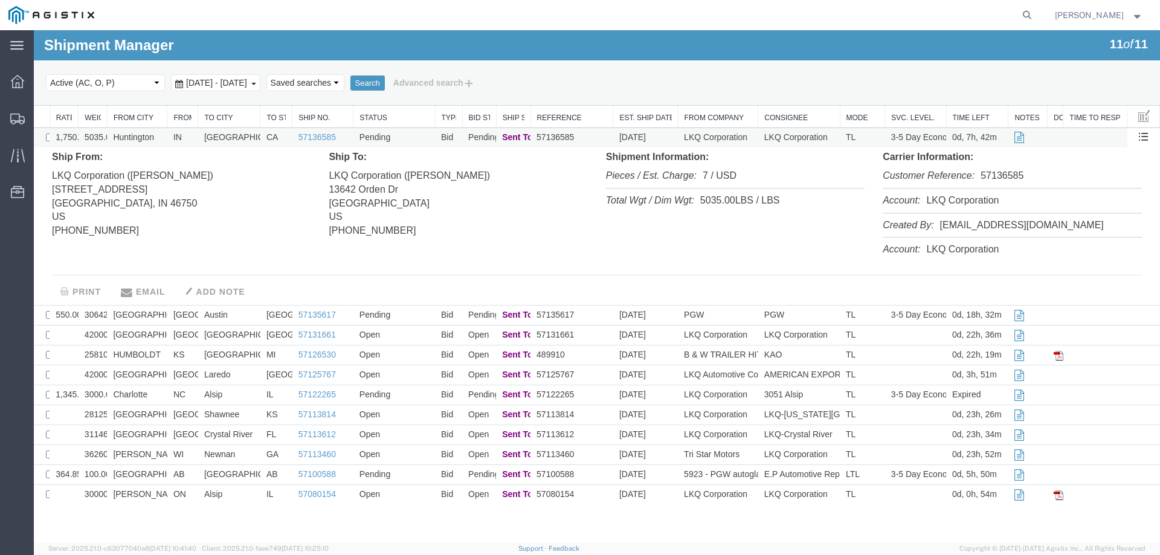
click at [167, 136] on td "IN" at bounding box center [182, 138] width 31 height 20
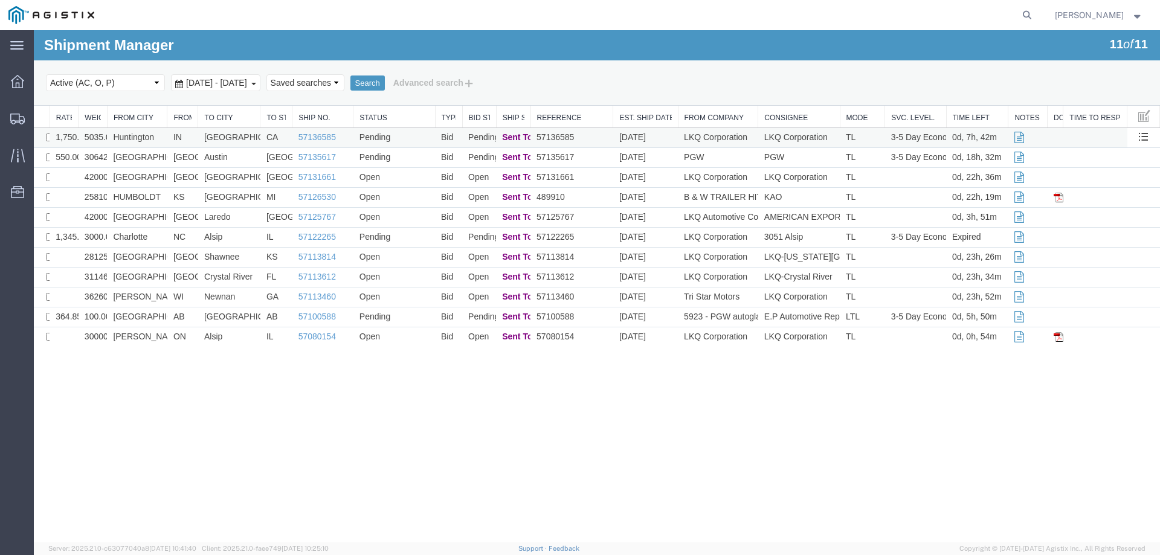
click at [170, 135] on td "IN" at bounding box center [182, 138] width 31 height 20
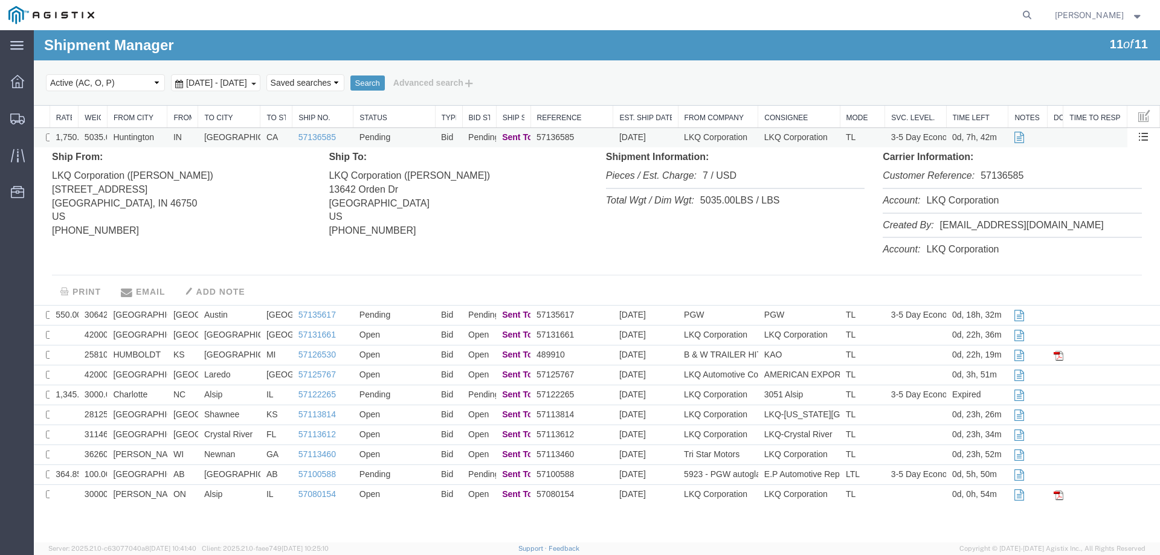
click at [170, 135] on td "IN" at bounding box center [182, 138] width 31 height 20
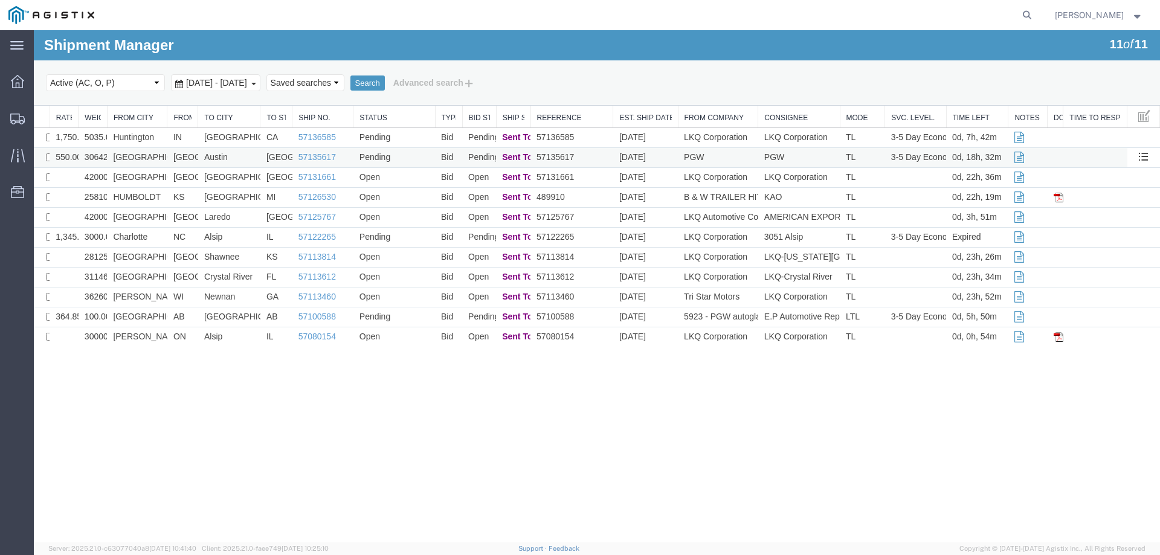
click at [164, 154] on td "[GEOGRAPHIC_DATA]" at bounding box center [137, 158] width 60 height 20
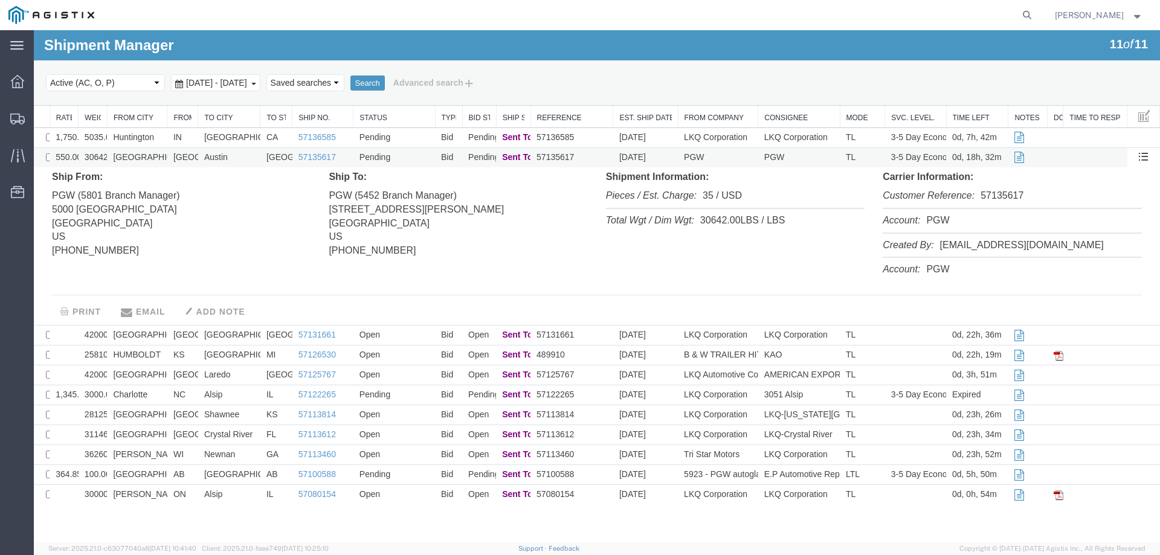
click at [164, 154] on td "[GEOGRAPHIC_DATA]" at bounding box center [137, 158] width 60 height 20
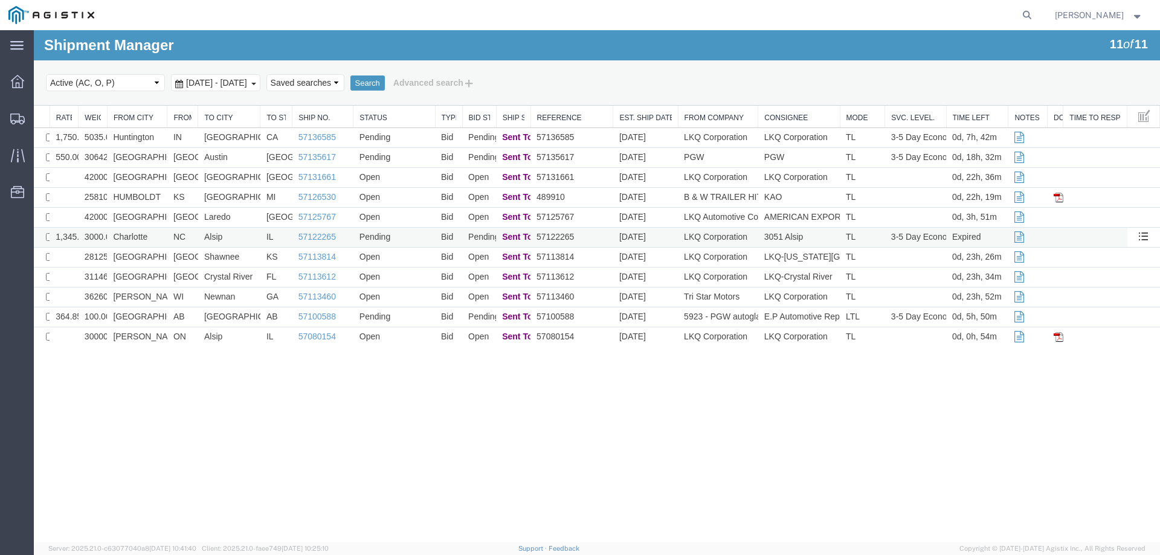
click at [155, 233] on td "Charlotte" at bounding box center [137, 238] width 60 height 20
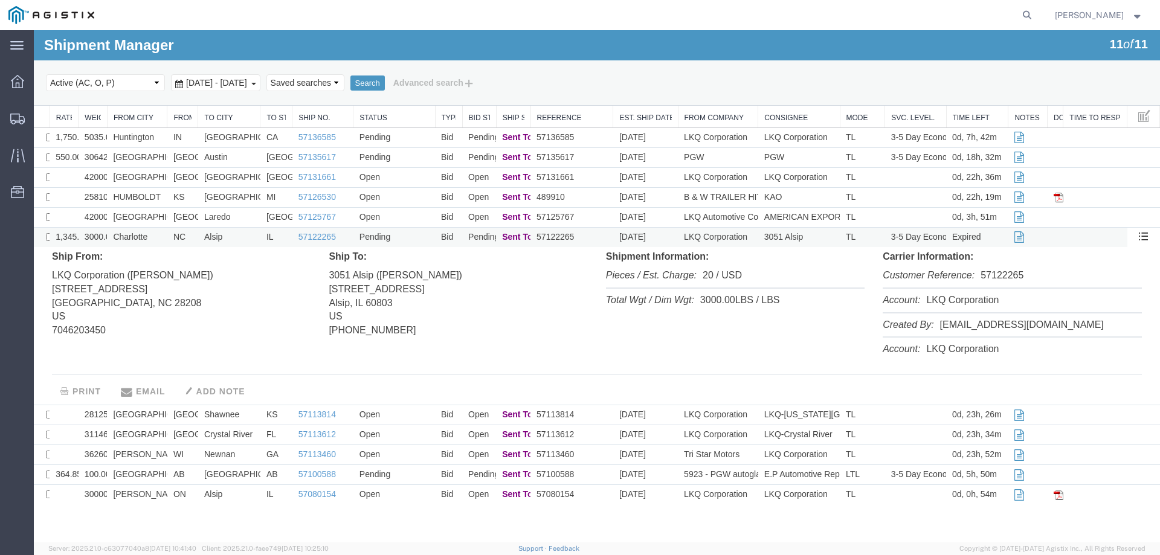
click at [155, 233] on td "Charlotte" at bounding box center [137, 238] width 60 height 20
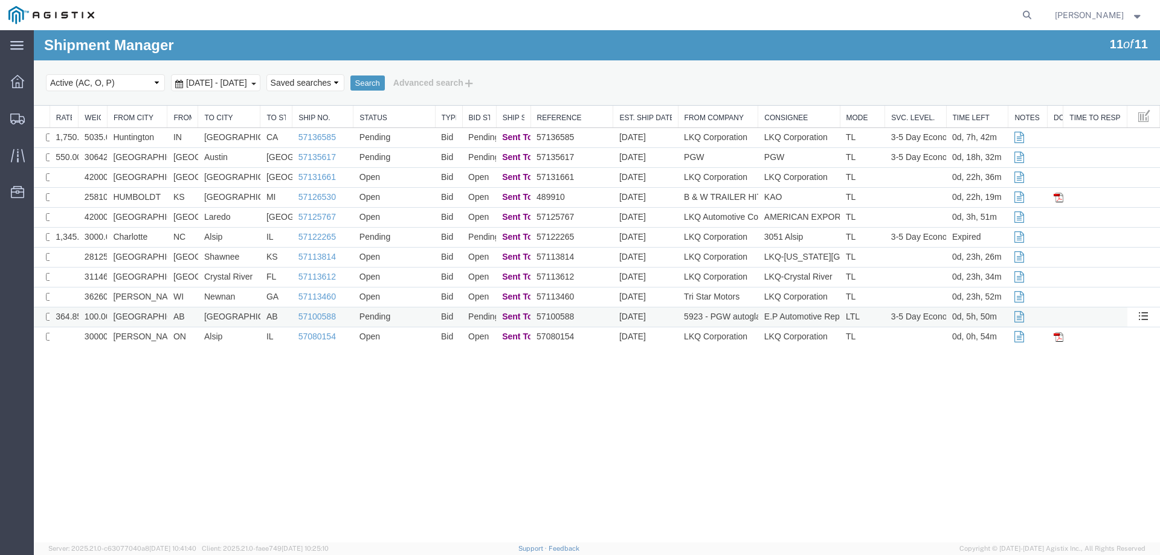
click at [159, 319] on td "[GEOGRAPHIC_DATA]" at bounding box center [137, 318] width 60 height 20
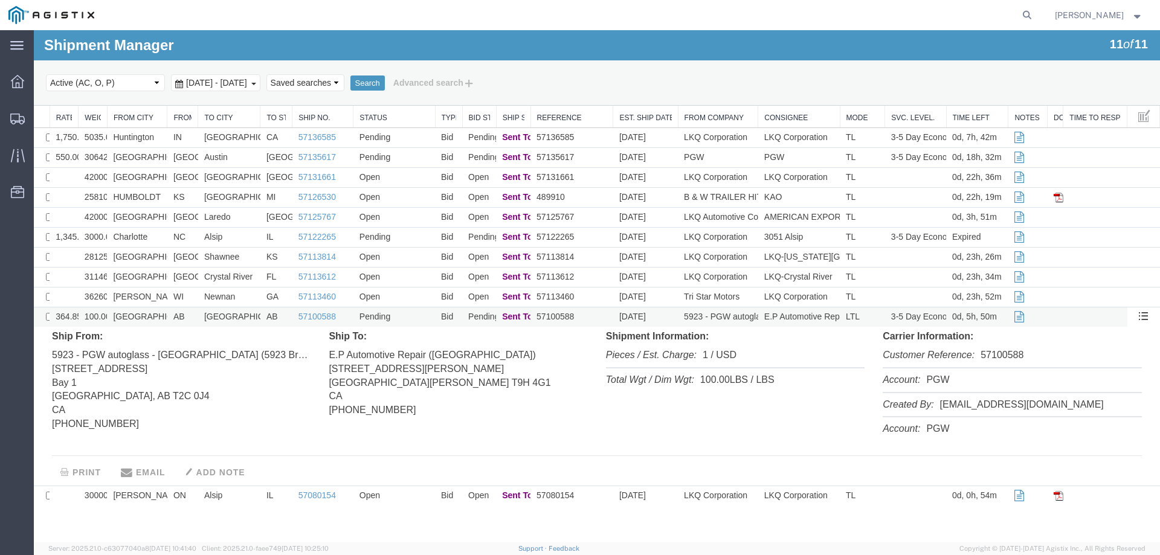
click at [159, 319] on td "[GEOGRAPHIC_DATA]" at bounding box center [137, 318] width 60 height 20
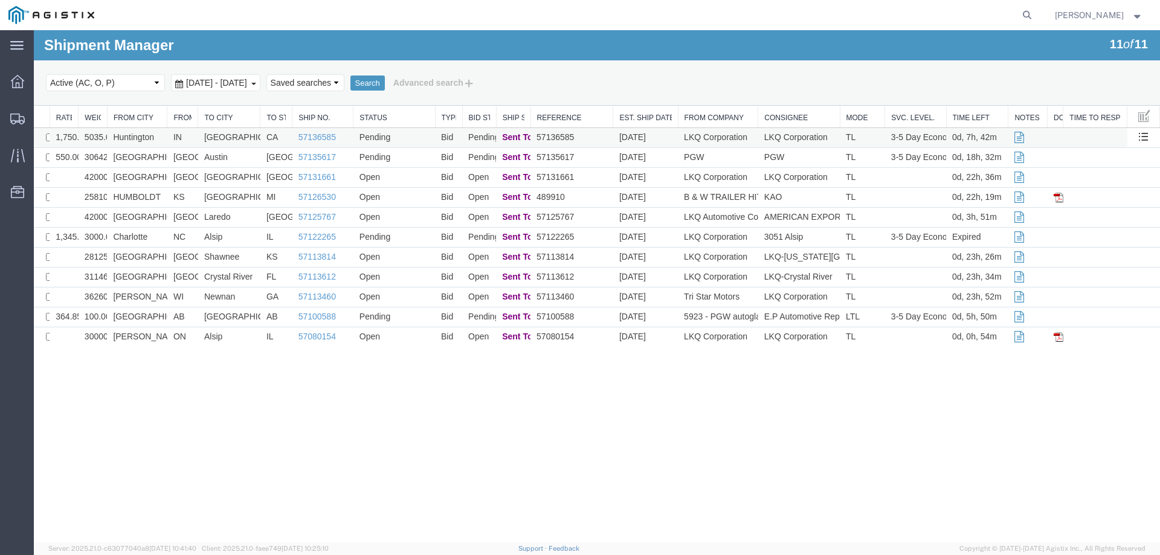
click at [159, 139] on td "Huntington" at bounding box center [137, 138] width 60 height 20
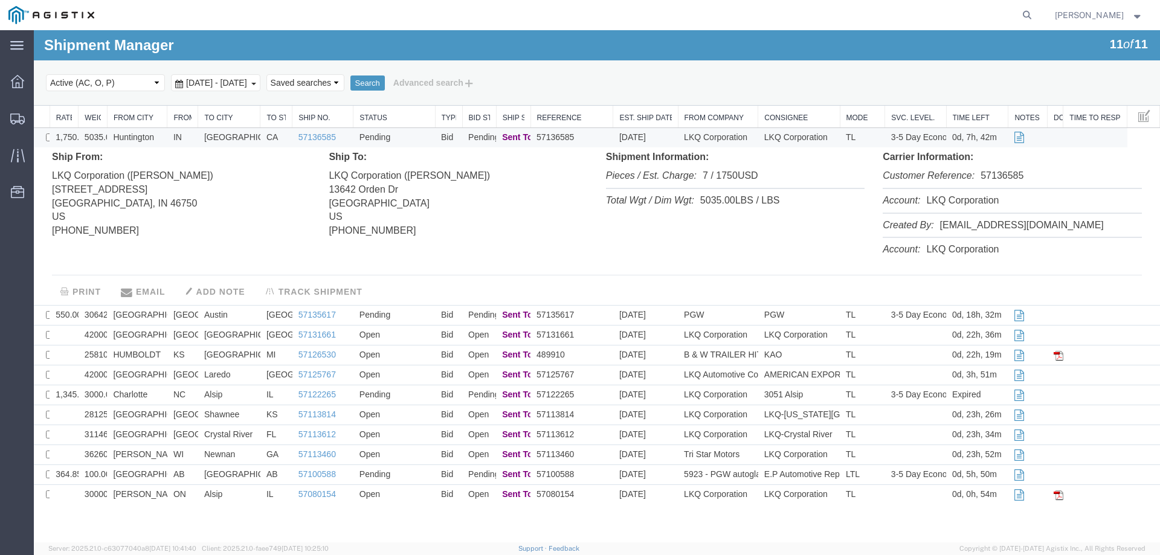
click at [164, 136] on td "Huntington" at bounding box center [137, 138] width 60 height 20
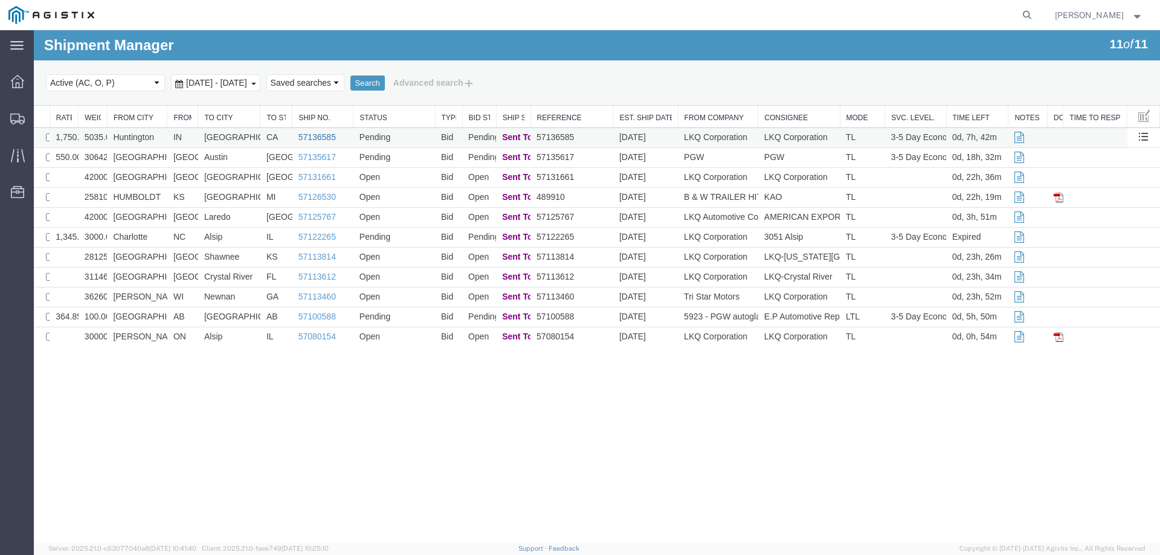
click at [314, 138] on link "57136585" at bounding box center [317, 137] width 37 height 10
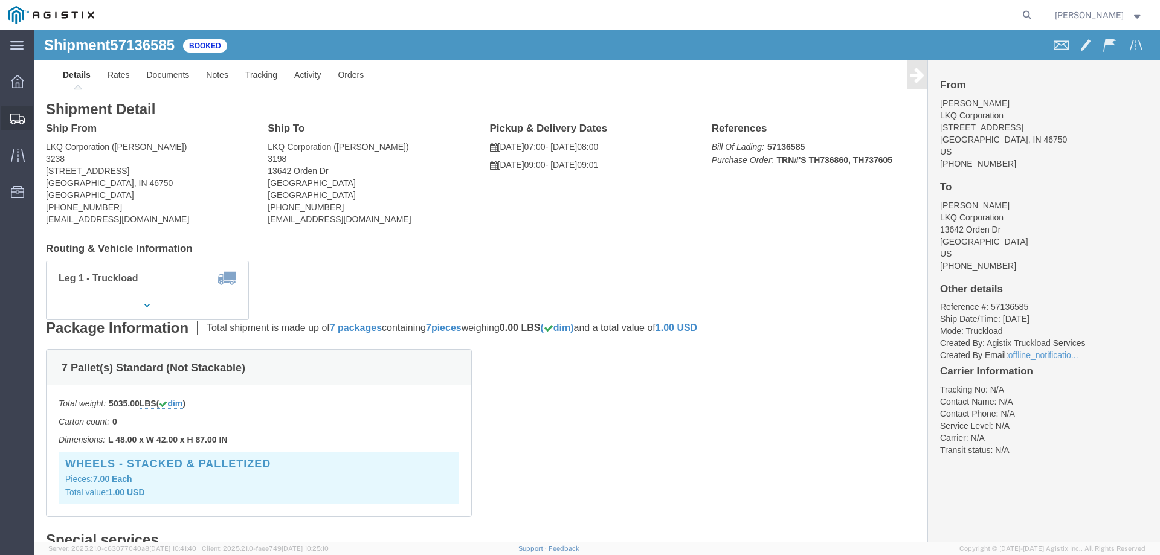
click at [19, 114] on icon at bounding box center [17, 119] width 15 height 11
